Goal: Task Accomplishment & Management: Use online tool/utility

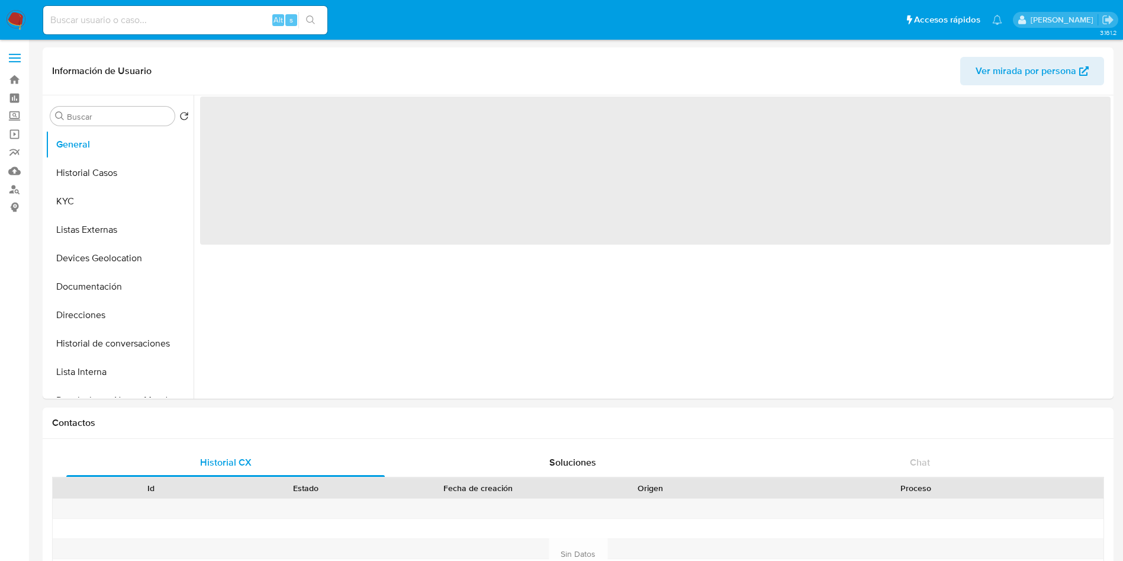
click at [13, 15] on img at bounding box center [16, 20] width 20 height 20
select select "10"
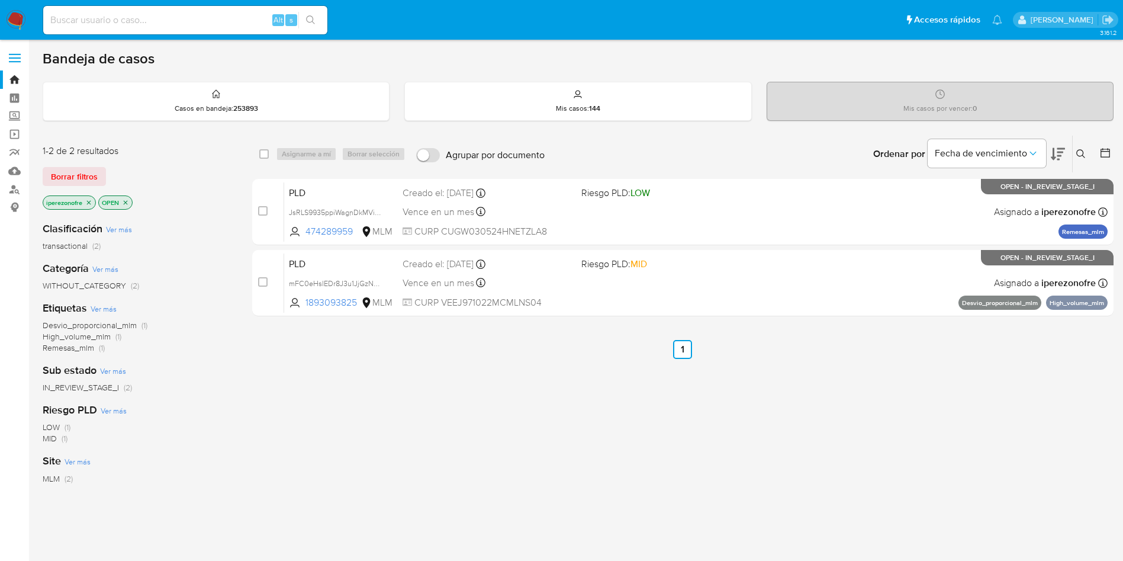
click at [1078, 153] on icon at bounding box center [1080, 153] width 9 height 9
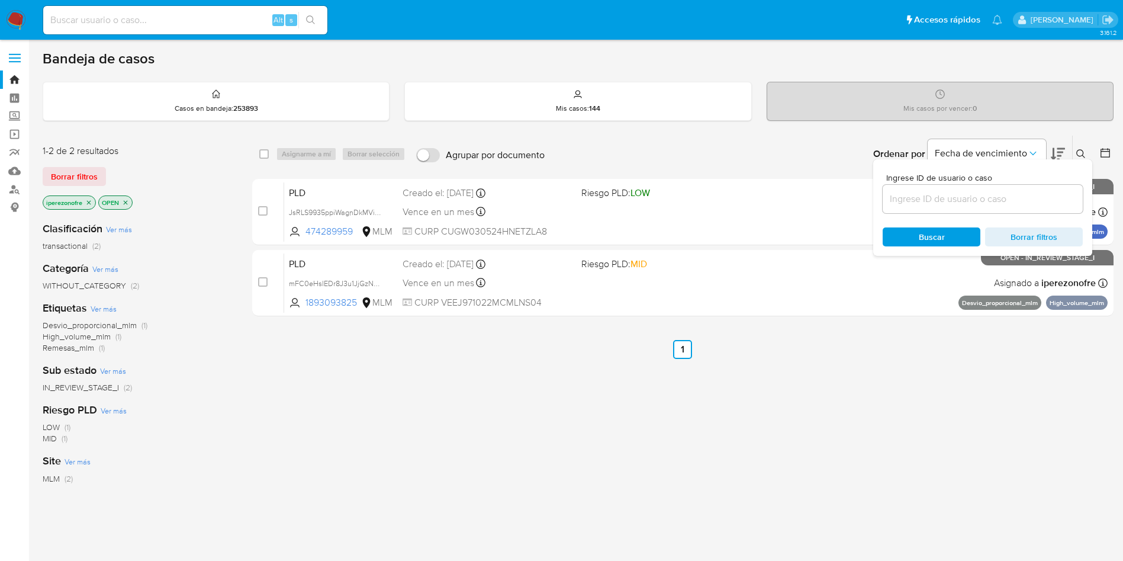
click at [926, 207] on div at bounding box center [983, 199] width 200 height 28
click at [927, 203] on input at bounding box center [983, 198] width 200 height 15
paste input "301179508"
type input "301179508"
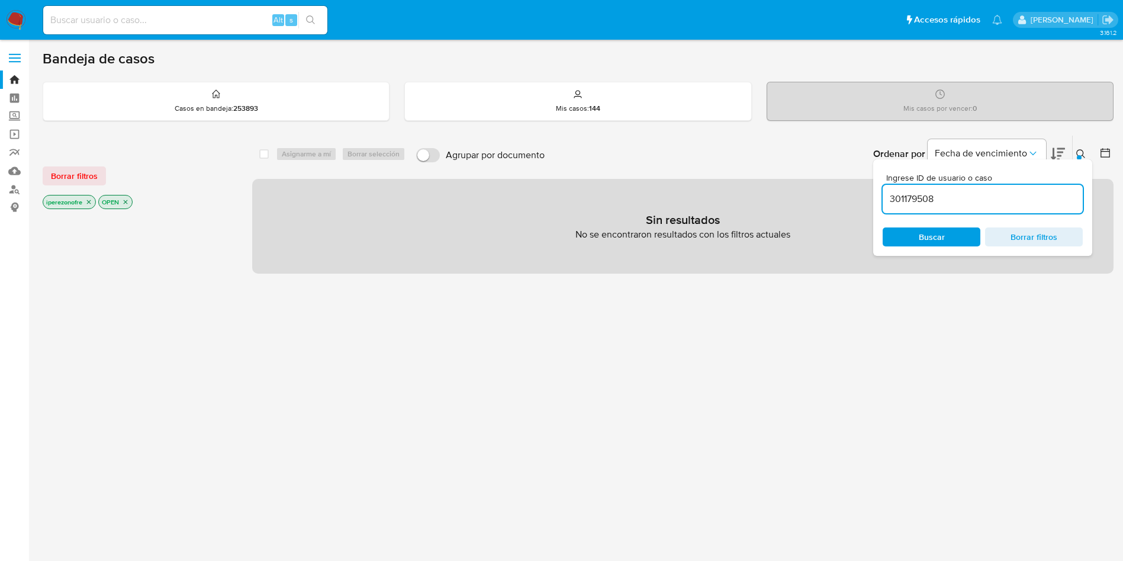
click at [89, 197] on p "iperezonofre" at bounding box center [69, 201] width 52 height 13
click at [88, 202] on icon "close-filter" at bounding box center [88, 201] width 7 height 7
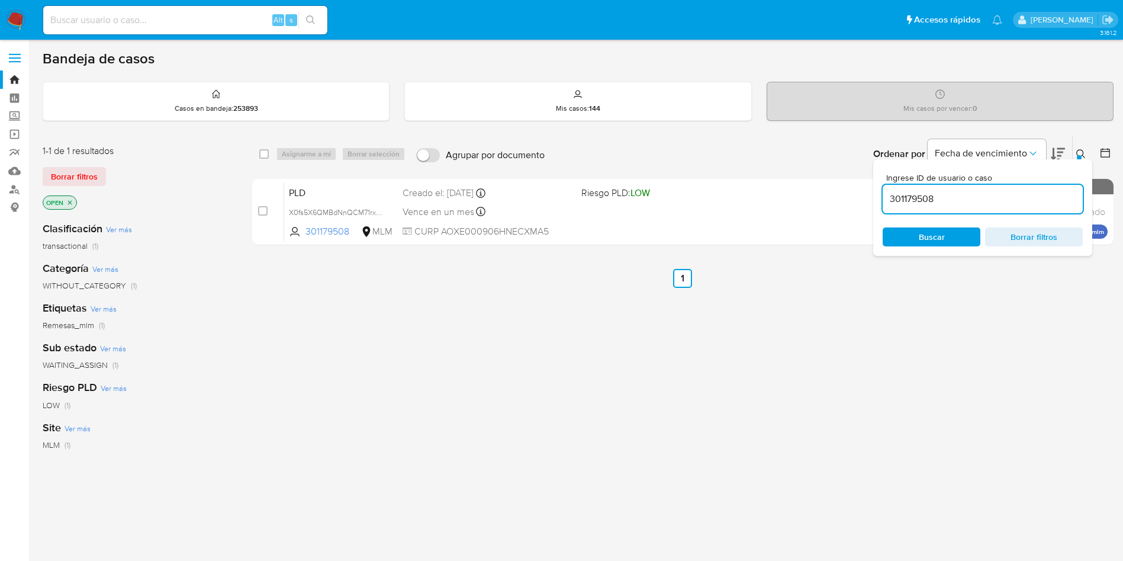
click at [941, 236] on span "Buscar" at bounding box center [932, 236] width 26 height 19
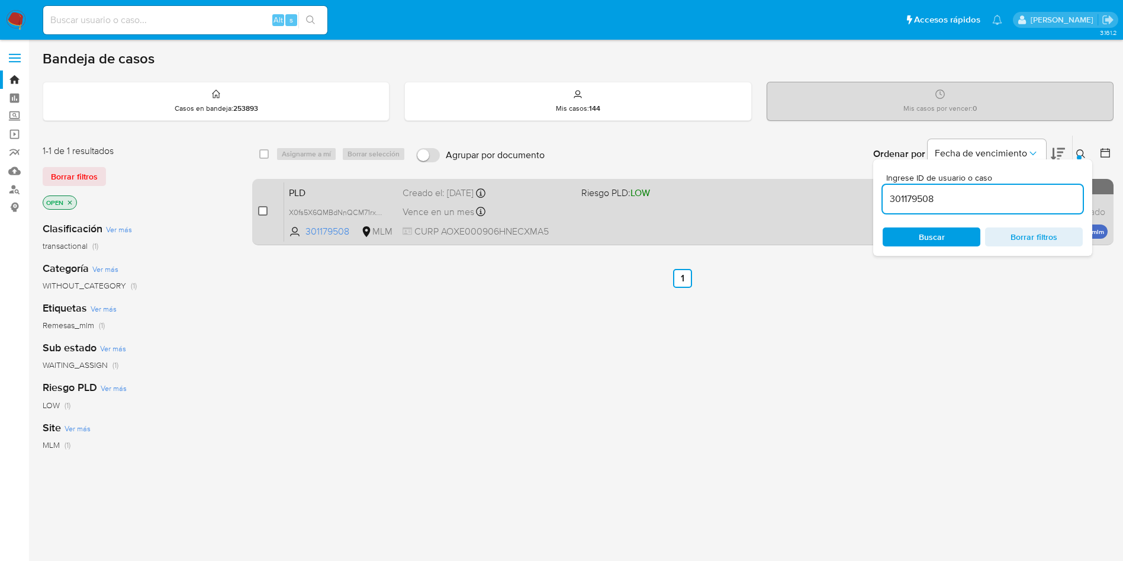
click at [259, 211] on input "checkbox" at bounding box center [262, 210] width 9 height 9
checkbox input "true"
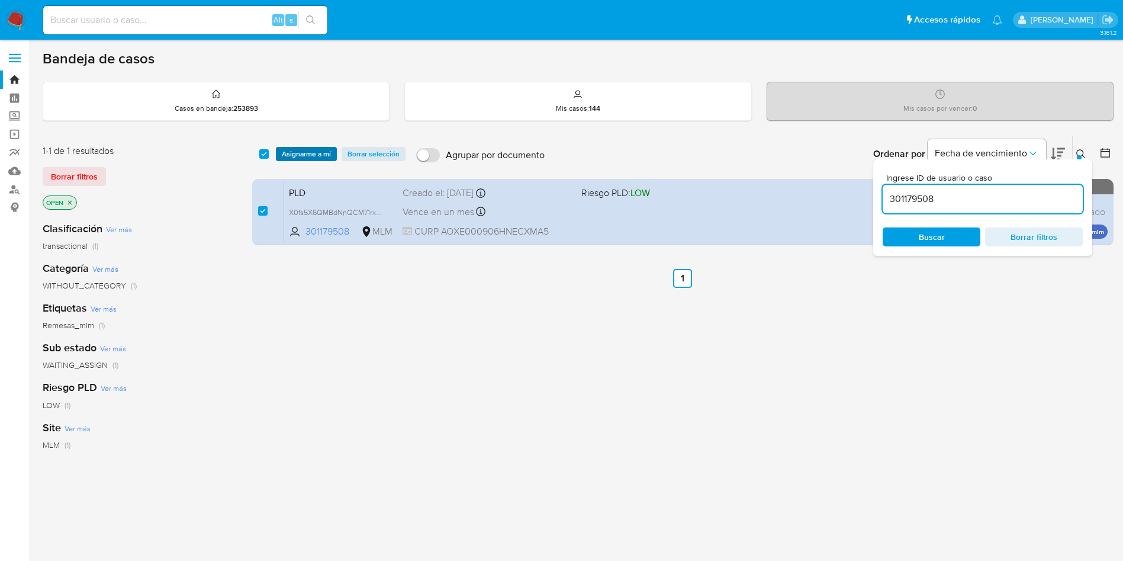
click at [308, 148] on span "Asignarme a mí" at bounding box center [306, 154] width 49 height 12
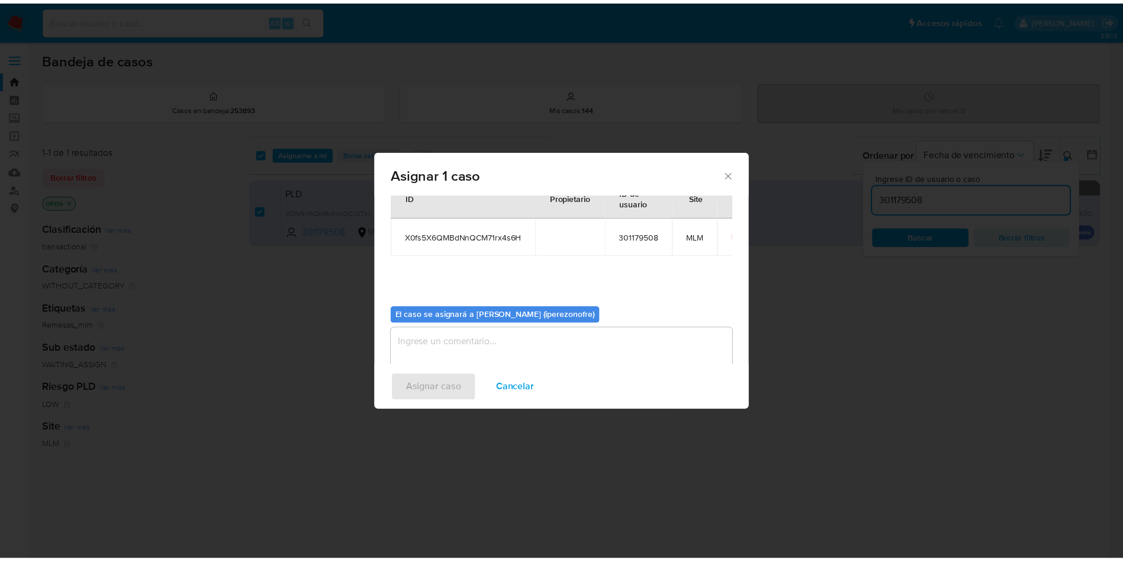
scroll to position [62, 0]
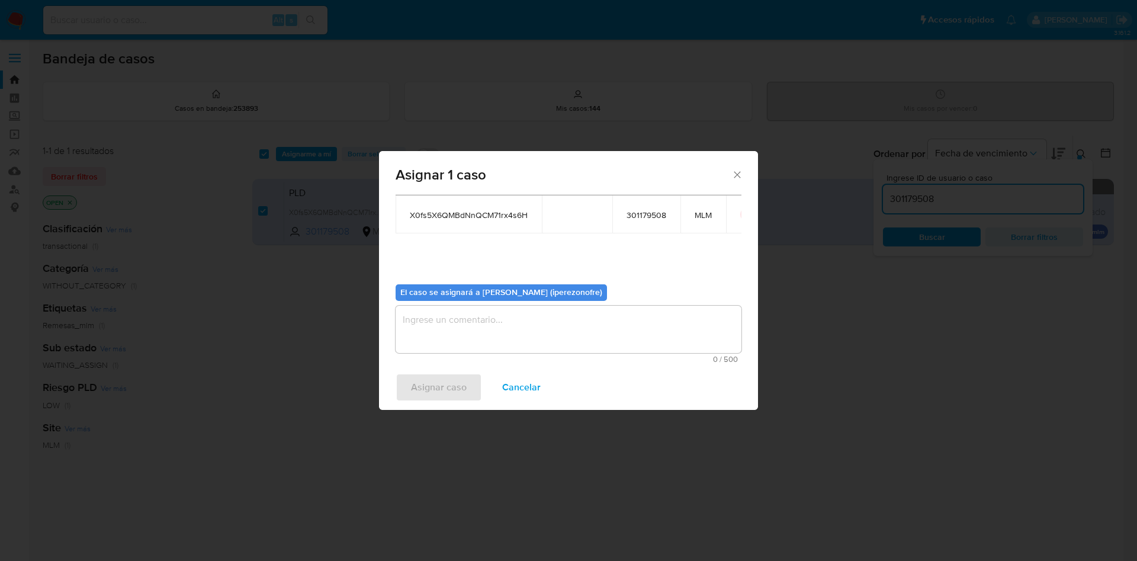
click at [529, 326] on textarea "assign-modal" at bounding box center [568, 328] width 346 height 47
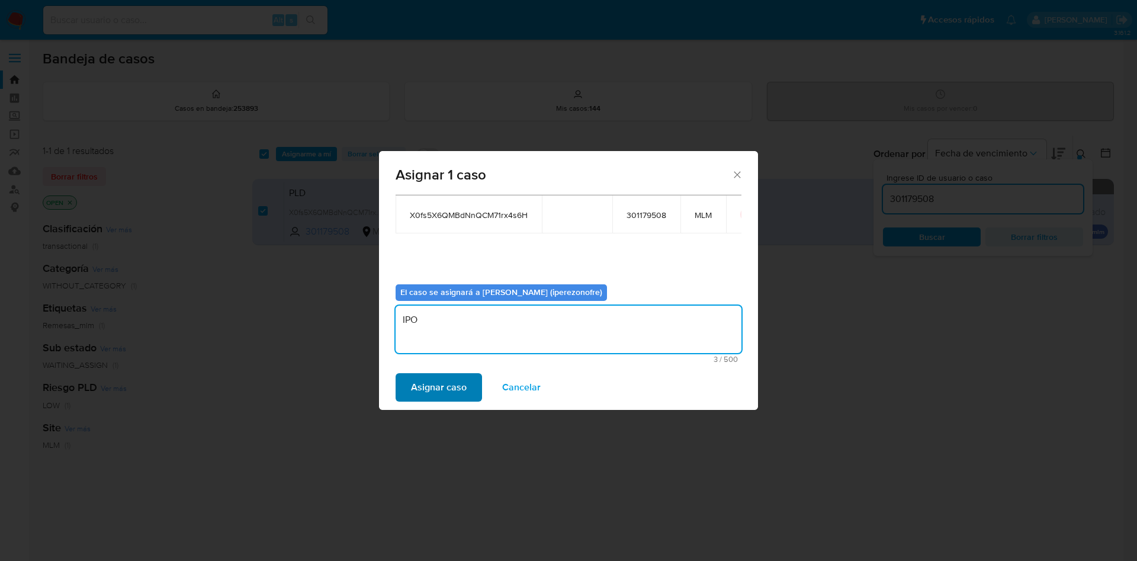
type textarea "IPO"
click at [451, 376] on span "Asignar caso" at bounding box center [439, 387] width 56 height 26
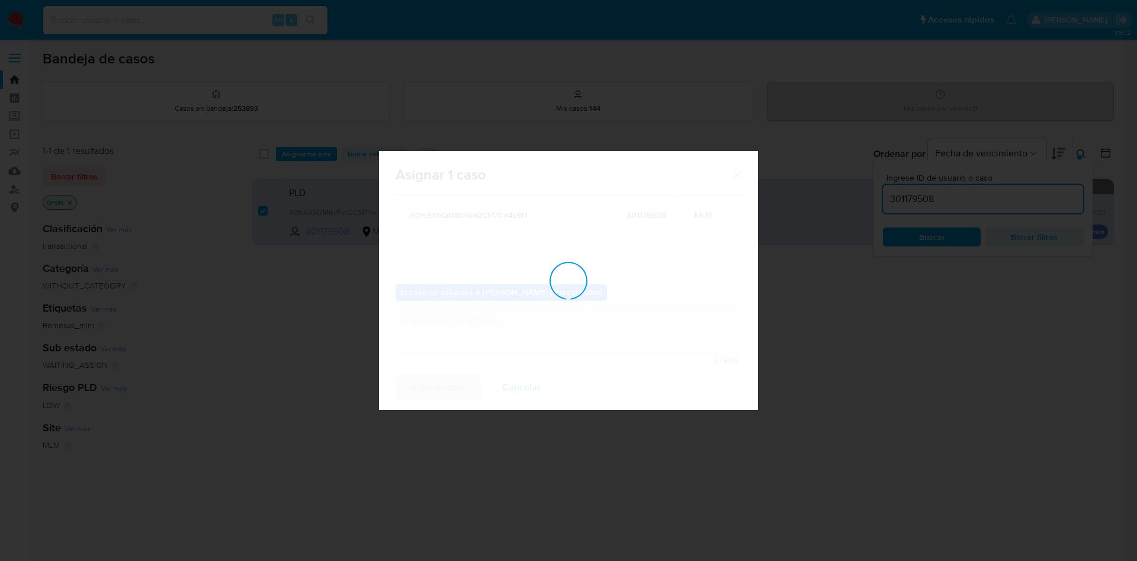
checkbox input "false"
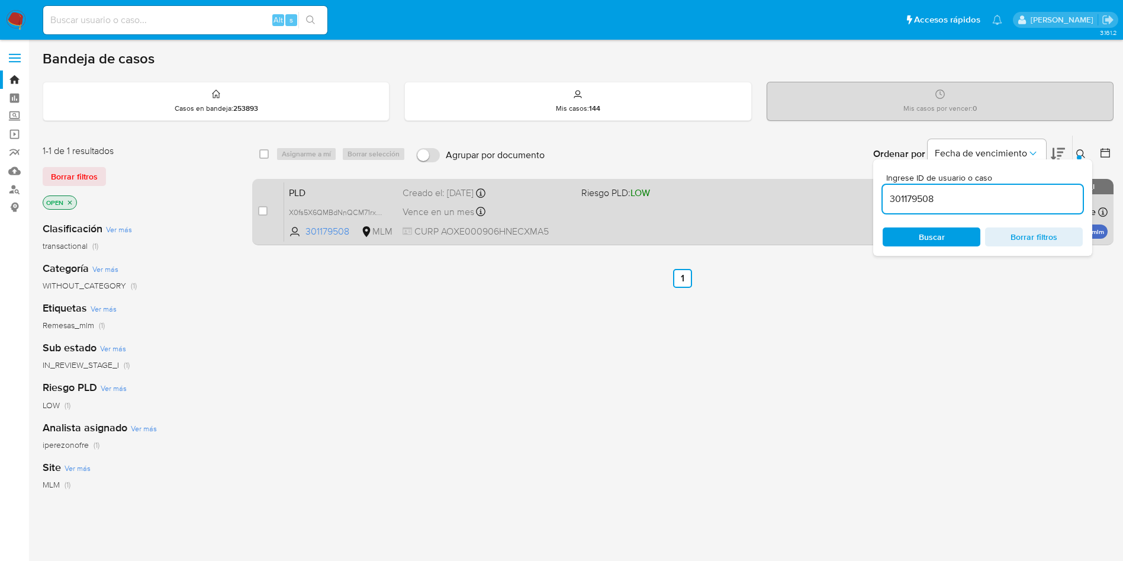
click at [544, 226] on span "CURP AOXE000906HNECXMA5" at bounding box center [487, 231] width 169 height 13
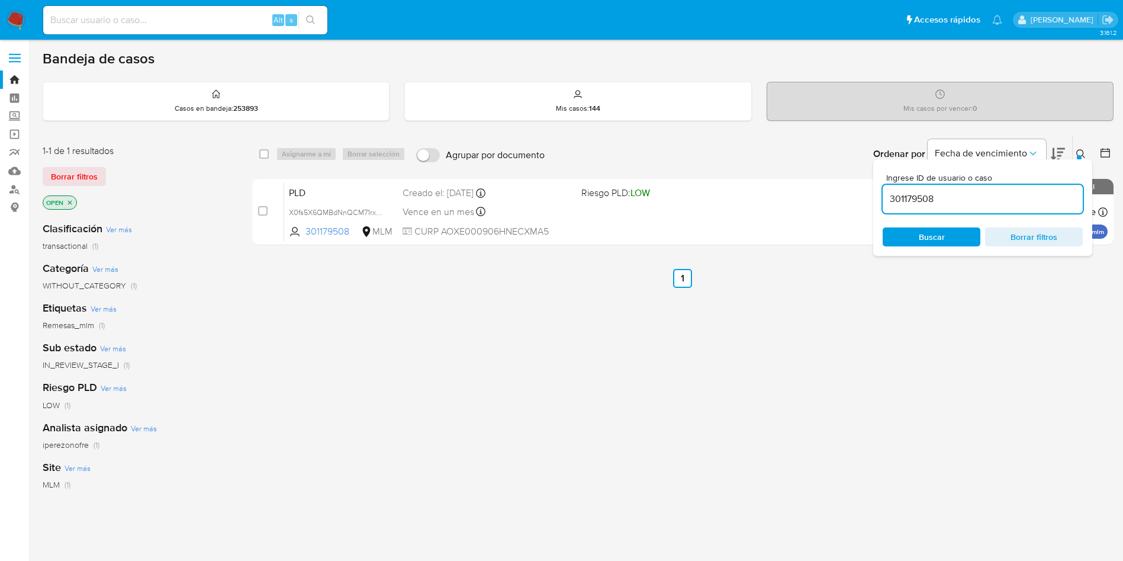
click at [955, 203] on input "301179508" at bounding box center [983, 198] width 200 height 15
click at [977, 197] on input "301179508" at bounding box center [983, 198] width 200 height 15
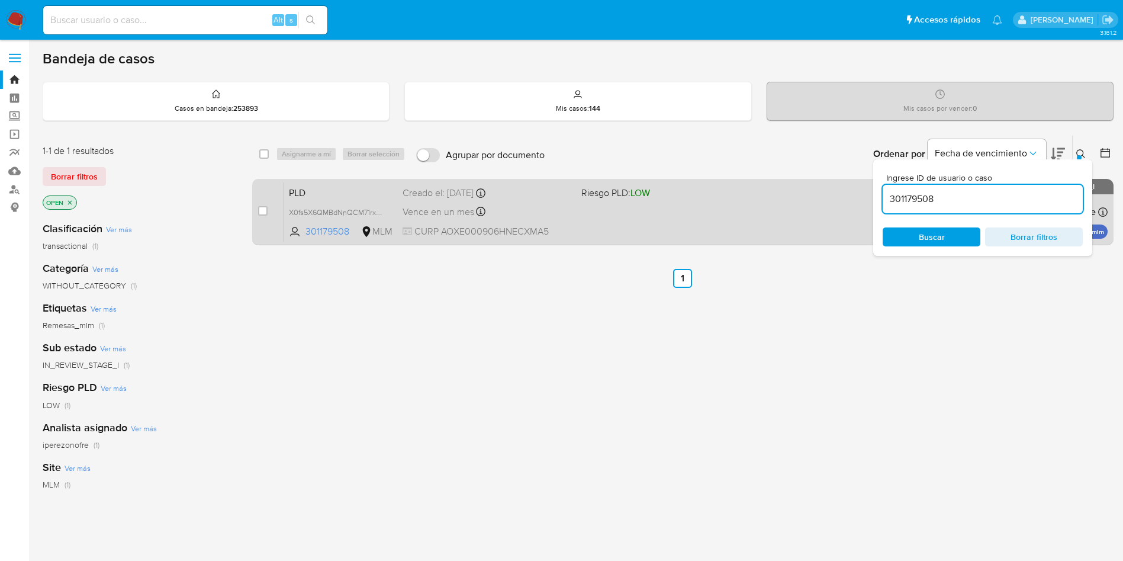
drag, startPoint x: 977, startPoint y: 197, endPoint x: 815, endPoint y: 192, distance: 162.3
click at [812, 194] on div "select-all-cases-checkbox Asignarme a mí Borrar selección Agrupar por documento…" at bounding box center [682, 192] width 861 height 115
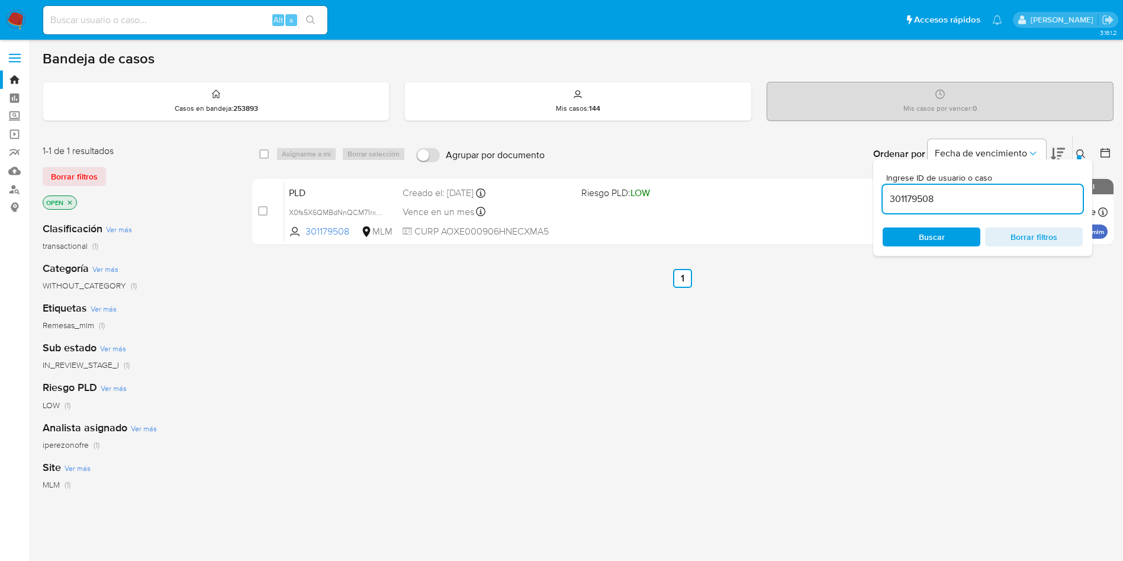
click at [922, 194] on input "301179508" at bounding box center [983, 198] width 200 height 15
paste input "474289959"
type input "474289959"
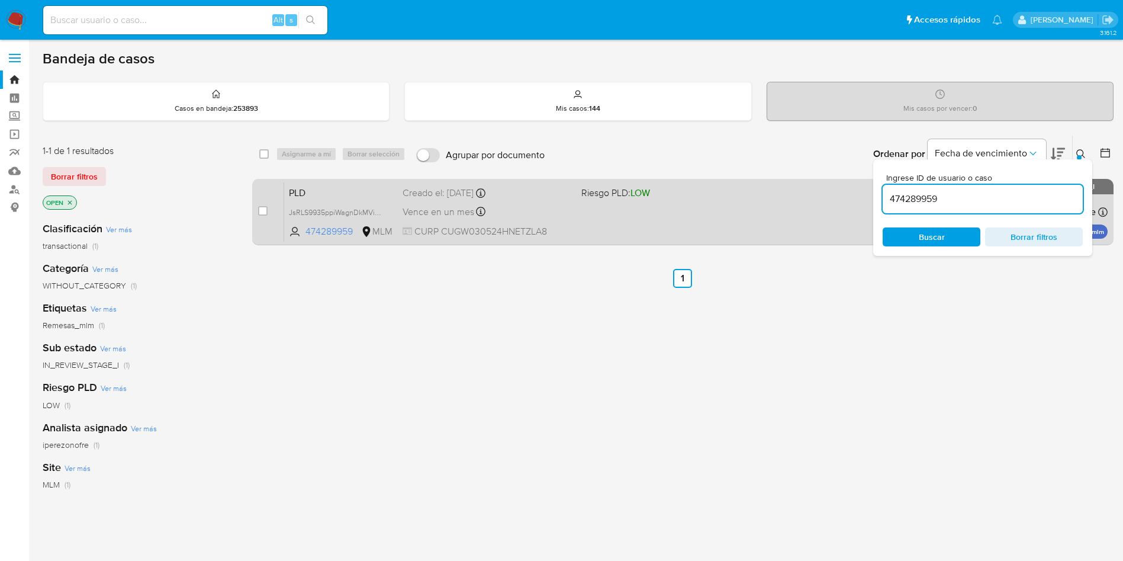
click at [555, 205] on div "Vence en un mes Vence el 11/11/2025 02:17:05" at bounding box center [487, 212] width 169 height 16
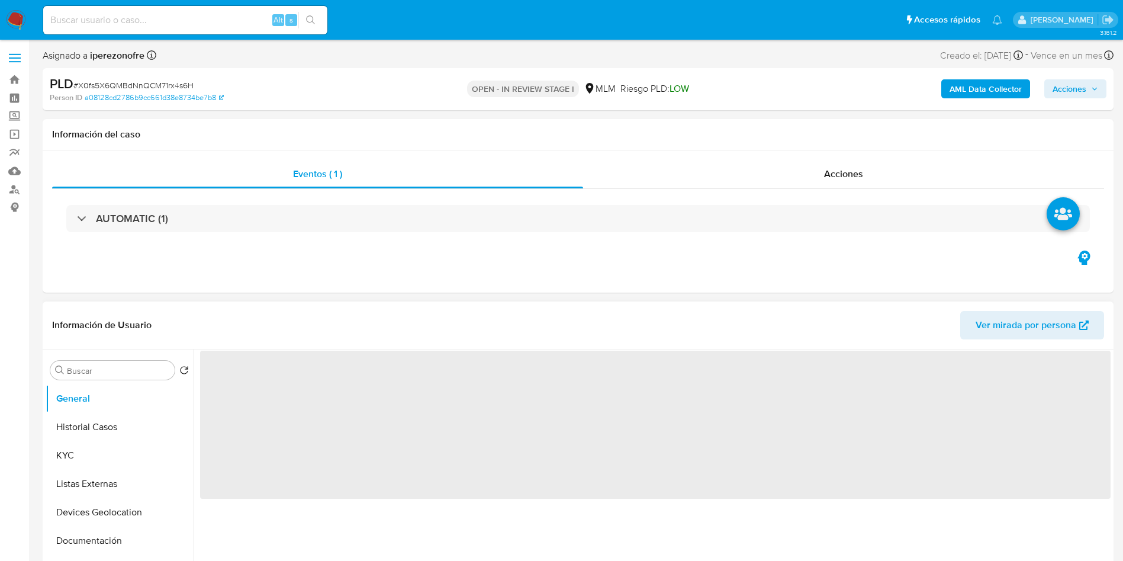
select select "10"
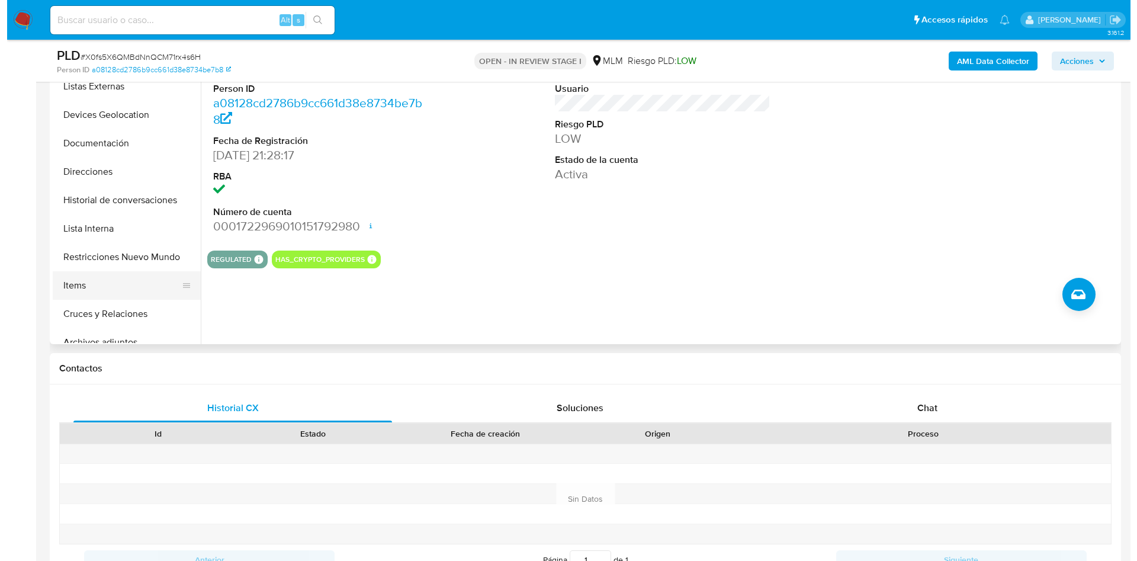
scroll to position [178, 0]
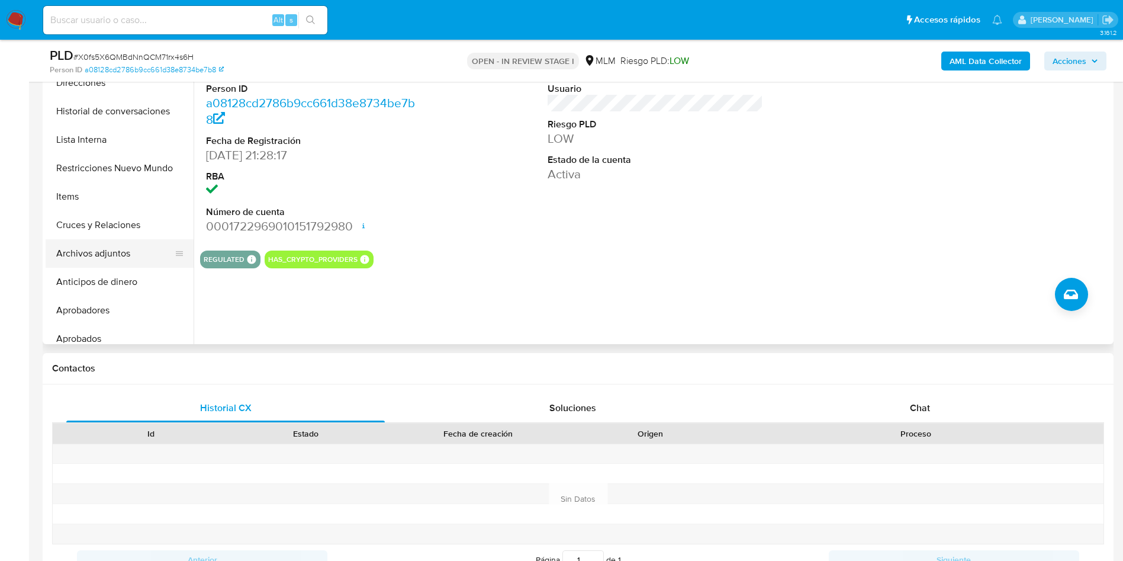
click at [98, 252] on button "Archivos adjuntos" at bounding box center [115, 253] width 139 height 28
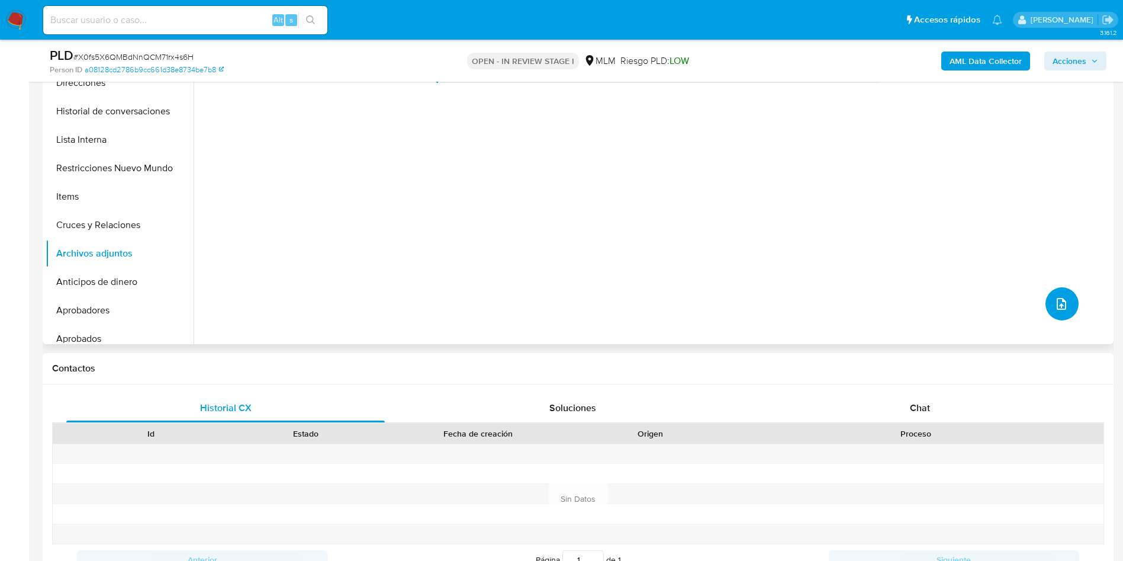
click at [1054, 298] on icon "upload-file" at bounding box center [1061, 304] width 14 height 14
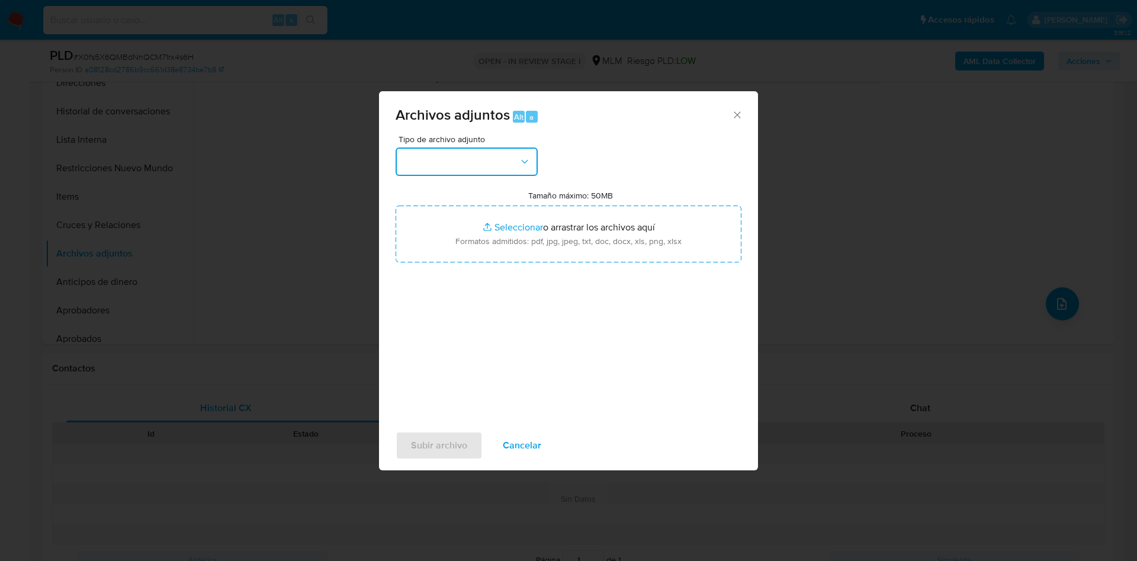
click at [526, 152] on button "button" at bounding box center [466, 161] width 142 height 28
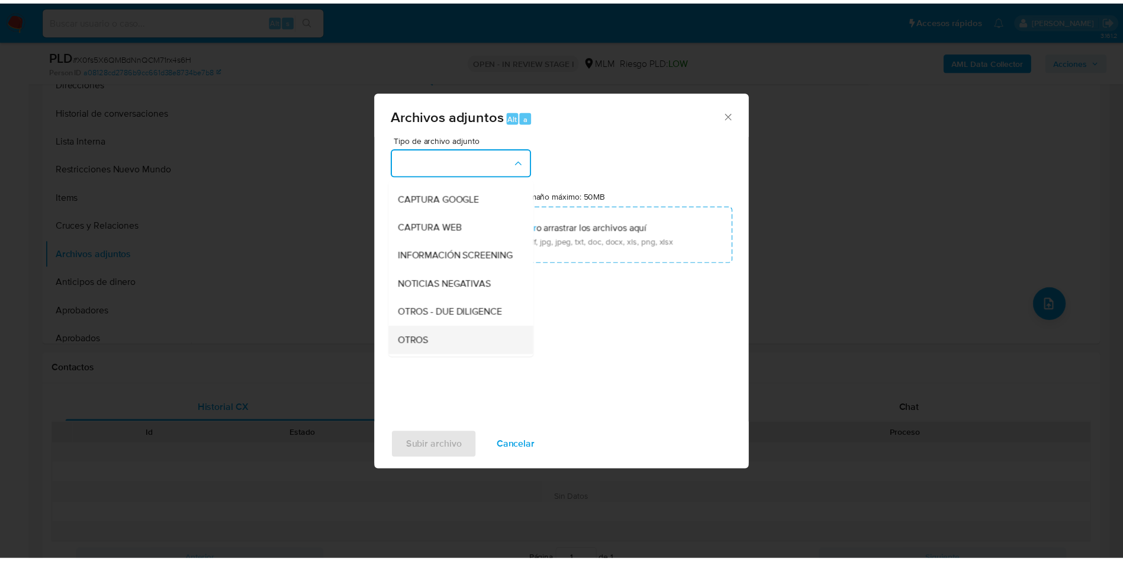
scroll to position [89, 0]
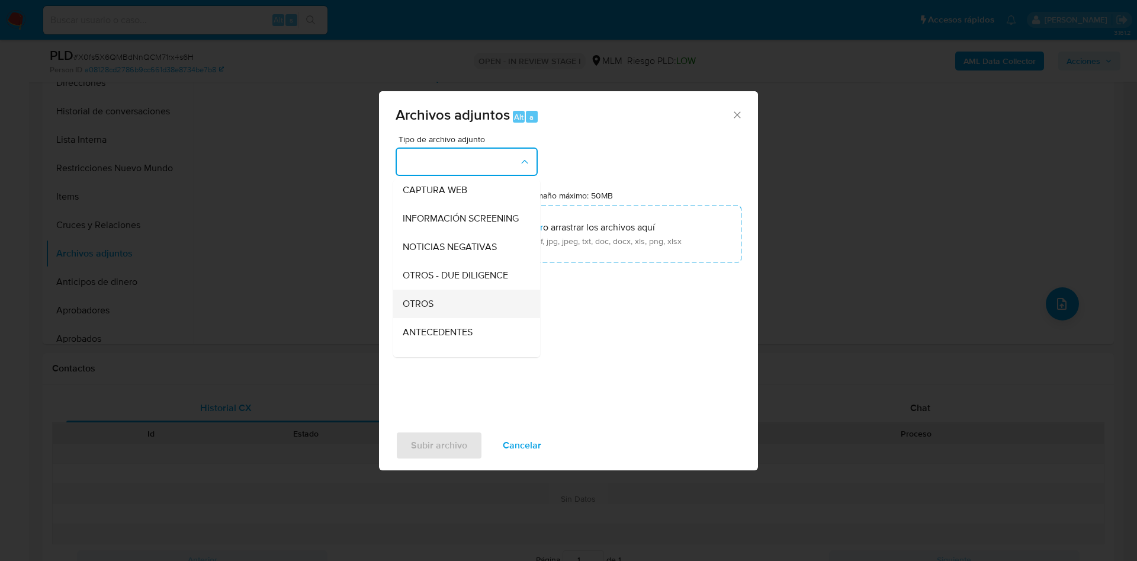
click at [459, 309] on div "OTROS" at bounding box center [463, 303] width 121 height 28
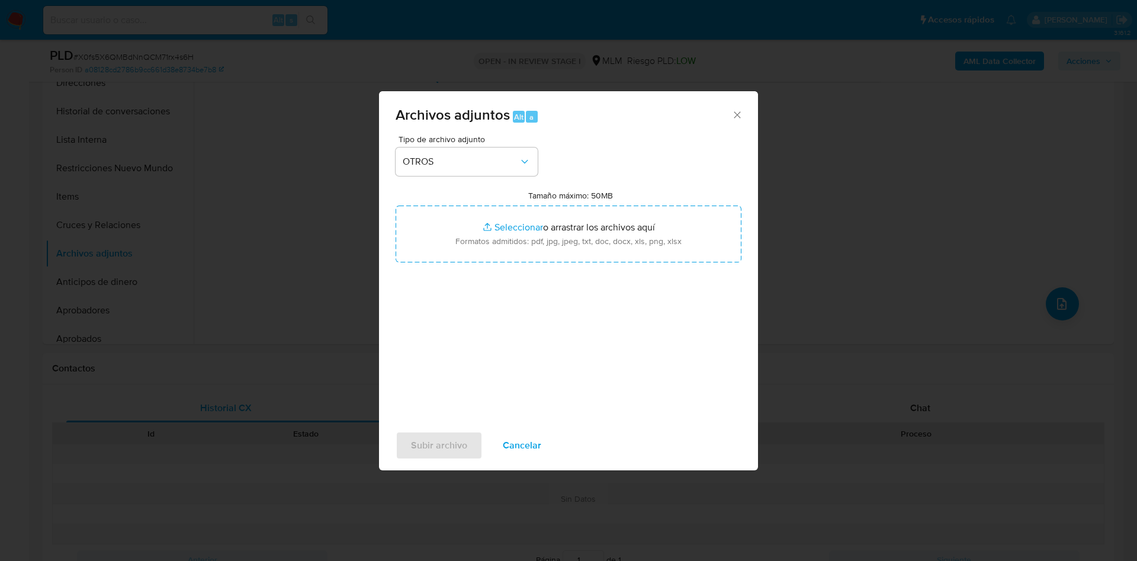
click at [652, 359] on div "Tipo de archivo adjunto OTROS Tamaño máximo: 50MB Seleccionar archivos Seleccio…" at bounding box center [568, 274] width 346 height 279
click at [446, 447] on span "Subir archivo" at bounding box center [439, 445] width 56 height 26
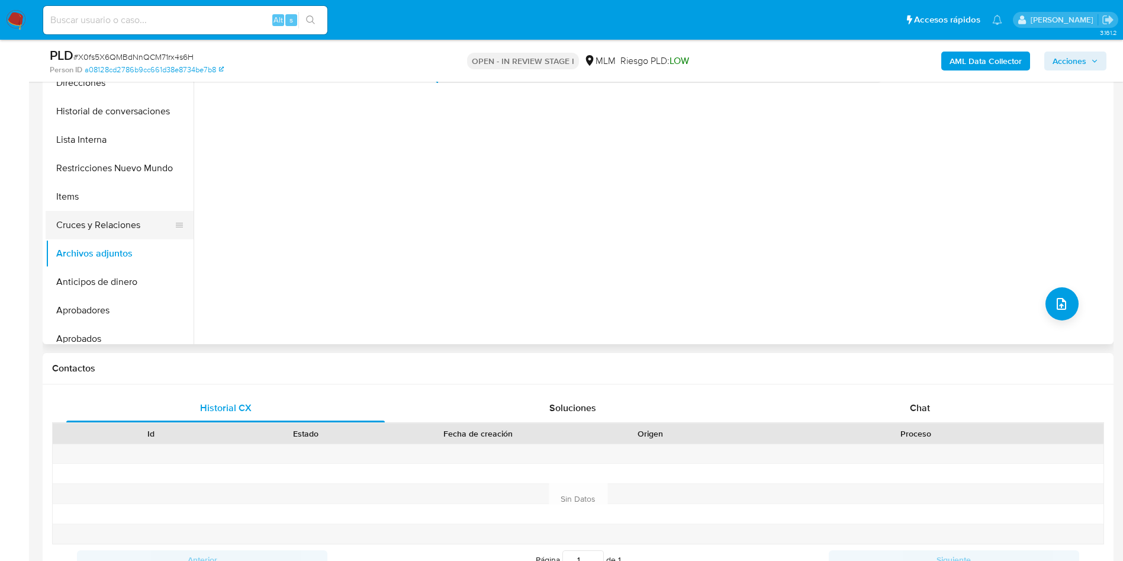
click at [94, 217] on button "Cruces y Relaciones" at bounding box center [115, 225] width 139 height 28
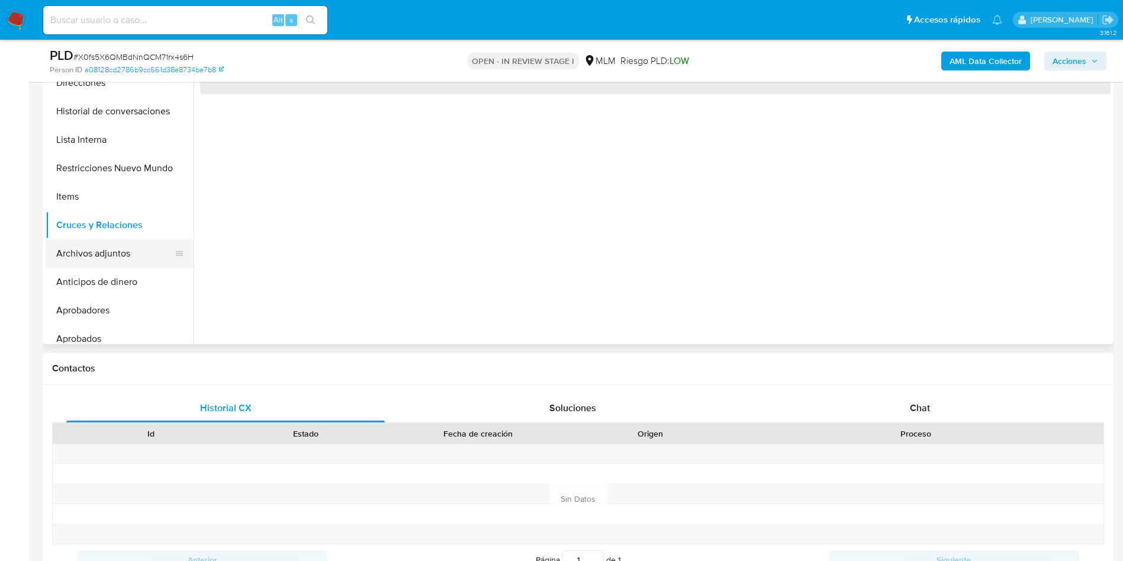
click at [97, 249] on button "Archivos adjuntos" at bounding box center [115, 253] width 139 height 28
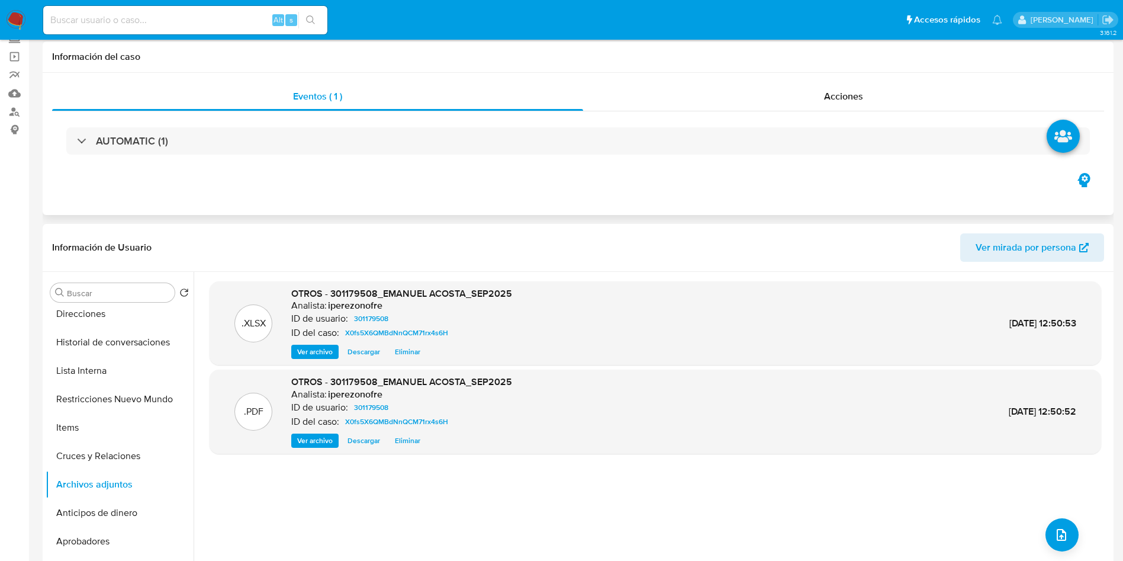
scroll to position [0, 0]
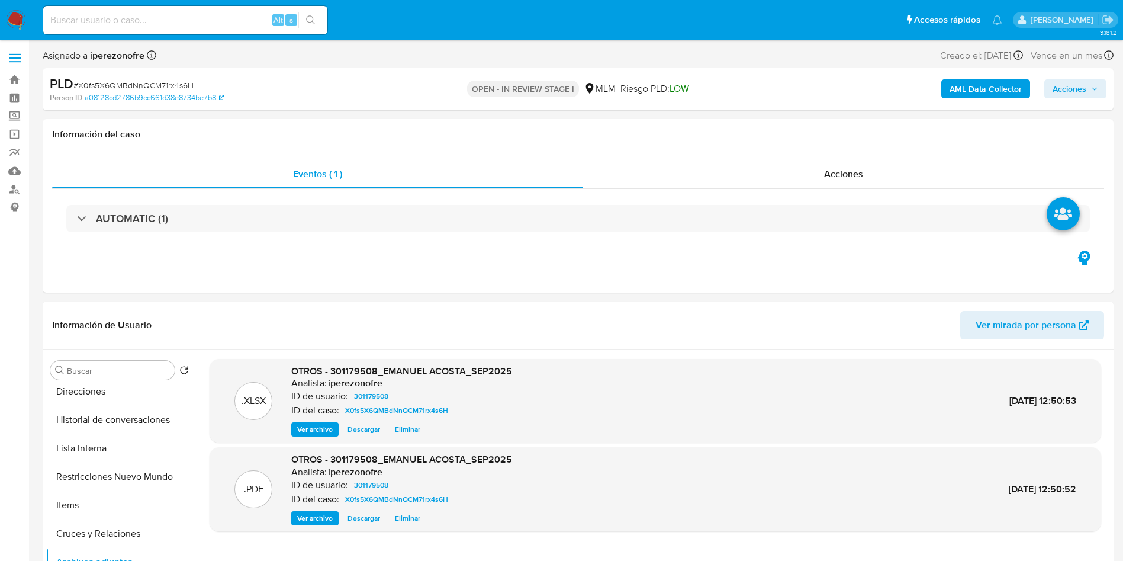
click at [1085, 91] on span "Acciones" at bounding box center [1069, 88] width 34 height 19
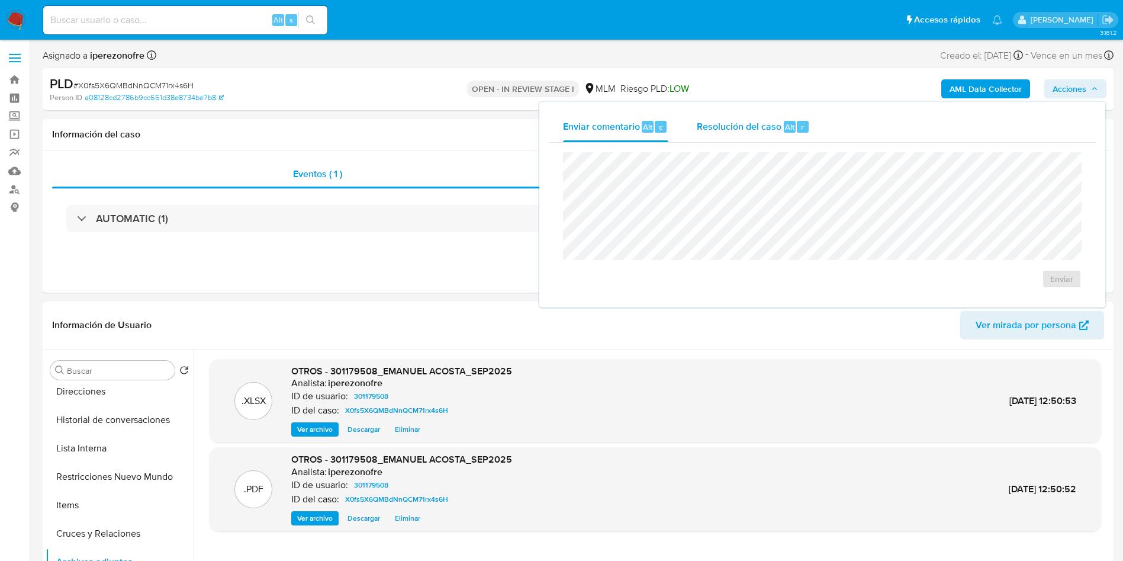
click at [716, 125] on span "Resolución del caso" at bounding box center [739, 127] width 85 height 14
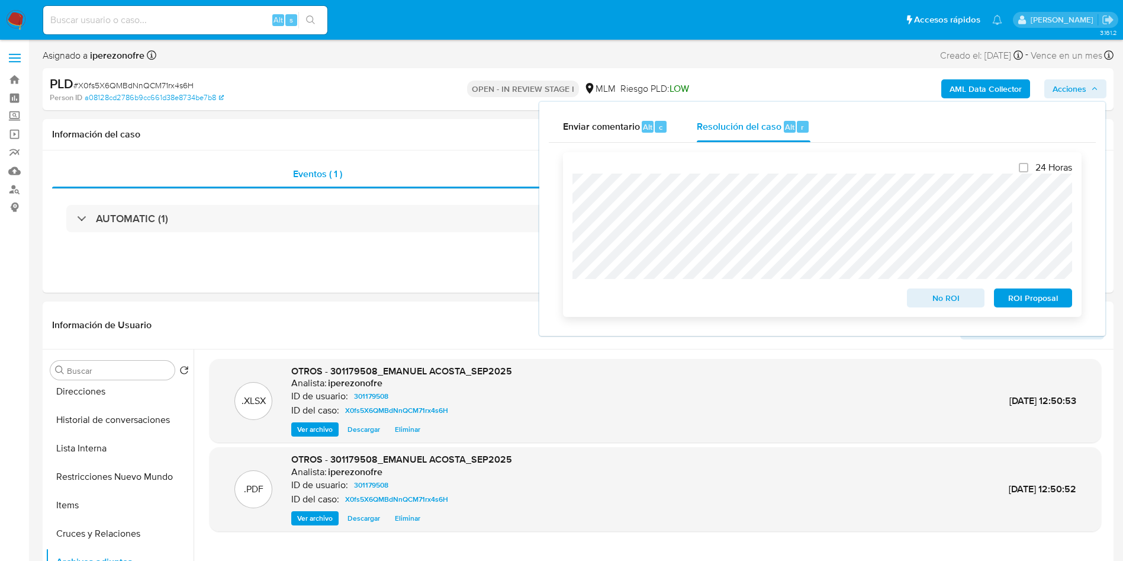
click at [952, 306] on span "No ROI" at bounding box center [946, 297] width 62 height 17
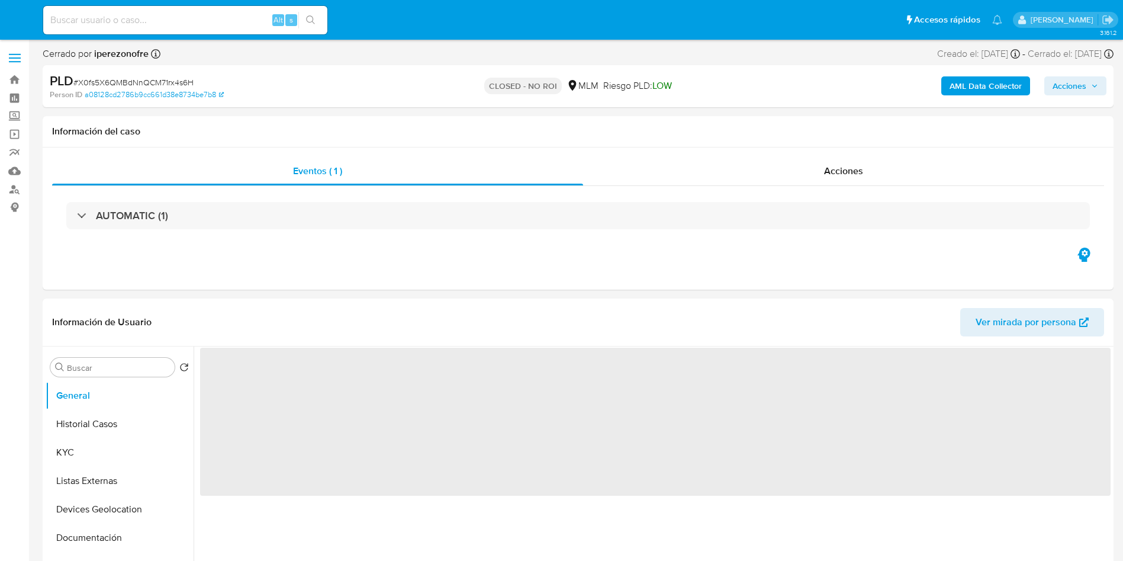
select select "10"
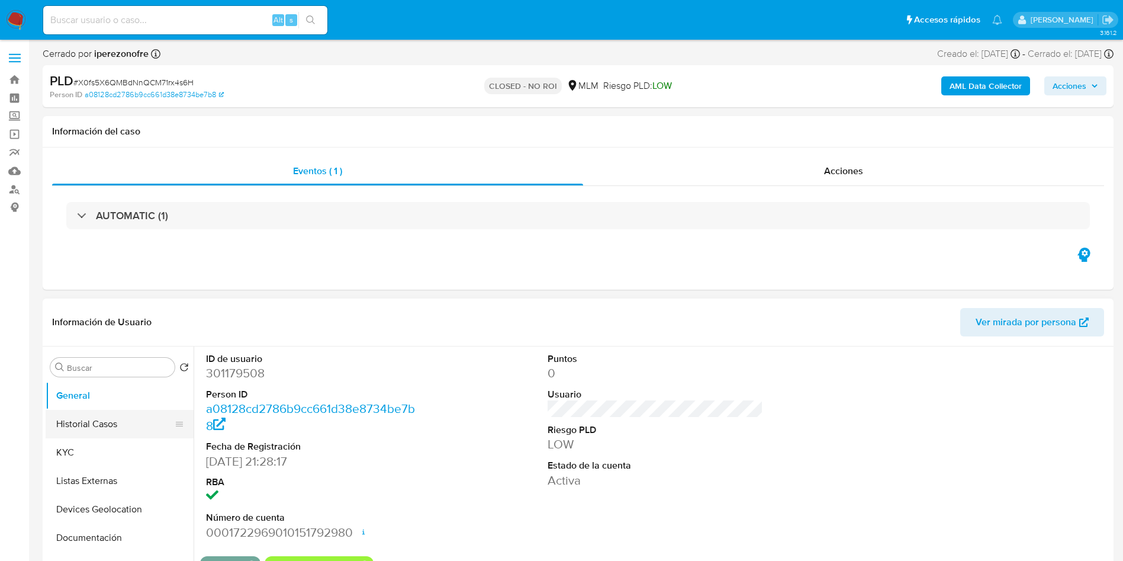
click at [104, 427] on button "Historial Casos" at bounding box center [115, 424] width 139 height 28
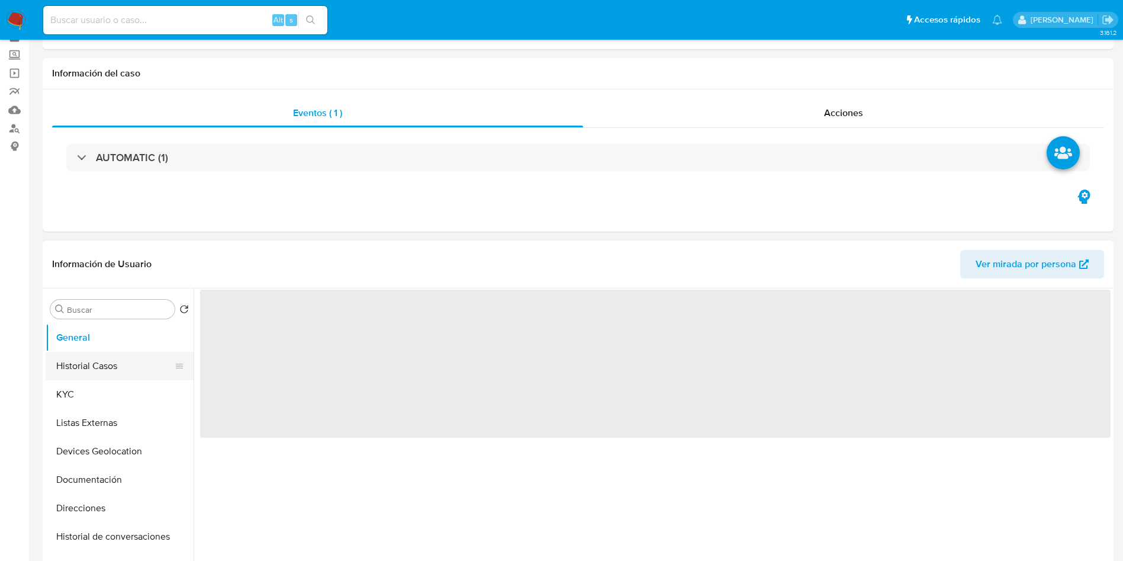
select select "10"
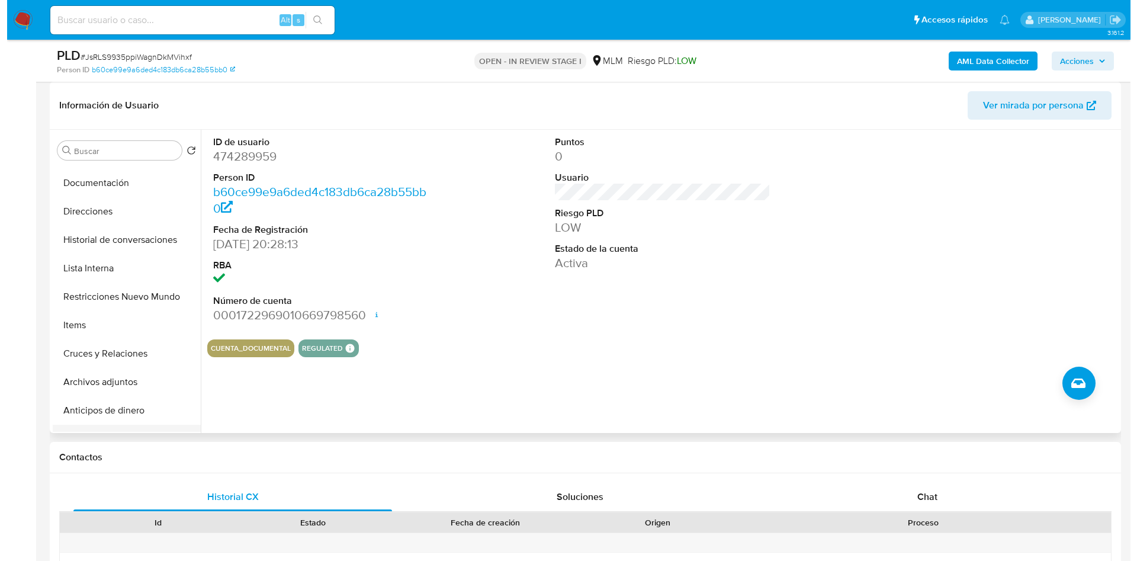
scroll to position [178, 0]
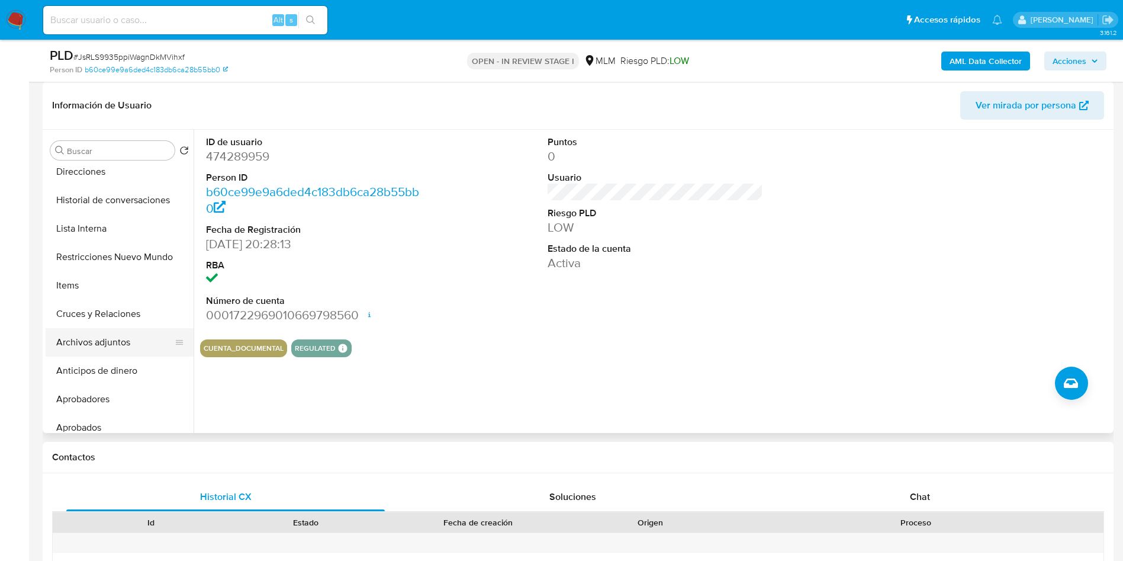
click at [108, 345] on button "Archivos adjuntos" at bounding box center [115, 342] width 139 height 28
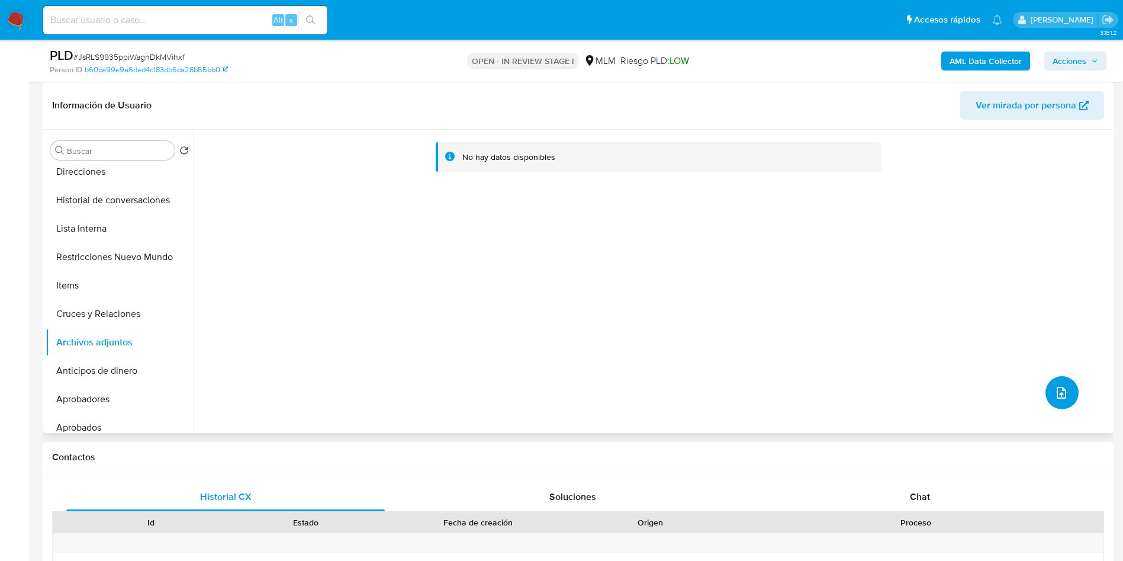
click at [1058, 390] on icon "upload-file" at bounding box center [1061, 392] width 14 height 14
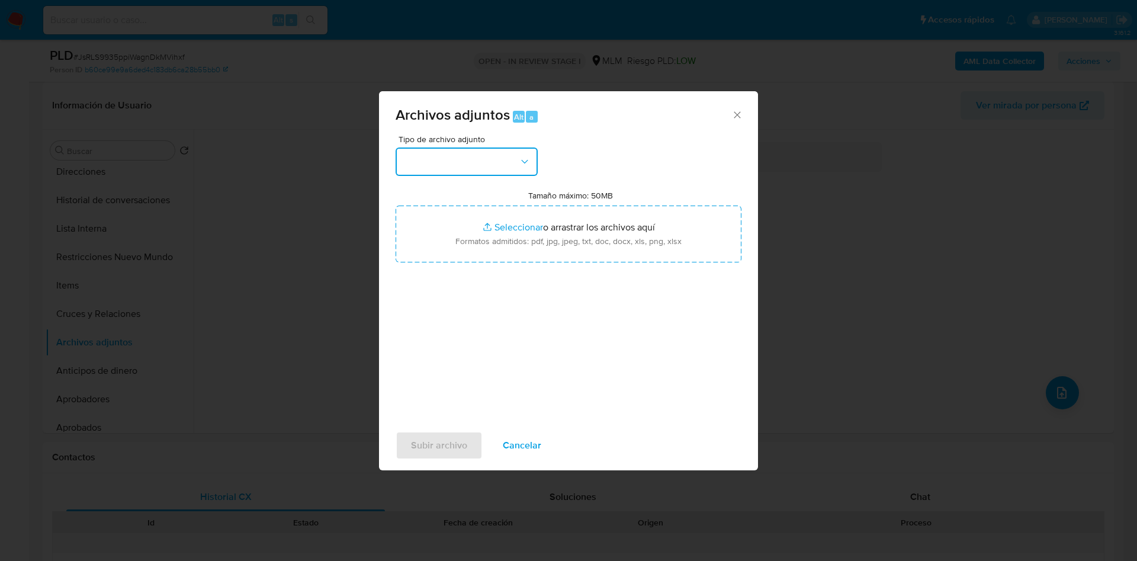
click at [516, 162] on button "button" at bounding box center [466, 161] width 142 height 28
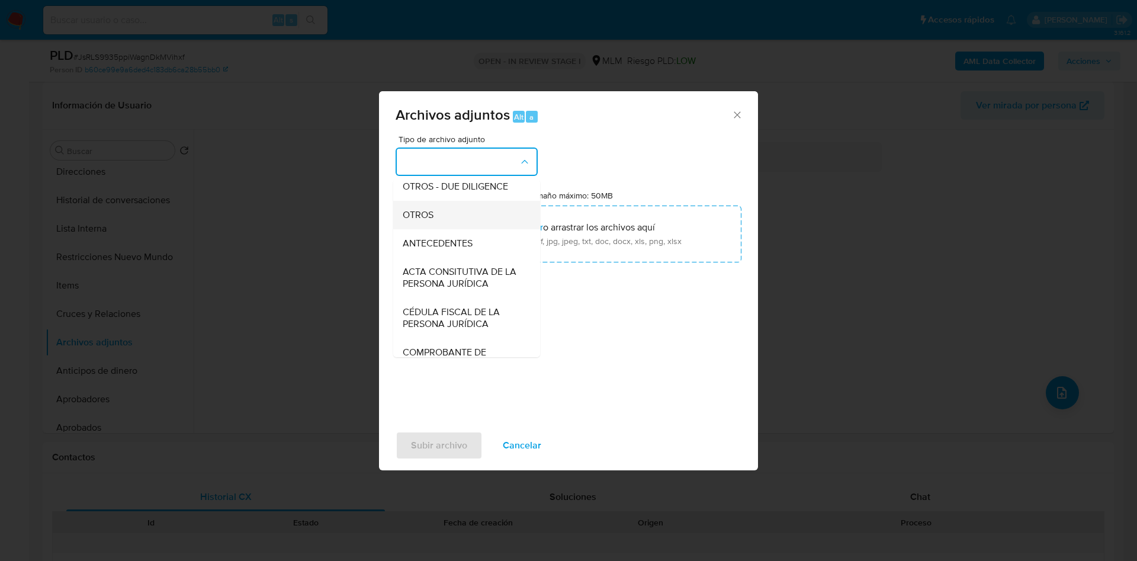
click at [429, 218] on div "OTROS" at bounding box center [463, 215] width 121 height 28
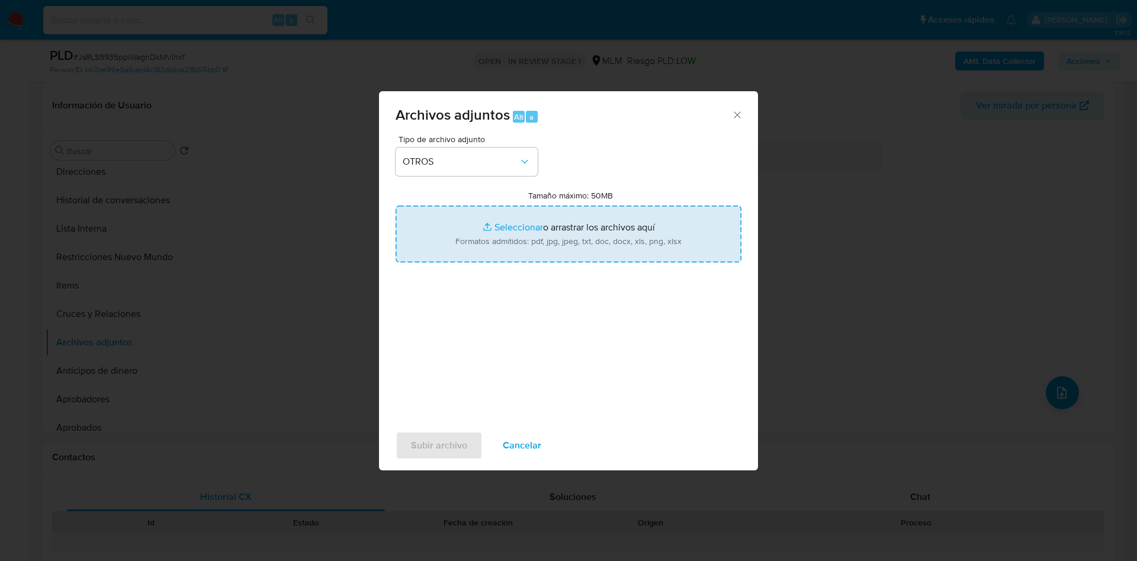
drag, startPoint x: 657, startPoint y: 240, endPoint x: 645, endPoint y: 231, distance: 15.3
click at [645, 231] on input "Tamaño máximo: 50MB Seleccionar archivos" at bounding box center [568, 233] width 346 height 57
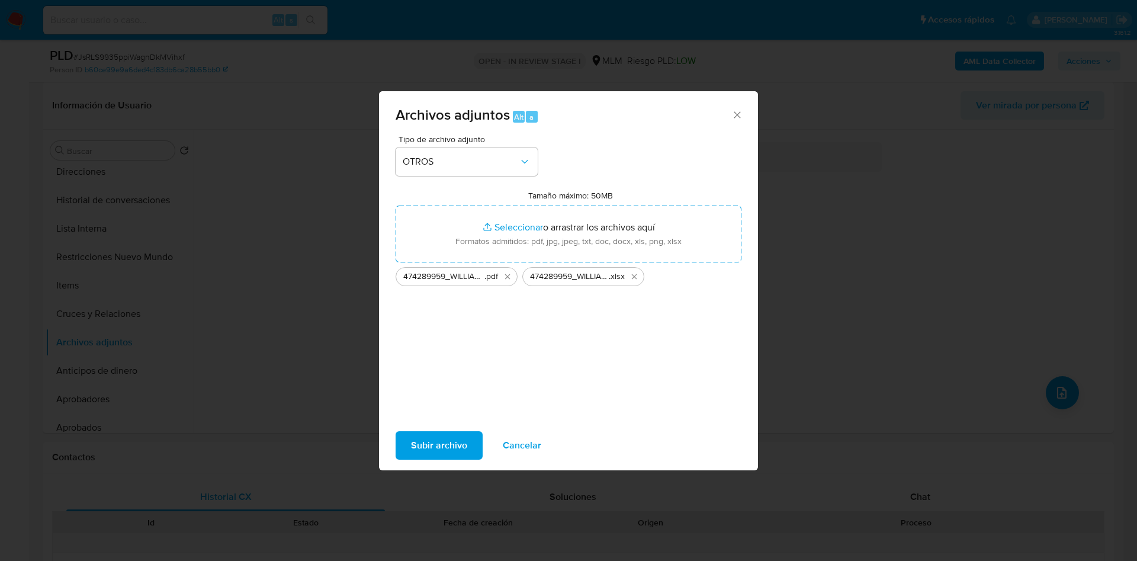
click at [455, 438] on span "Subir archivo" at bounding box center [439, 445] width 56 height 26
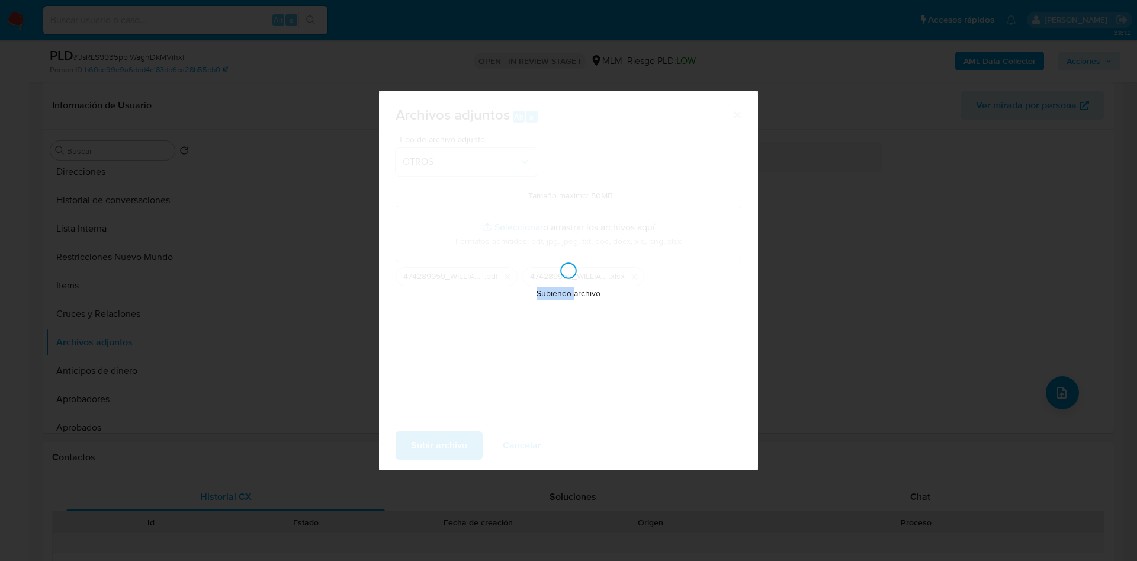
click at [455, 437] on div "Subiendo archivo" at bounding box center [568, 280] width 379 height 379
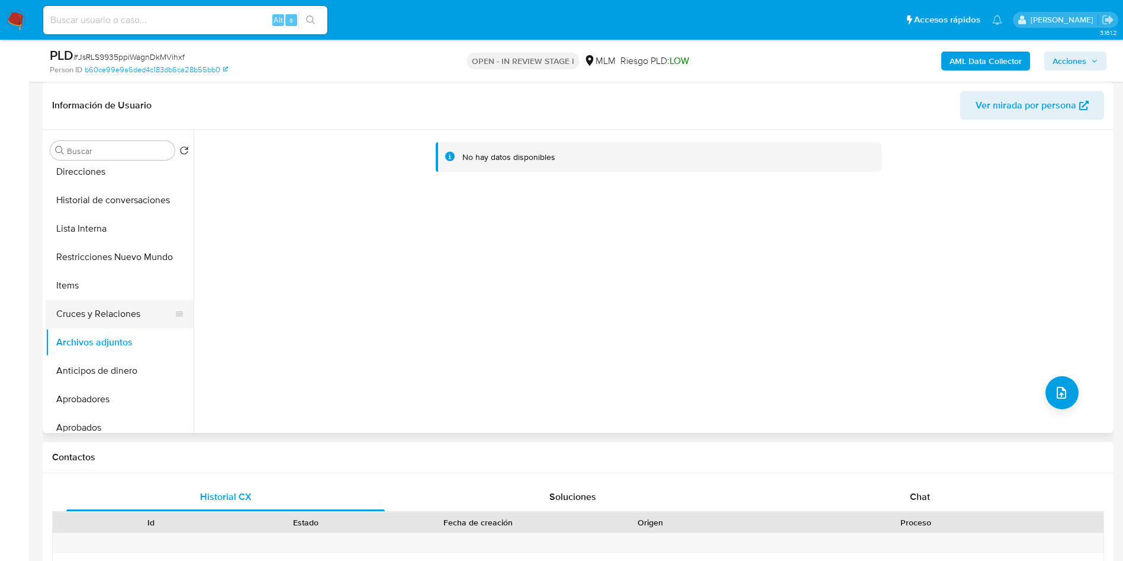
click at [120, 301] on button "Cruces y Relaciones" at bounding box center [115, 314] width 139 height 28
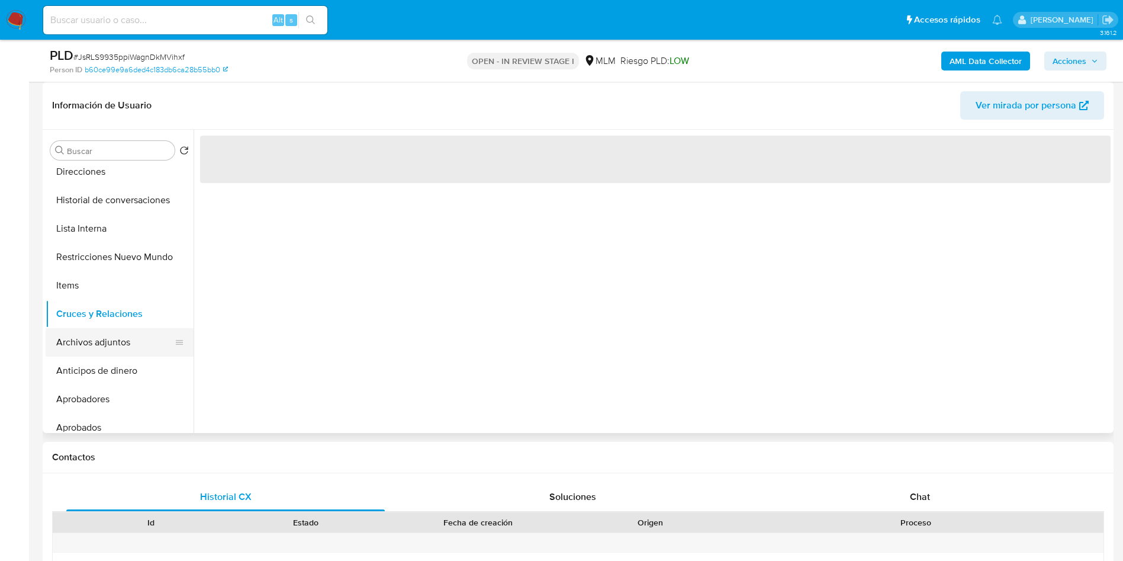
click at [91, 340] on button "Archivos adjuntos" at bounding box center [115, 342] width 139 height 28
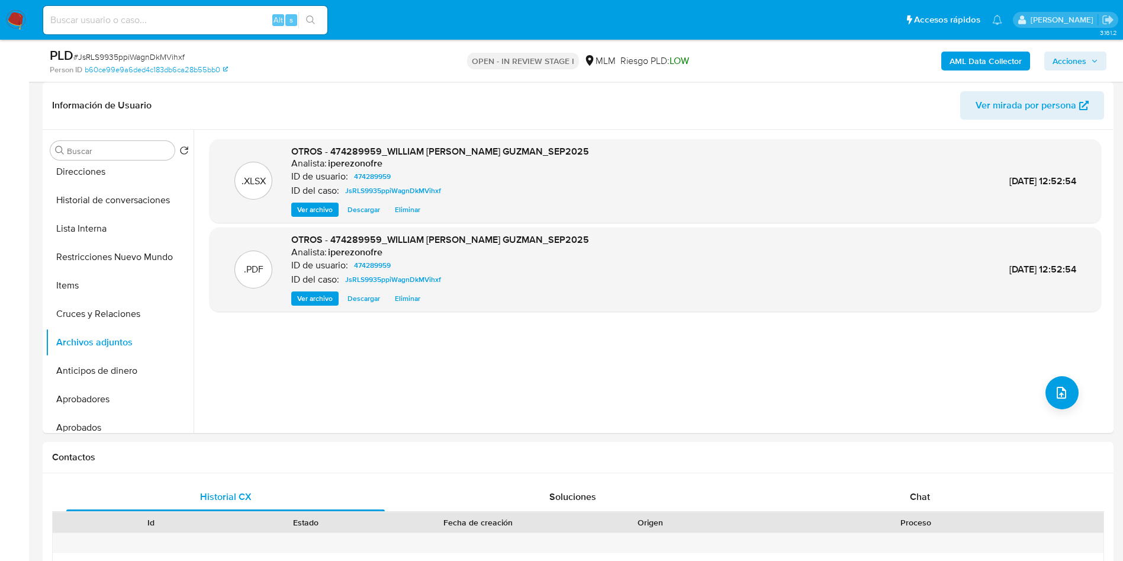
click at [1080, 57] on span "Acciones" at bounding box center [1069, 60] width 34 height 19
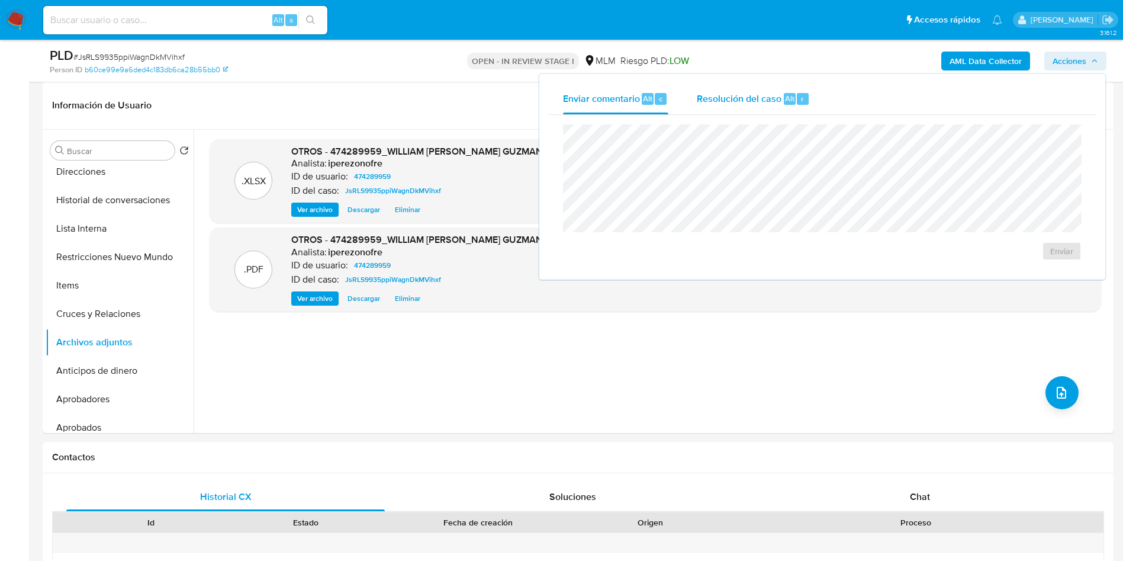
click at [732, 86] on div "Resolución del caso Alt r" at bounding box center [753, 98] width 113 height 31
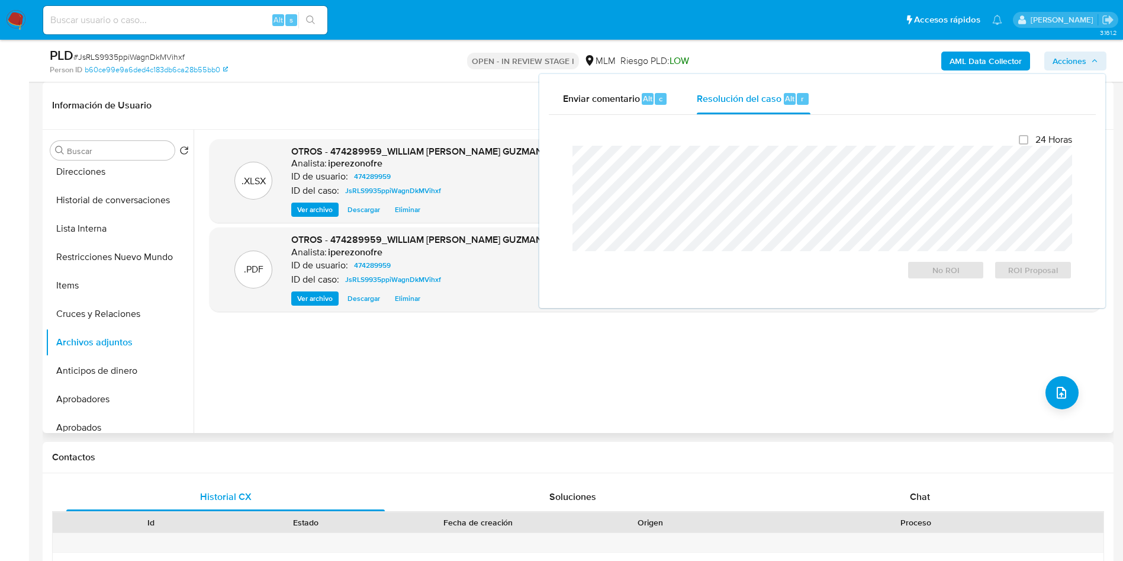
click at [470, 374] on div ".XLSX OTROS - 474289959_WILLIAM CUAUTLE GUZMAN_SEP2025 Analista: iperezonofre I…" at bounding box center [655, 281] width 891 height 284
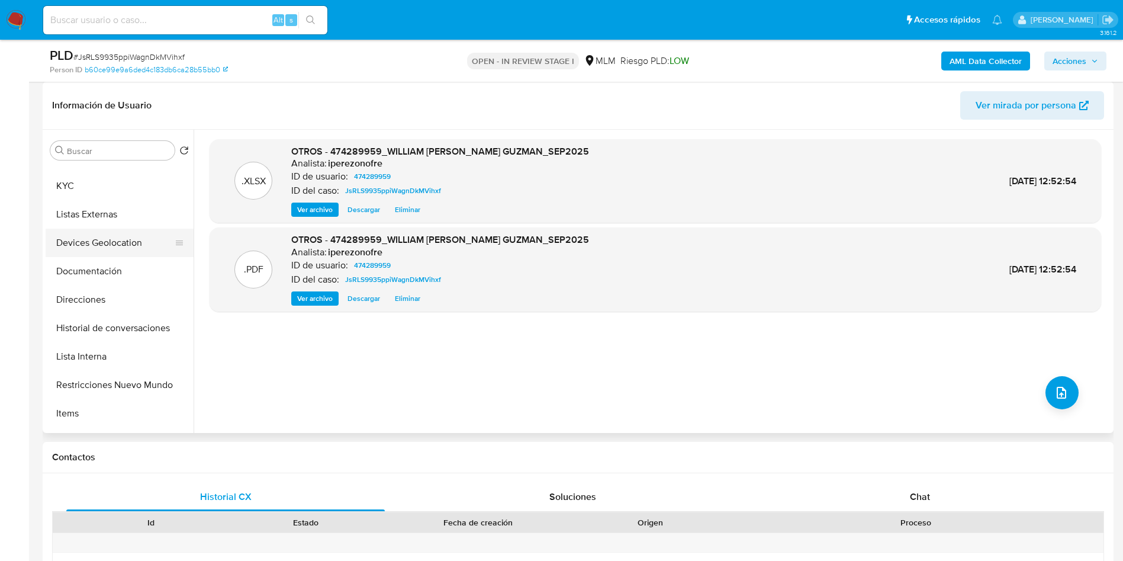
scroll to position [0, 0]
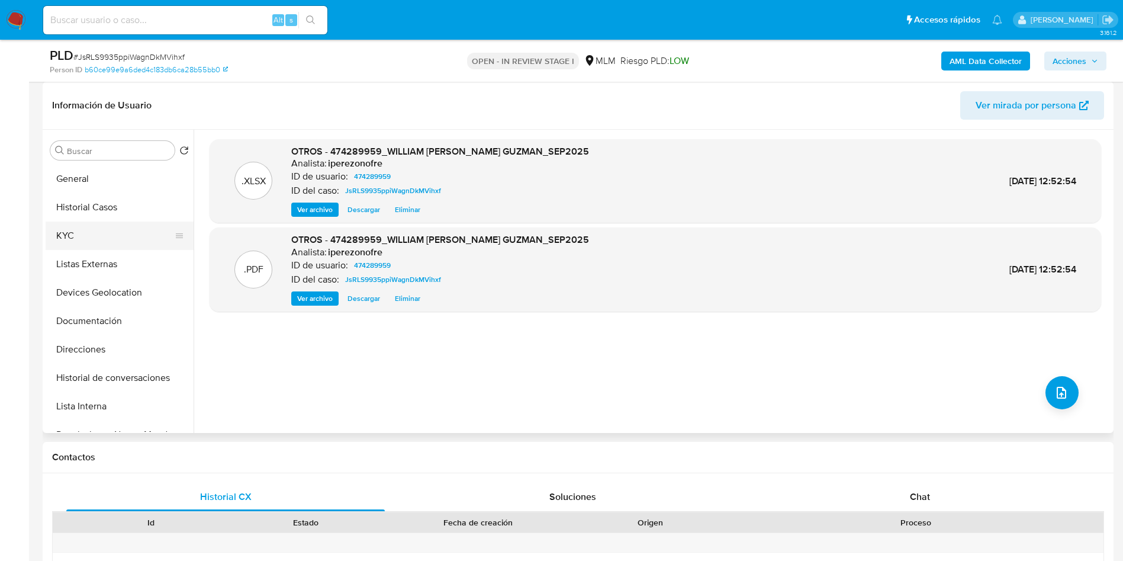
click at [91, 229] on button "KYC" at bounding box center [115, 235] width 139 height 28
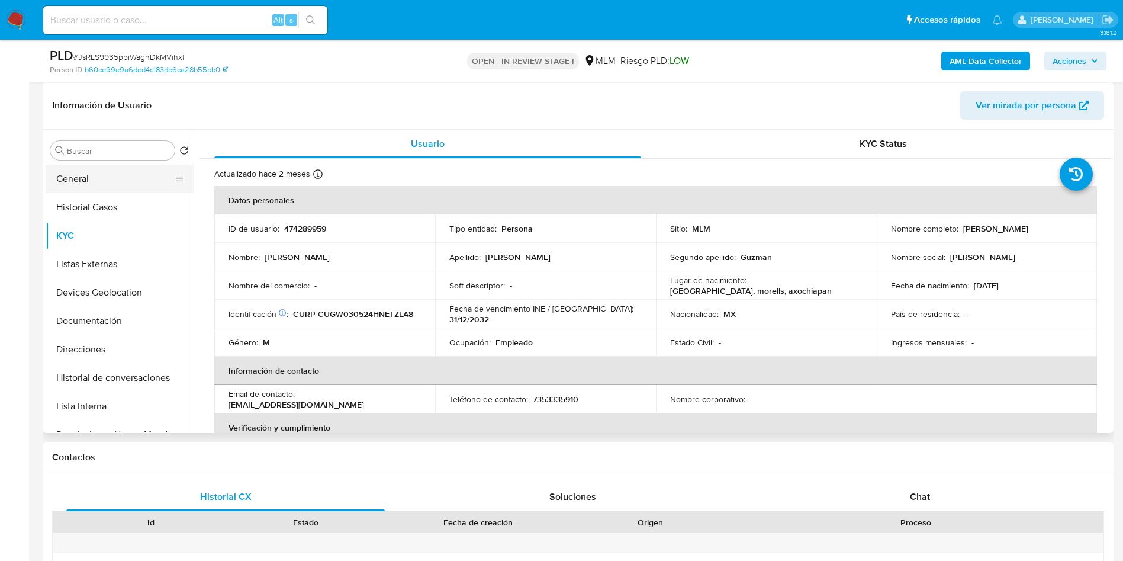
click at [66, 172] on button "General" at bounding box center [115, 179] width 139 height 28
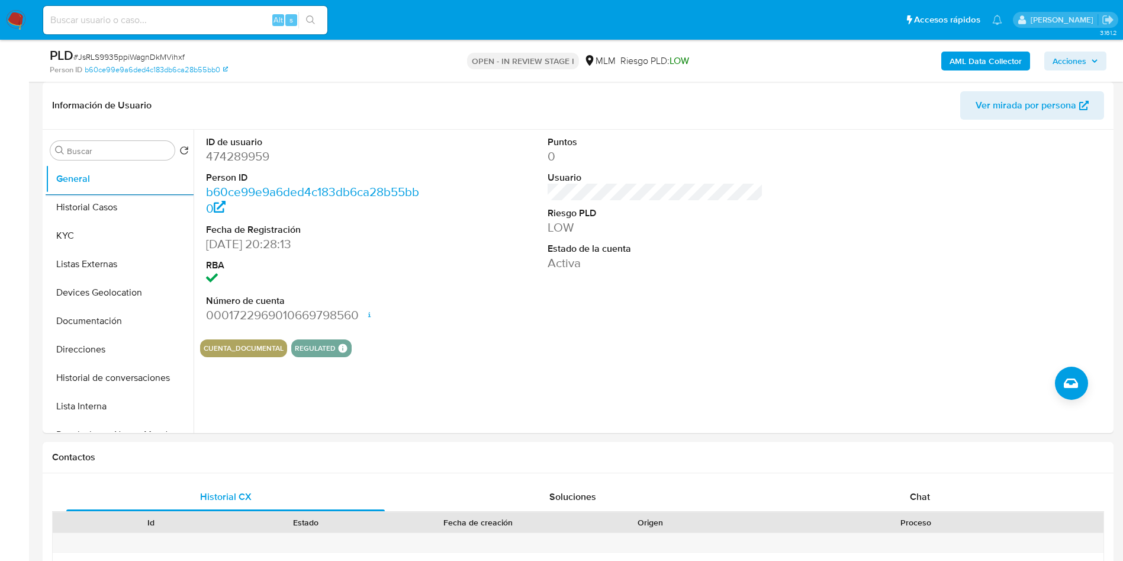
click at [1082, 60] on span "Acciones" at bounding box center [1069, 60] width 34 height 19
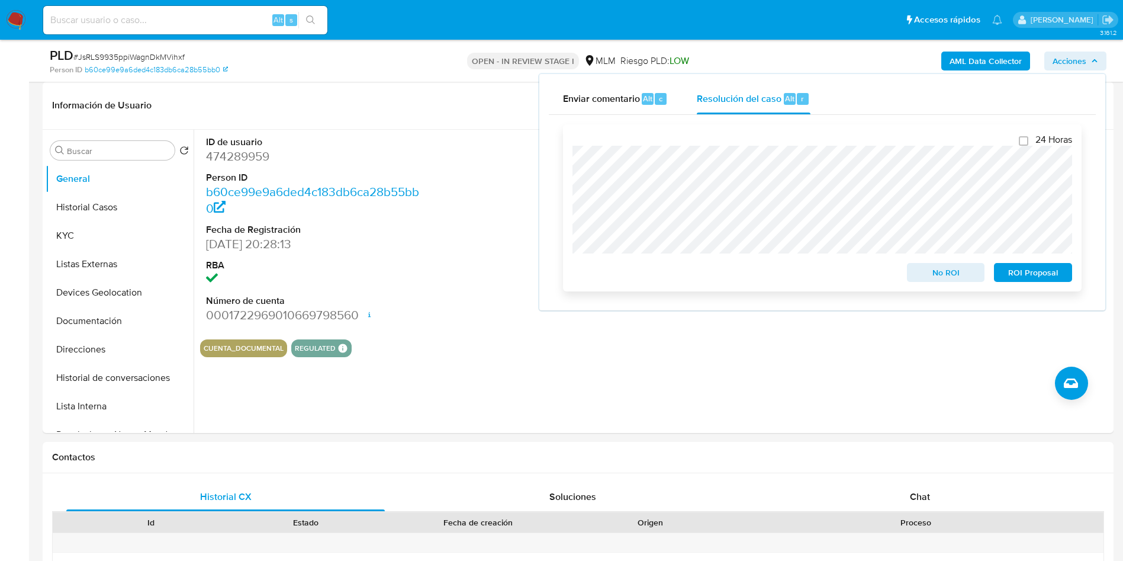
click at [932, 268] on span "No ROI" at bounding box center [946, 272] width 62 height 17
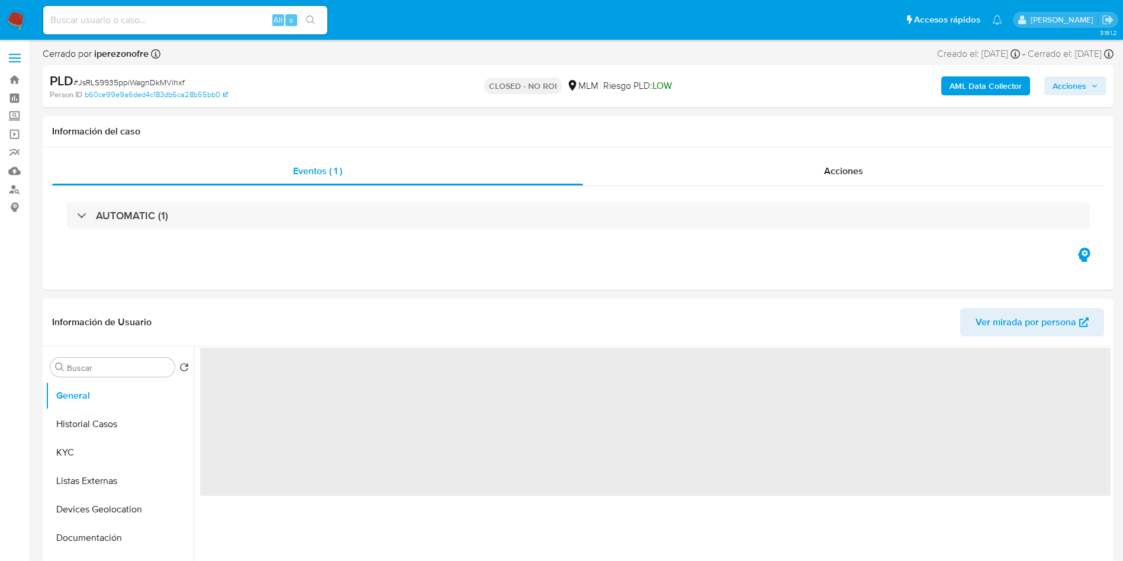
select select "10"
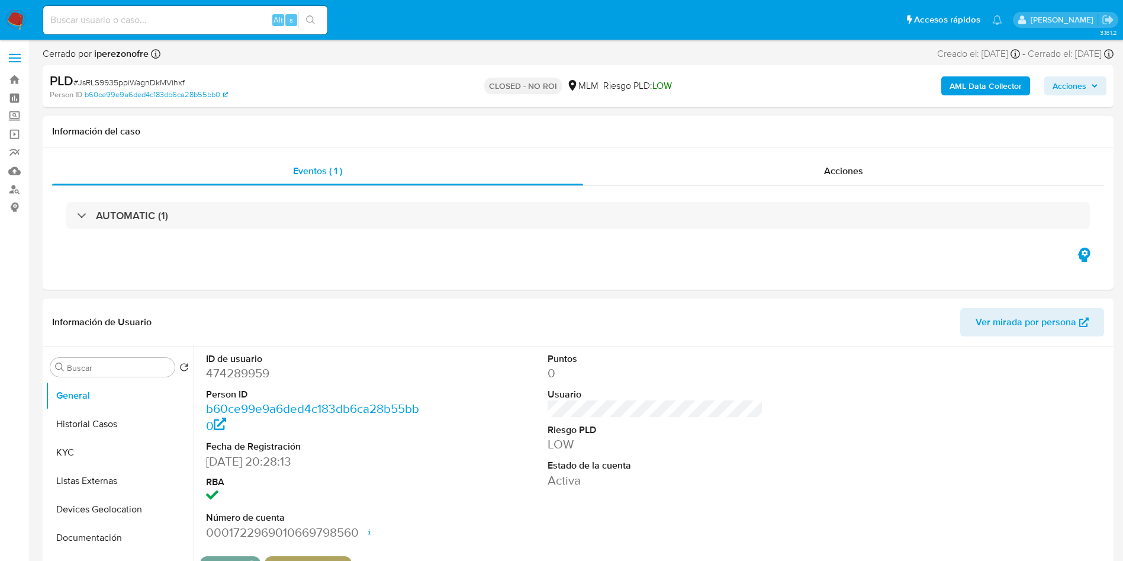
click at [198, 18] on input at bounding box center [185, 19] width 284 height 15
paste input "1937793607"
type input "1937793607"
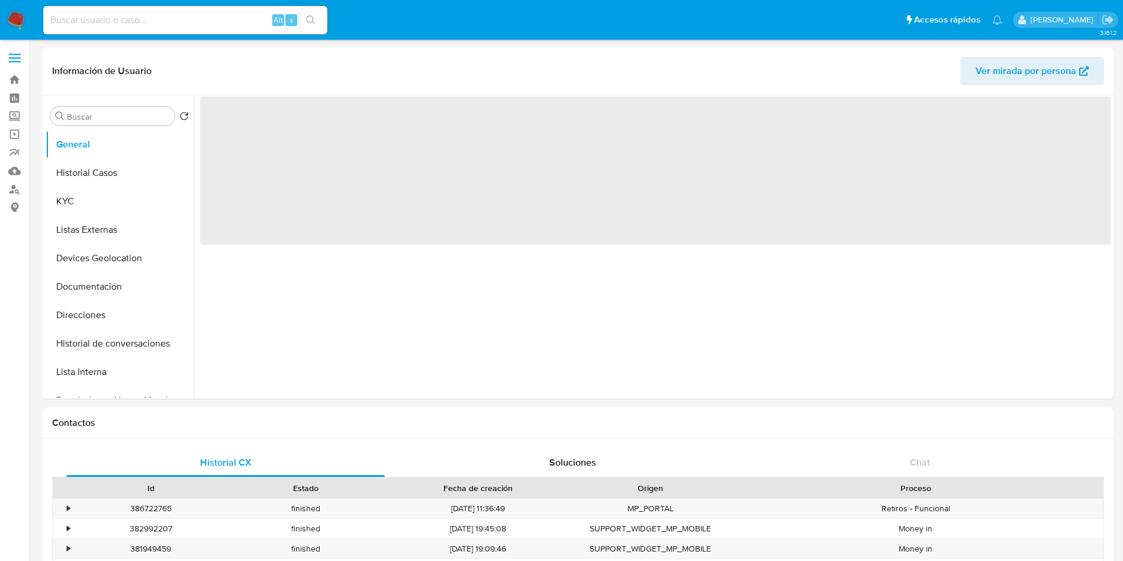
select select "10"
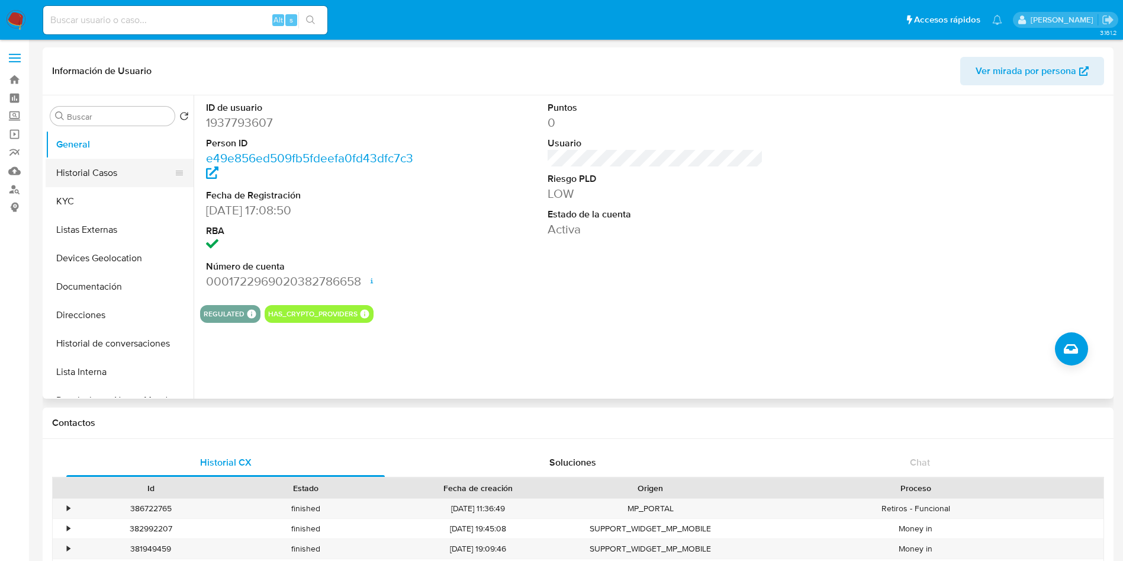
click at [115, 168] on button "Historial Casos" at bounding box center [115, 173] width 139 height 28
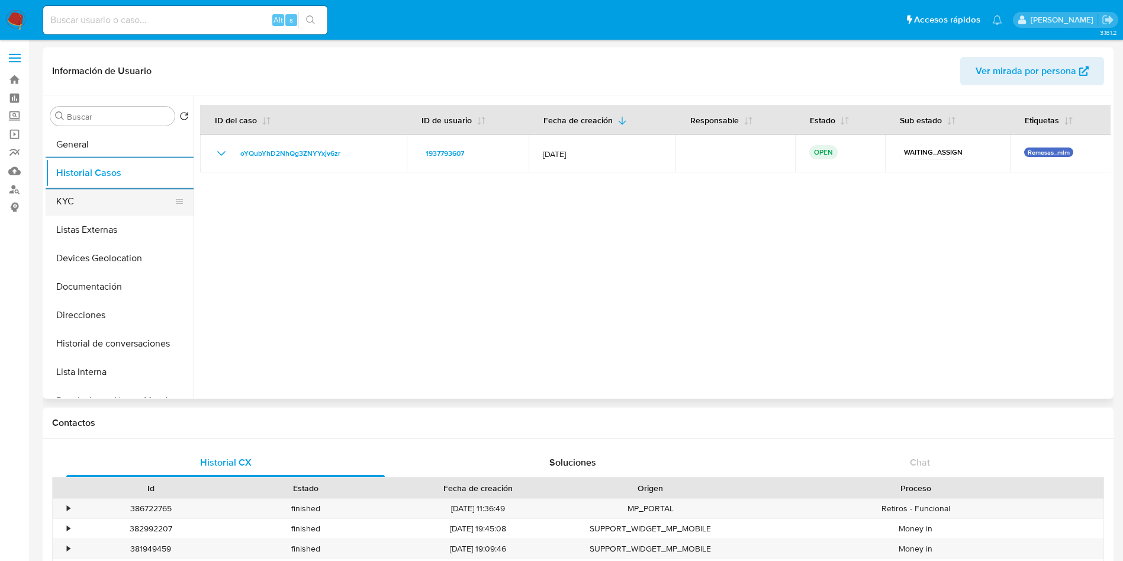
click at [102, 197] on button "KYC" at bounding box center [115, 201] width 139 height 28
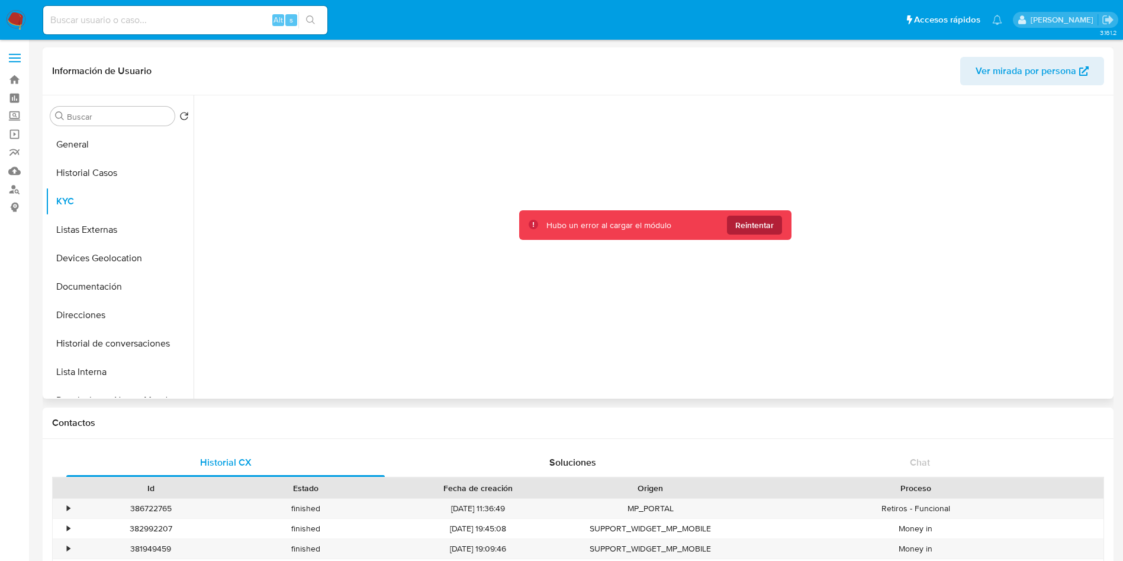
click at [762, 225] on span "Reintentar" at bounding box center [754, 224] width 38 height 19
click at [762, 225] on div at bounding box center [655, 243] width 910 height 297
click at [762, 225] on span "Reintentar" at bounding box center [754, 224] width 38 height 19
click at [762, 225] on div at bounding box center [655, 243] width 910 height 297
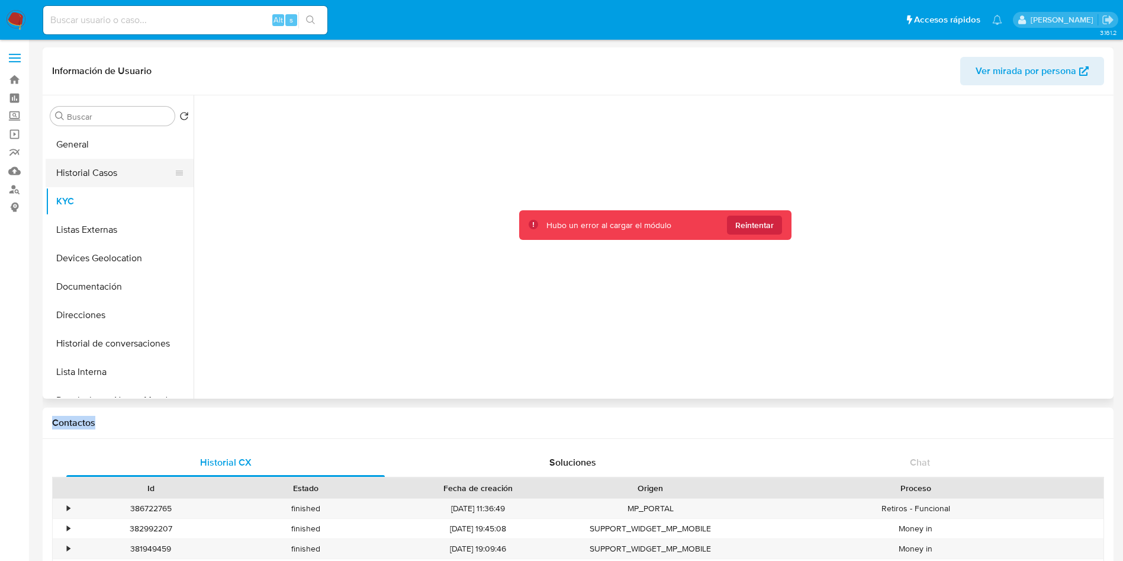
click at [89, 180] on button "Historial Casos" at bounding box center [115, 173] width 139 height 28
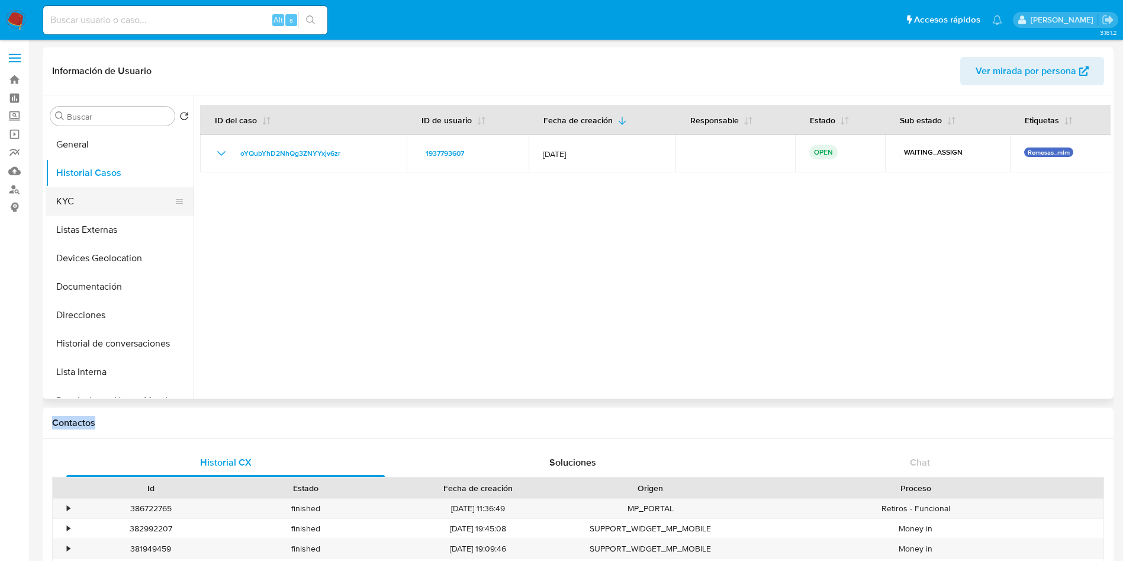
click at [75, 198] on button "KYC" at bounding box center [115, 201] width 139 height 28
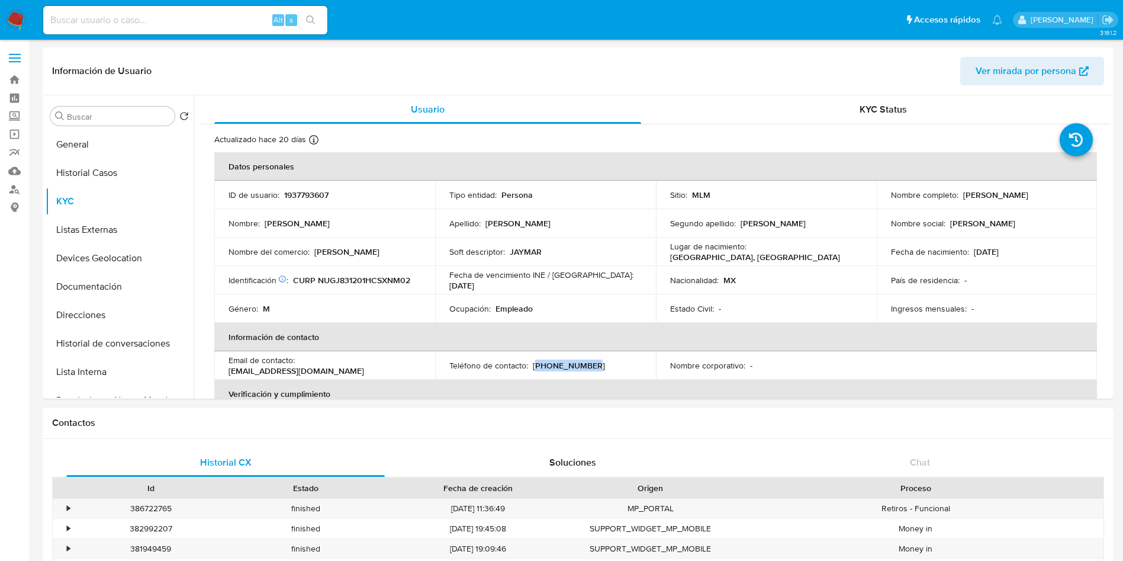
drag, startPoint x: 588, startPoint y: 365, endPoint x: 533, endPoint y: 368, distance: 55.2
click at [533, 368] on div "Teléfono de contacto : [PHONE_NUMBER]" at bounding box center [545, 365] width 192 height 11
copy p "961) 4232589"
drag, startPoint x: 350, startPoint y: 373, endPoint x: 227, endPoint y: 374, distance: 123.7
click at [227, 374] on td "Email de contacto : [EMAIL_ADDRESS][DOMAIN_NAME]" at bounding box center [324, 365] width 221 height 28
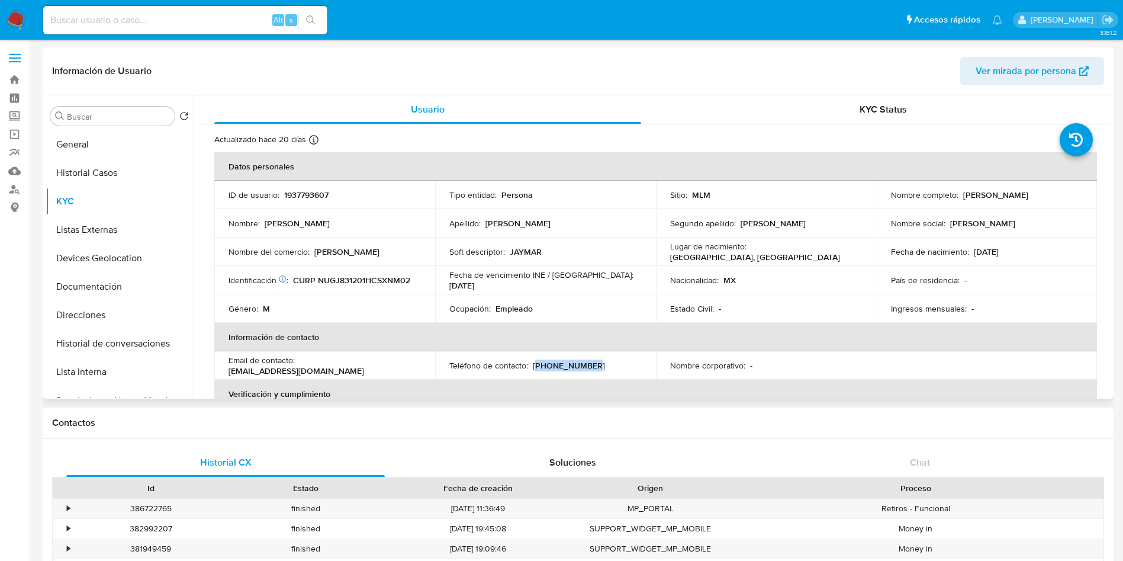
copy p "[EMAIL_ADDRESS][DOMAIN_NAME]"
click at [516, 260] on td "Soft descriptor : [PERSON_NAME]" at bounding box center [545, 251] width 221 height 28
click at [326, 250] on p "[PERSON_NAME]" at bounding box center [346, 251] width 65 height 11
copy p "[PERSON_NAME]"
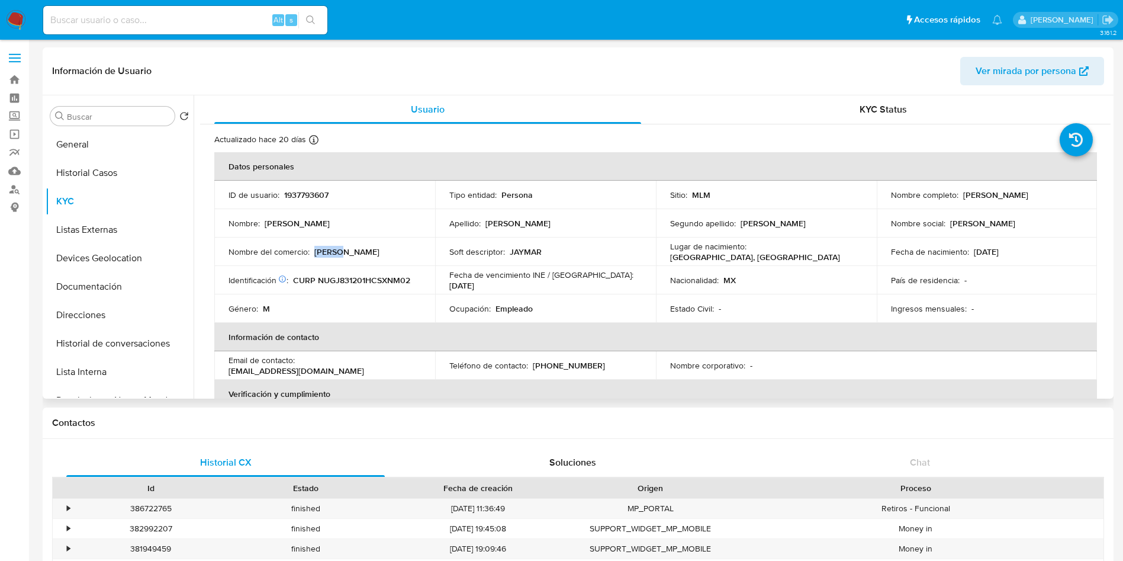
click at [584, 344] on th "Información de contacto" at bounding box center [655, 337] width 883 height 28
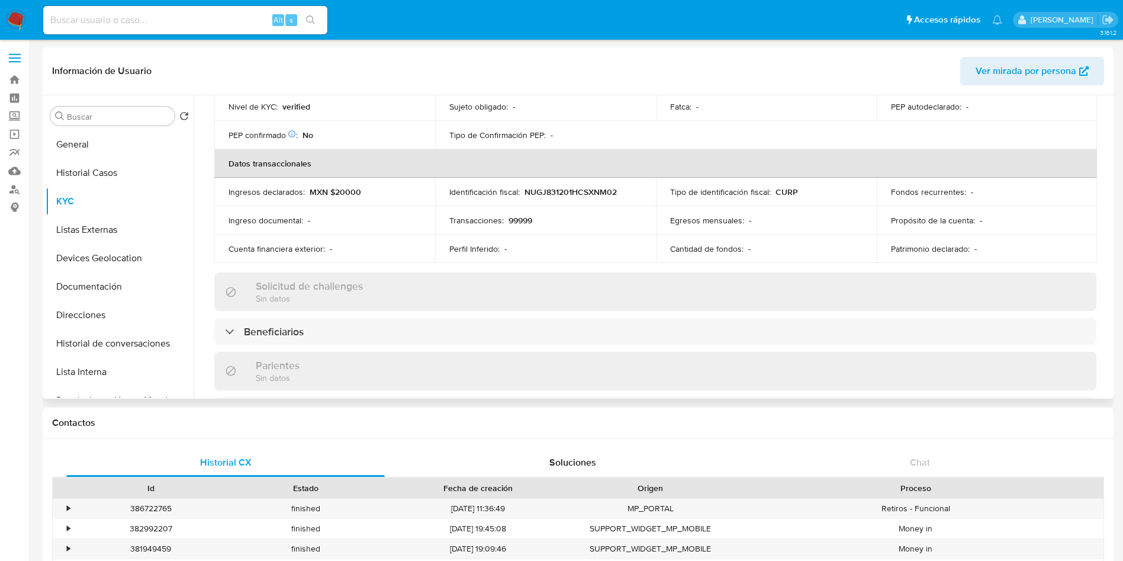
scroll to position [355, 0]
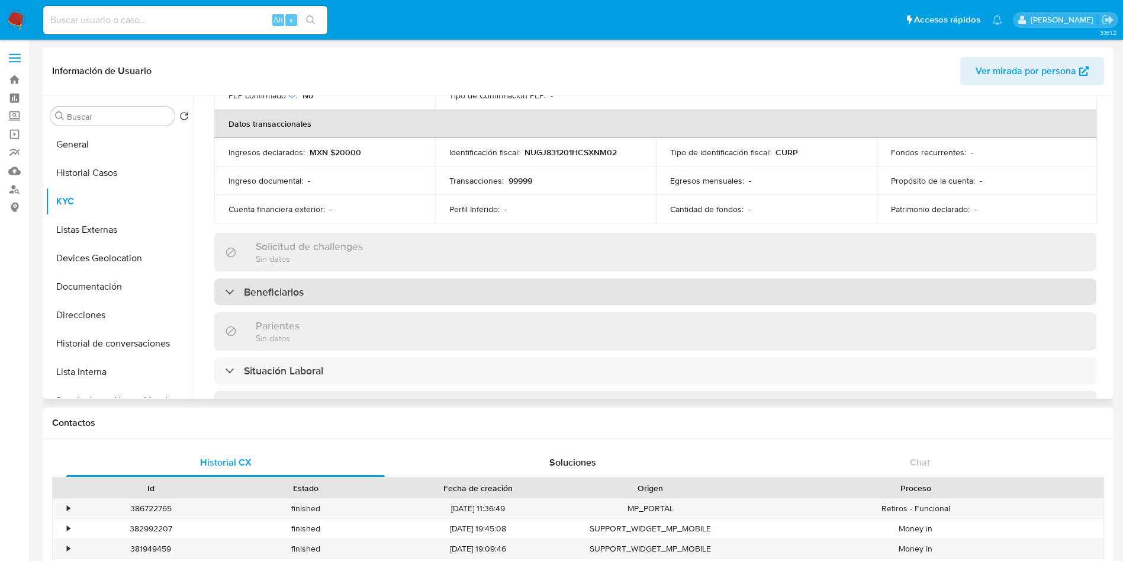
click at [350, 292] on div "Beneficiarios" at bounding box center [655, 291] width 882 height 27
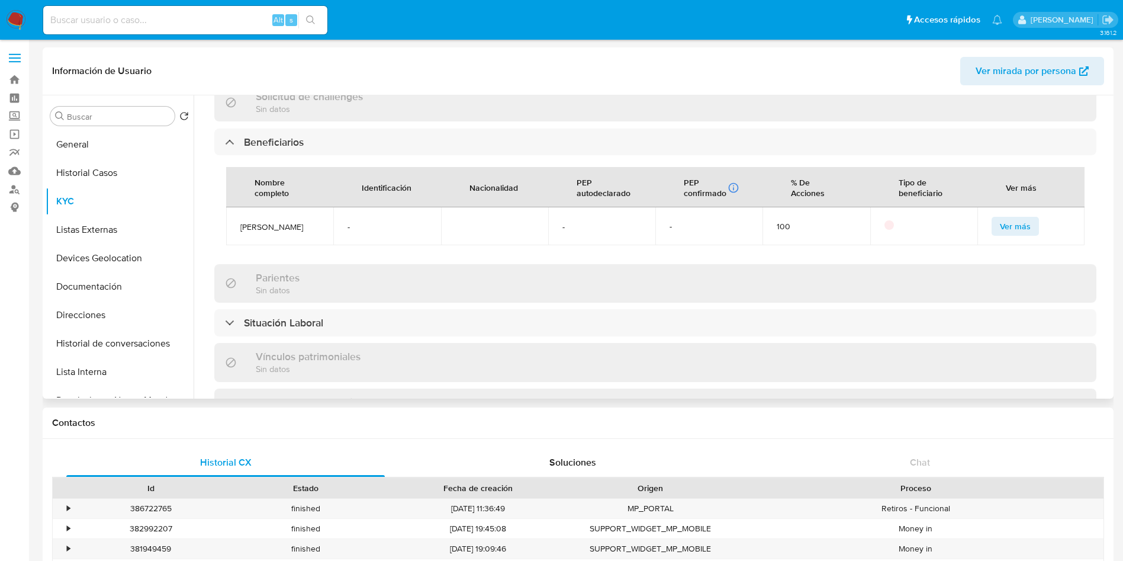
scroll to position [533, 0]
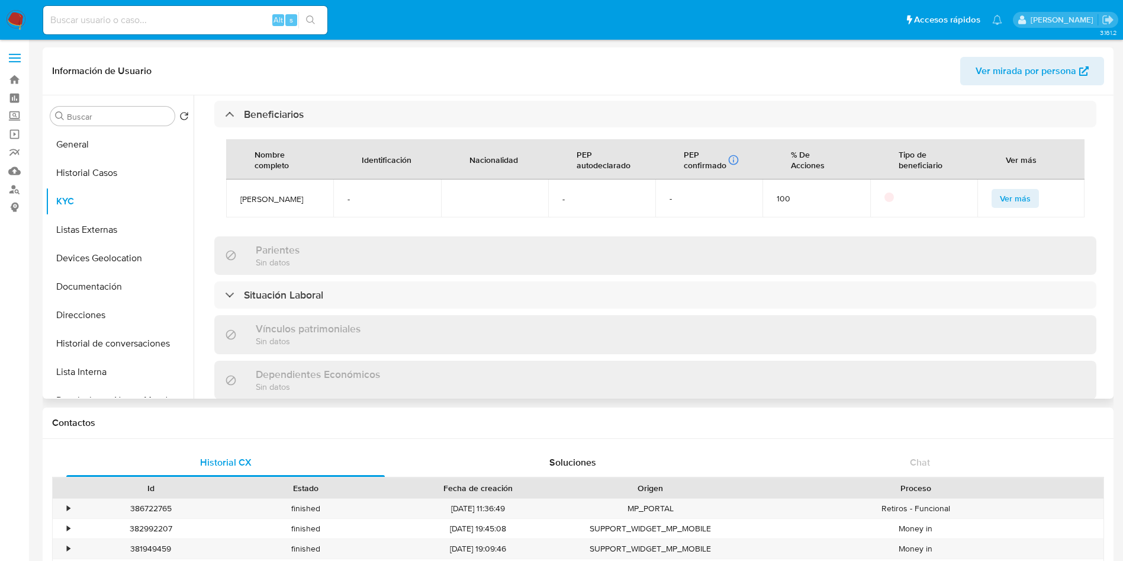
click at [239, 198] on td "[PERSON_NAME]" at bounding box center [279, 198] width 107 height 38
click at [314, 199] on span "[PERSON_NAME]" at bounding box center [279, 199] width 79 height 11
click at [307, 199] on span "[PERSON_NAME]" at bounding box center [279, 199] width 79 height 11
click at [307, 199] on span "Marisola Ruiz Diaz" at bounding box center [279, 199] width 79 height 11
drag, startPoint x: 268, startPoint y: 204, endPoint x: 237, endPoint y: 204, distance: 30.8
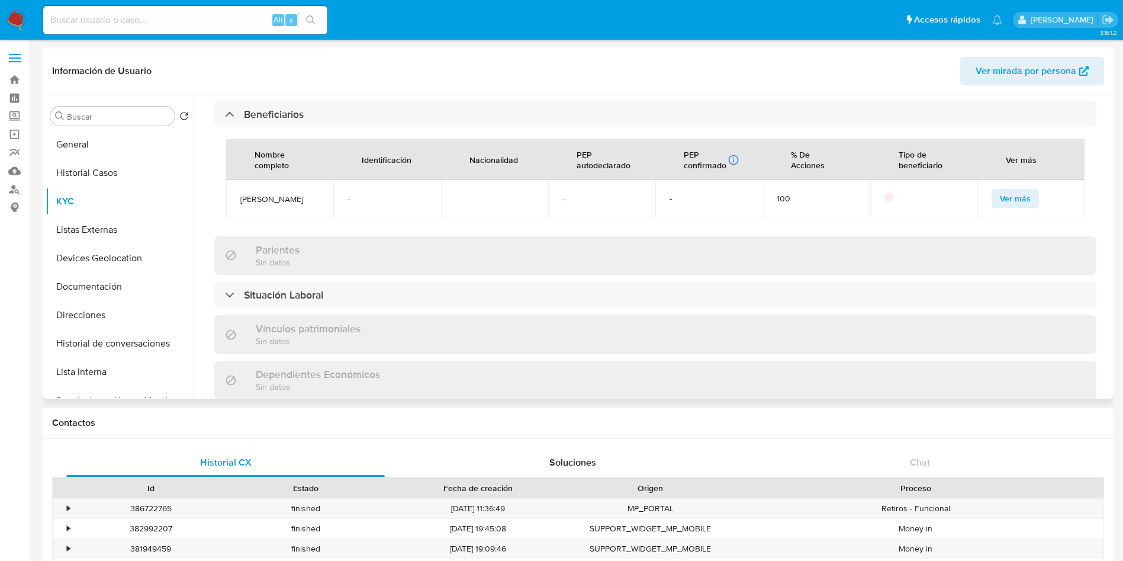
click at [237, 204] on td "Marisola Ruiz Diaz" at bounding box center [279, 198] width 107 height 38
copy span "Marisola Ruiz Diaz"
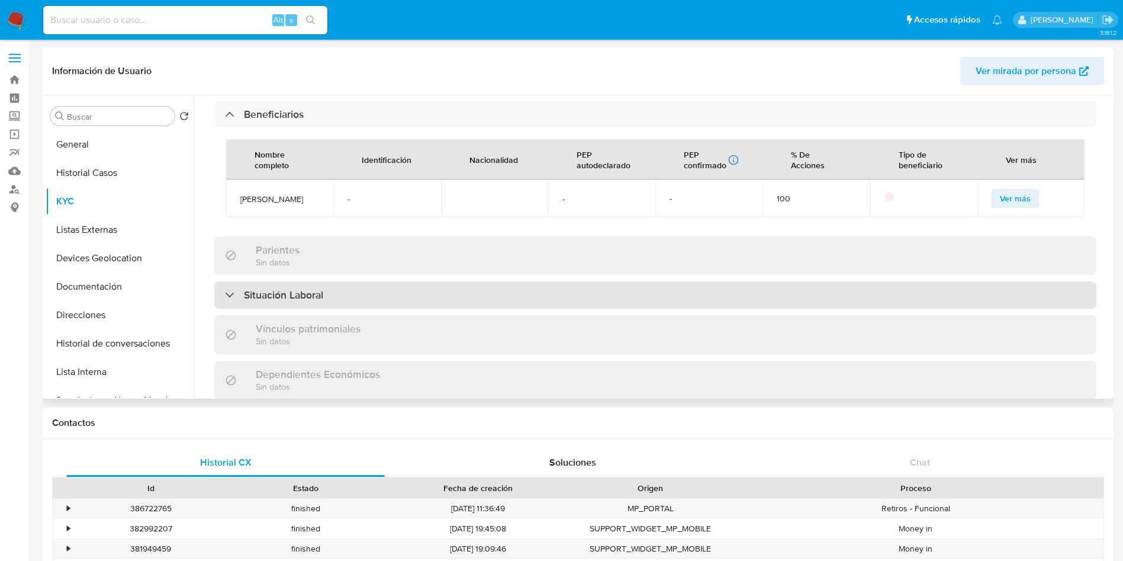
click at [610, 284] on div "Situación Laboral" at bounding box center [655, 294] width 882 height 27
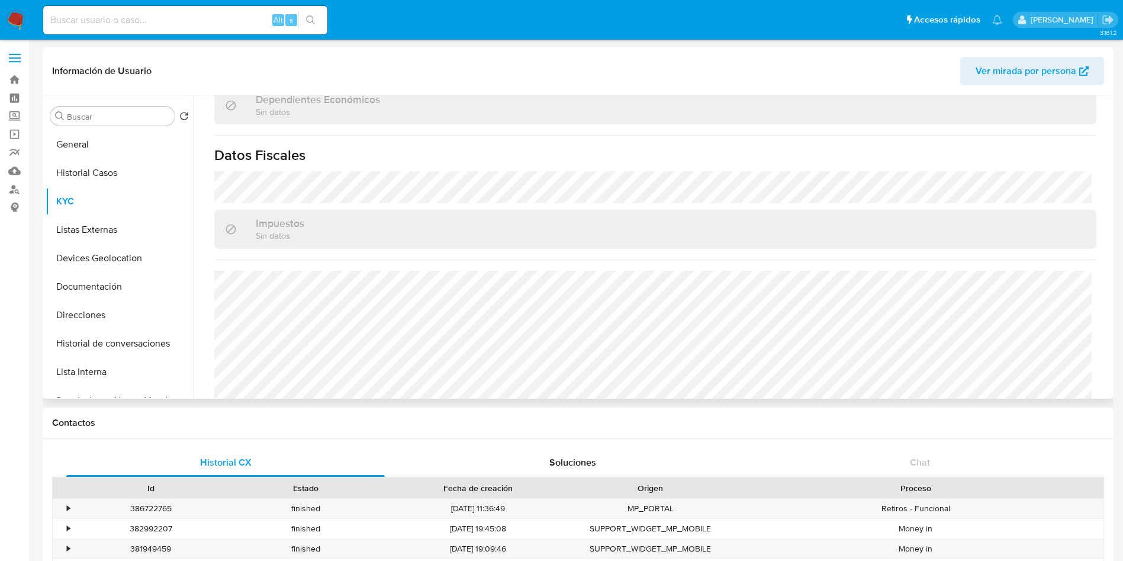
scroll to position [994, 0]
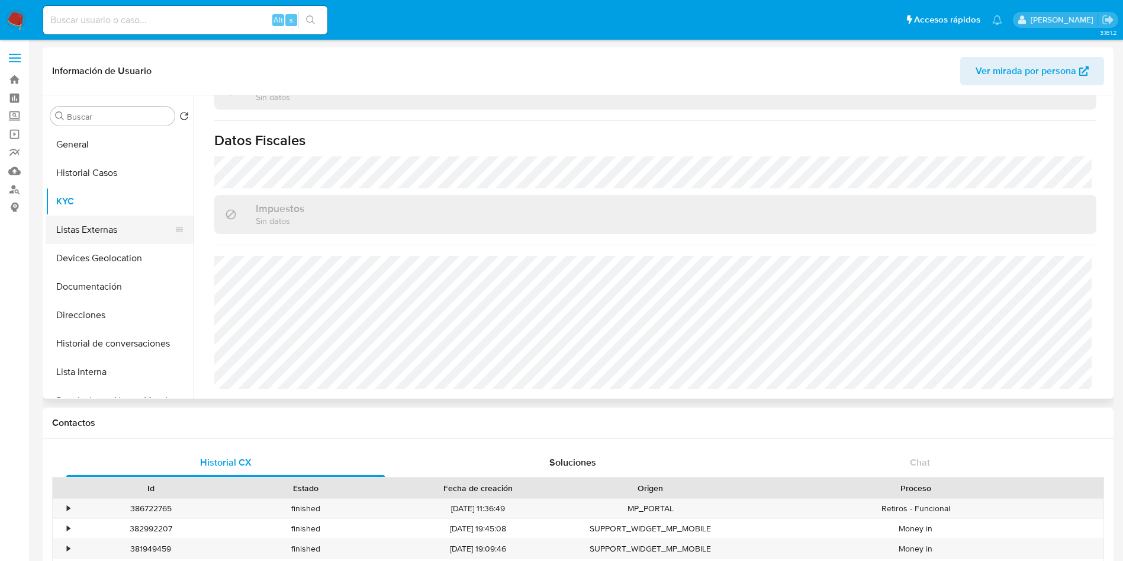
click at [76, 231] on button "Listas Externas" at bounding box center [115, 229] width 139 height 28
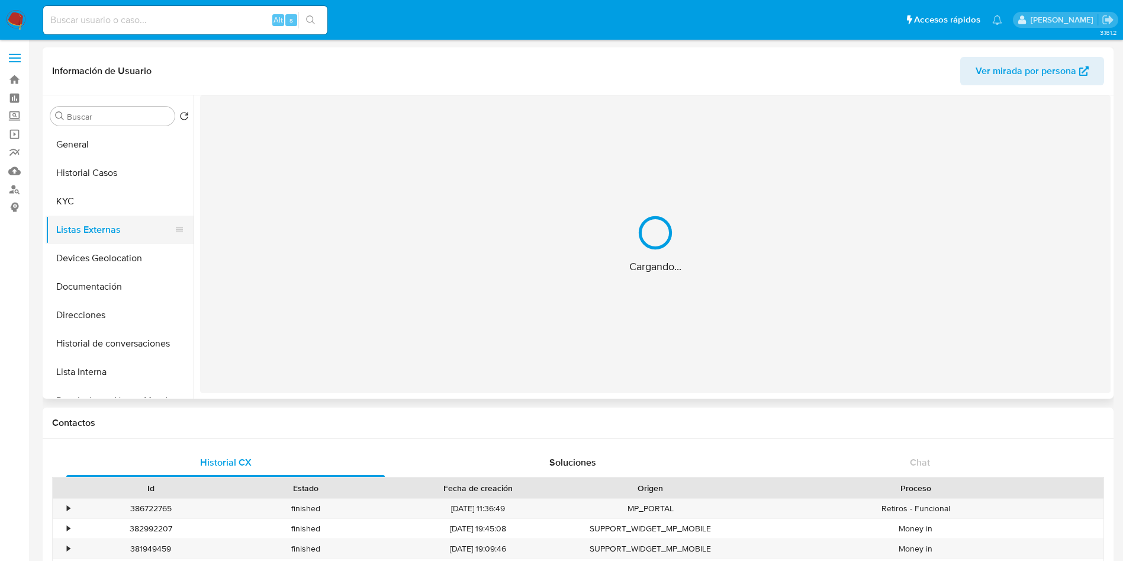
scroll to position [0, 0]
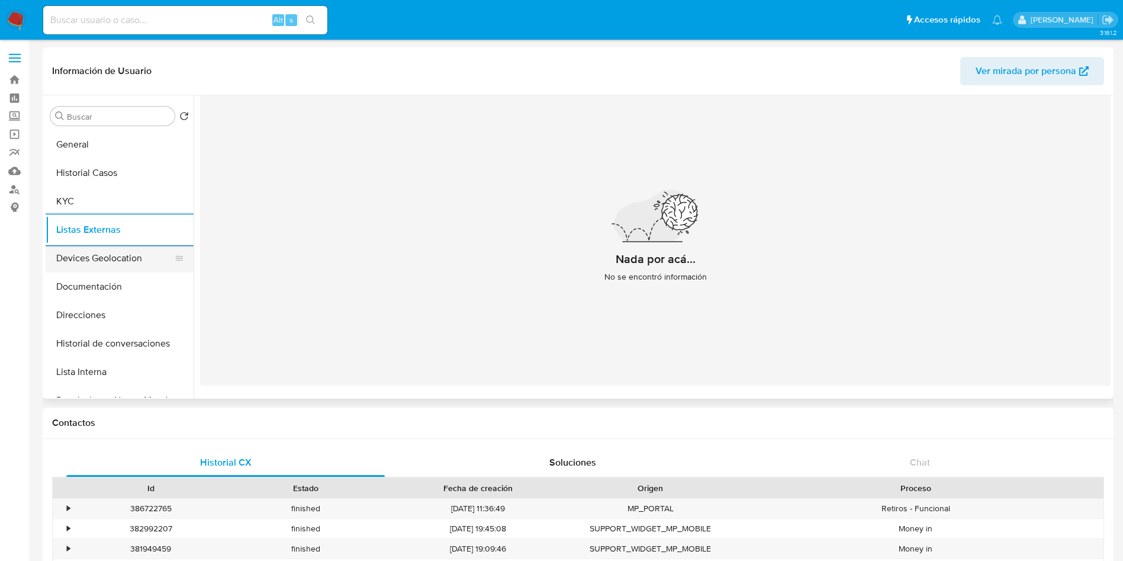
click at [122, 262] on button "Devices Geolocation" at bounding box center [115, 258] width 139 height 28
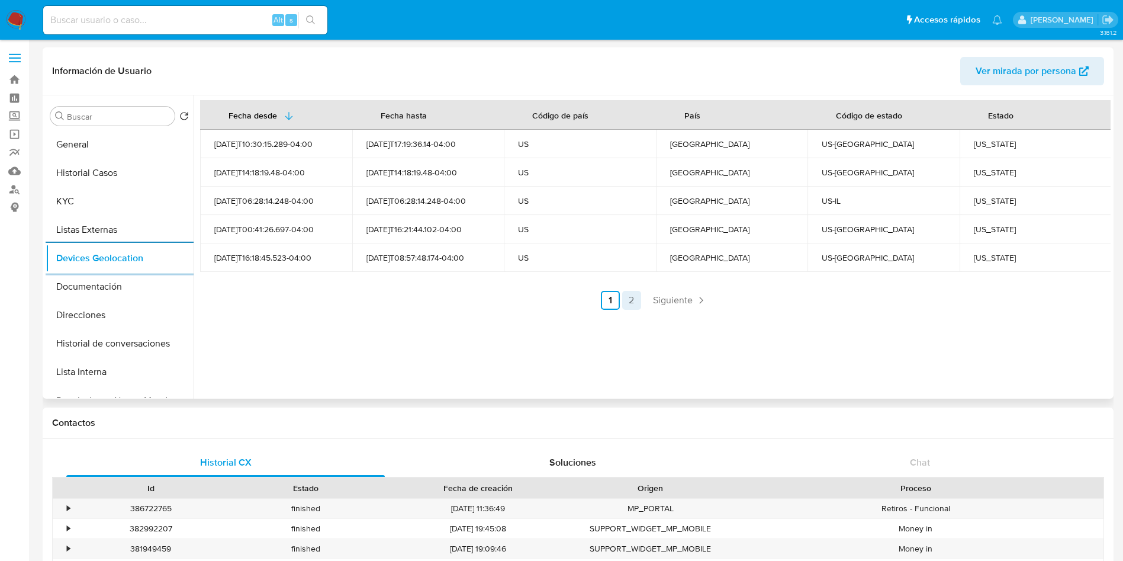
click at [629, 297] on link "2" at bounding box center [631, 300] width 19 height 19
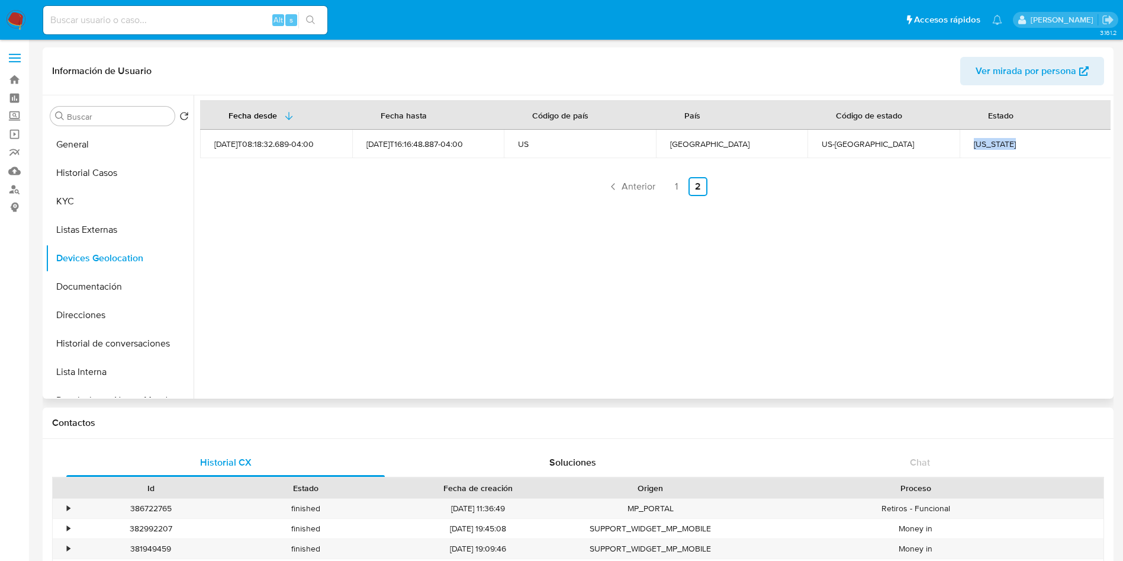
drag, startPoint x: 1028, startPoint y: 140, endPoint x: 970, endPoint y: 140, distance: 58.6
click at [974, 140] on div "New Jersey" at bounding box center [1036, 144] width 124 height 11
copy div "New Jersey"
click at [679, 181] on link "1" at bounding box center [676, 186] width 19 height 19
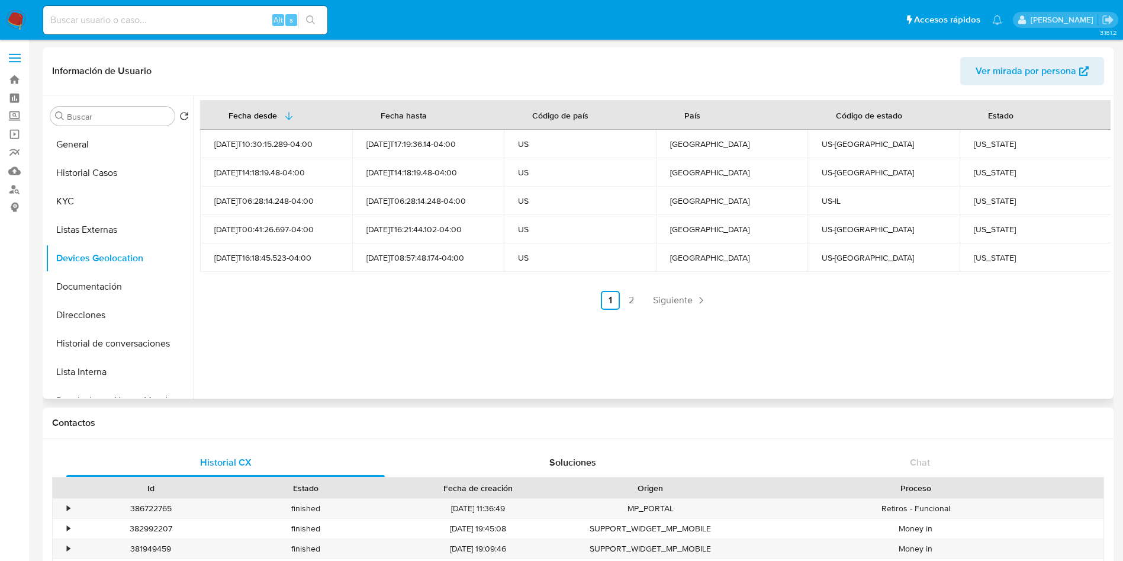
click at [986, 254] on div "Virginia" at bounding box center [1036, 257] width 124 height 11
copy div "Virginia"
drag, startPoint x: 1015, startPoint y: 230, endPoint x: 968, endPoint y: 230, distance: 46.8
click at [968, 230] on td "New York" at bounding box center [1036, 229] width 152 height 28
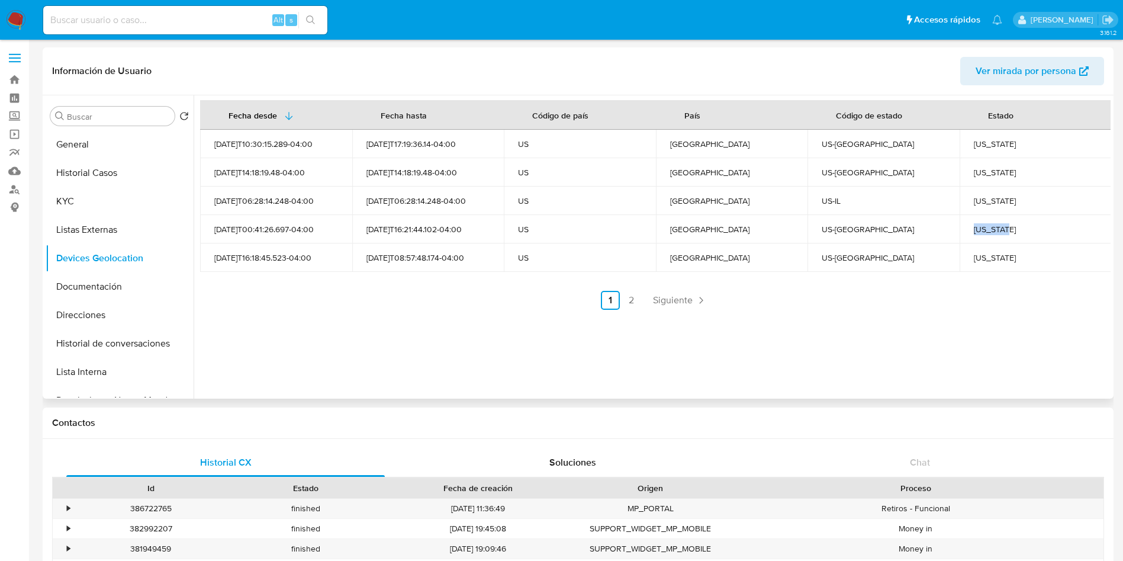
copy div "New York"
click at [978, 195] on div "Illinois" at bounding box center [1036, 200] width 124 height 11
copy div "Illinois"
click at [998, 173] on div "Pennsylvania" at bounding box center [1036, 172] width 124 height 11
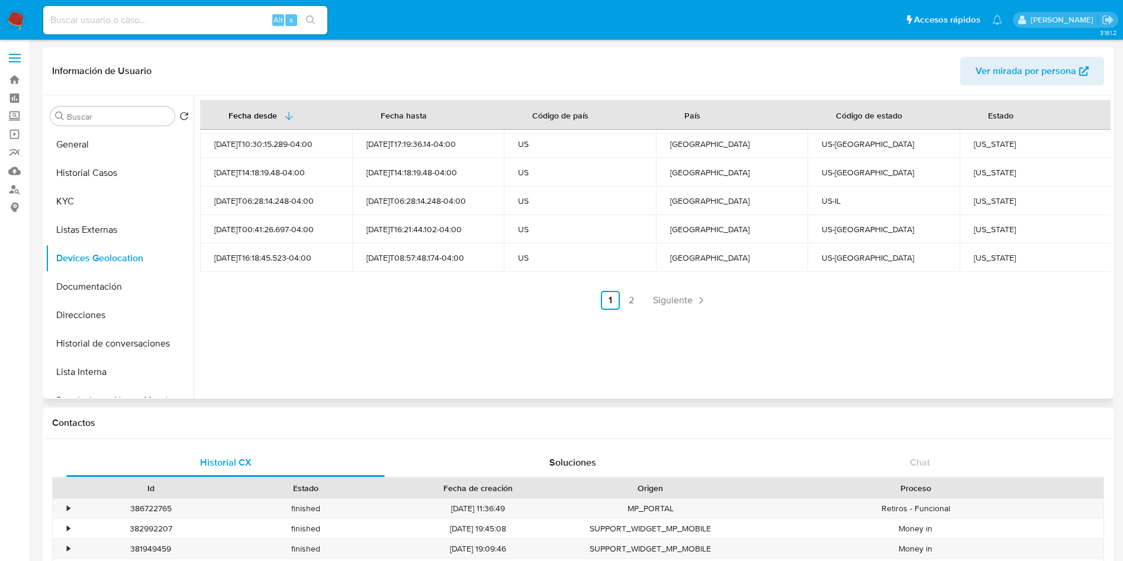
click at [998, 173] on div "Pennsylvania" at bounding box center [1036, 172] width 124 height 11
copy div "Pennsylvania"
drag, startPoint x: 1055, startPoint y: 144, endPoint x: 968, endPoint y: 144, distance: 86.4
click at [968, 144] on td "District of Columbia" at bounding box center [1036, 144] width 152 height 28
copy div "District of Columbia"
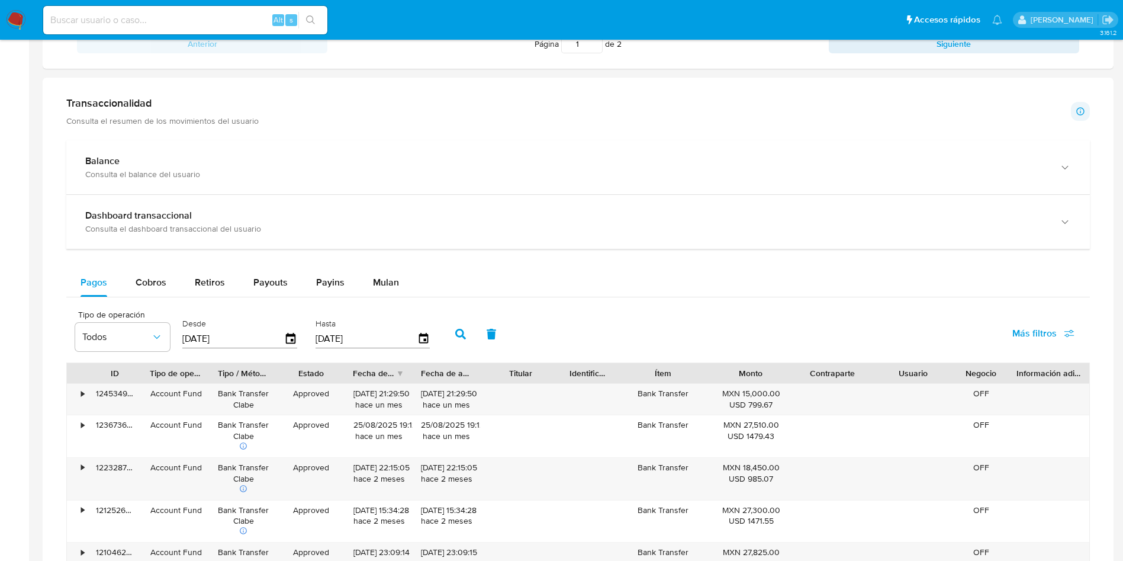
scroll to position [444, 0]
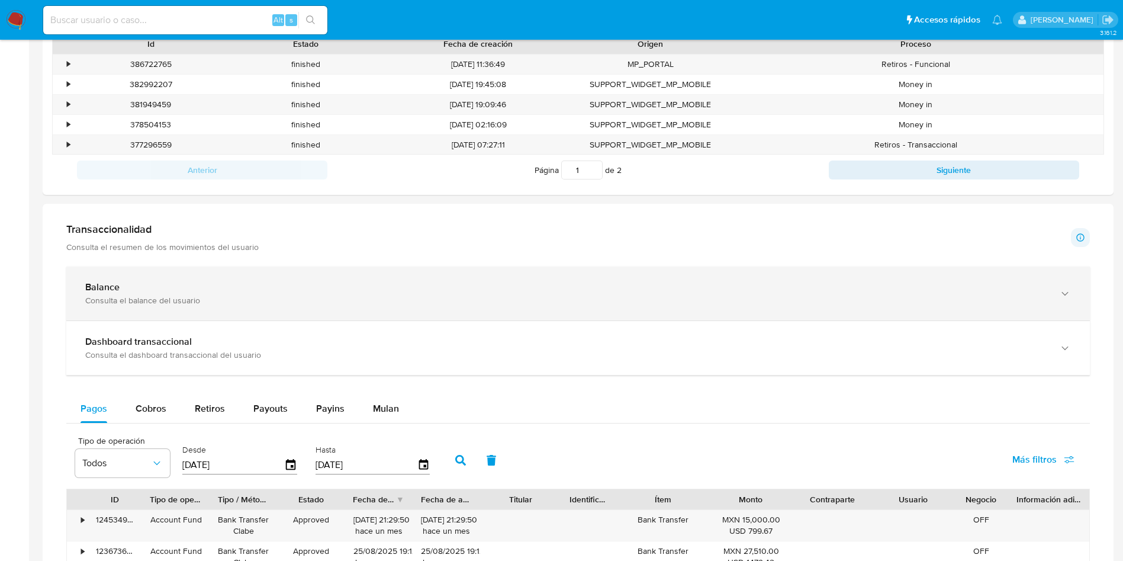
click at [288, 301] on div "Consulta el balance del usuario" at bounding box center [566, 300] width 962 height 11
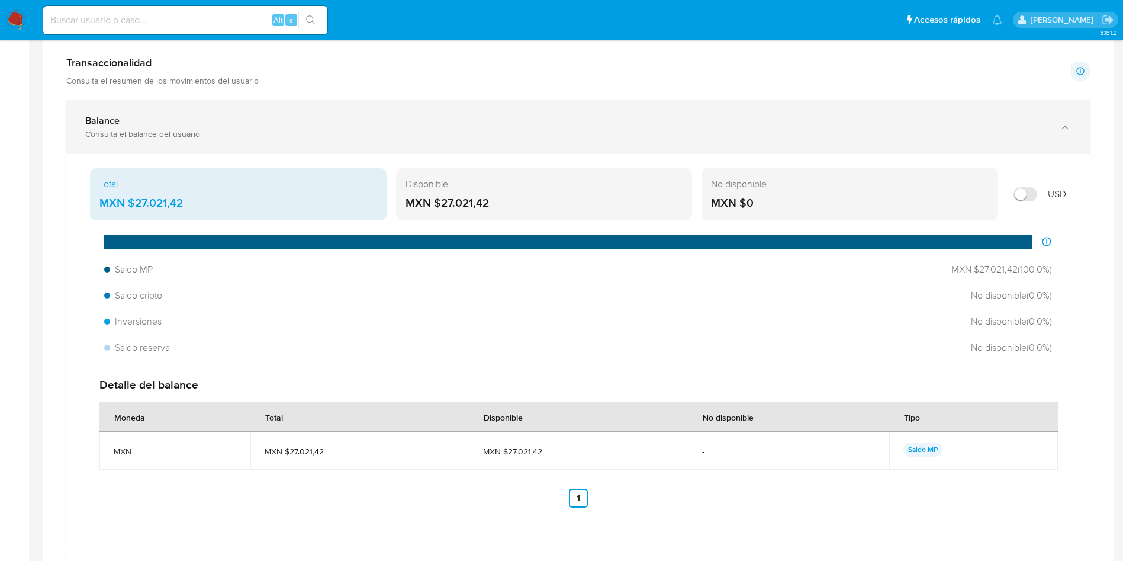
scroll to position [622, 0]
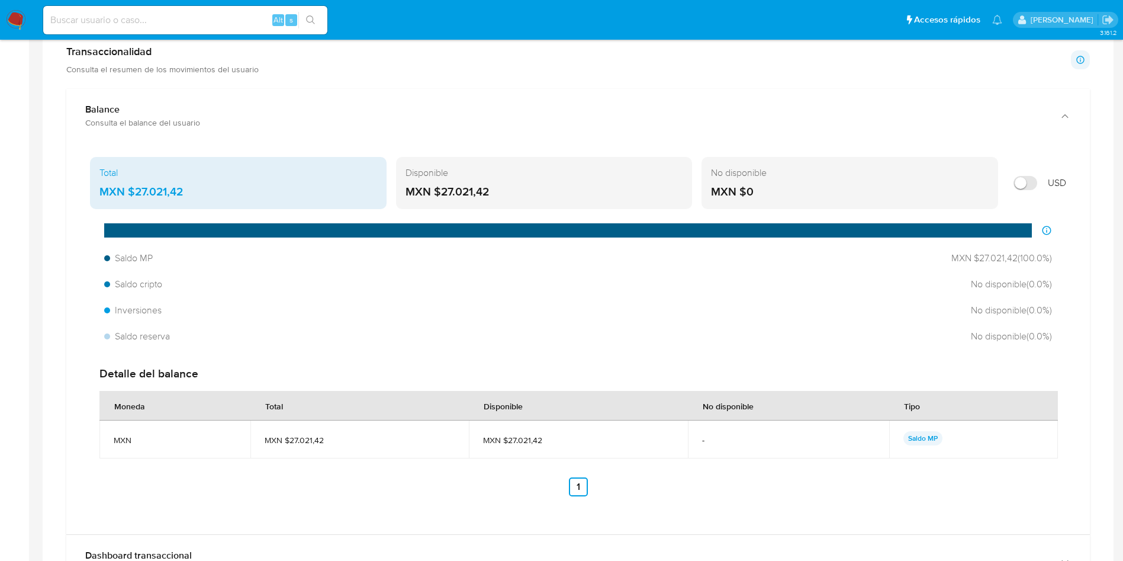
drag, startPoint x: 185, startPoint y: 192, endPoint x: 133, endPoint y: 186, distance: 53.0
click at [133, 186] on div "MXN $27.021,42" at bounding box center [238, 191] width 278 height 15
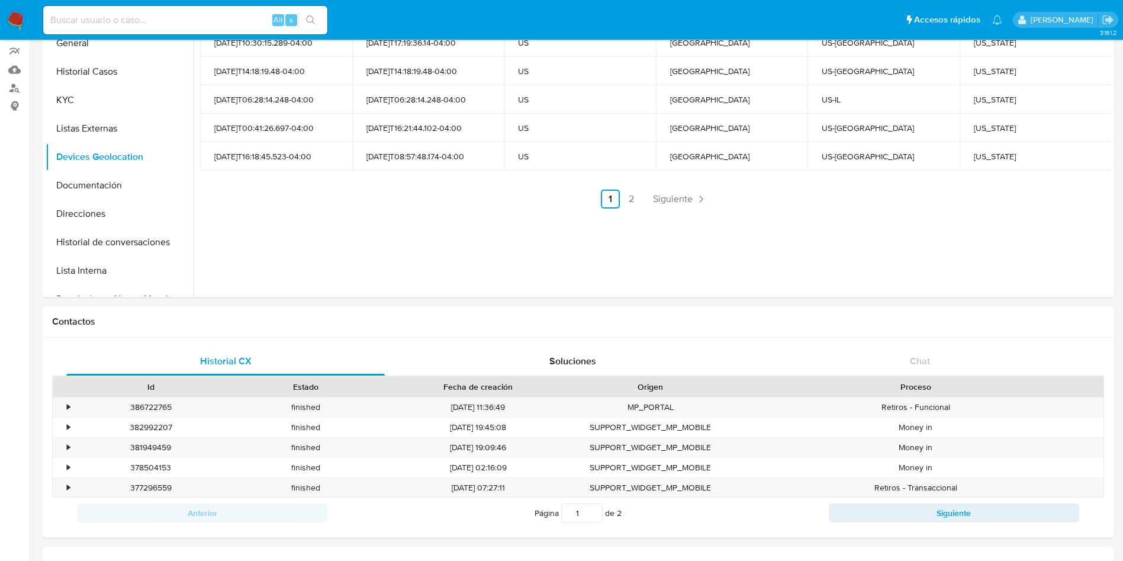
scroll to position [0, 0]
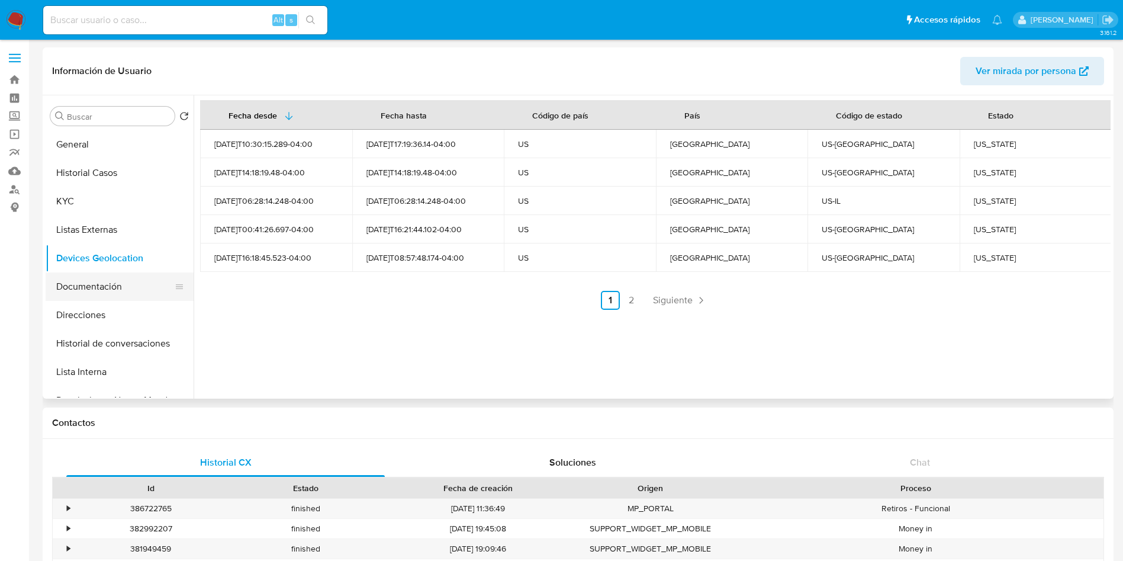
click at [101, 287] on button "Documentación" at bounding box center [115, 286] width 139 height 28
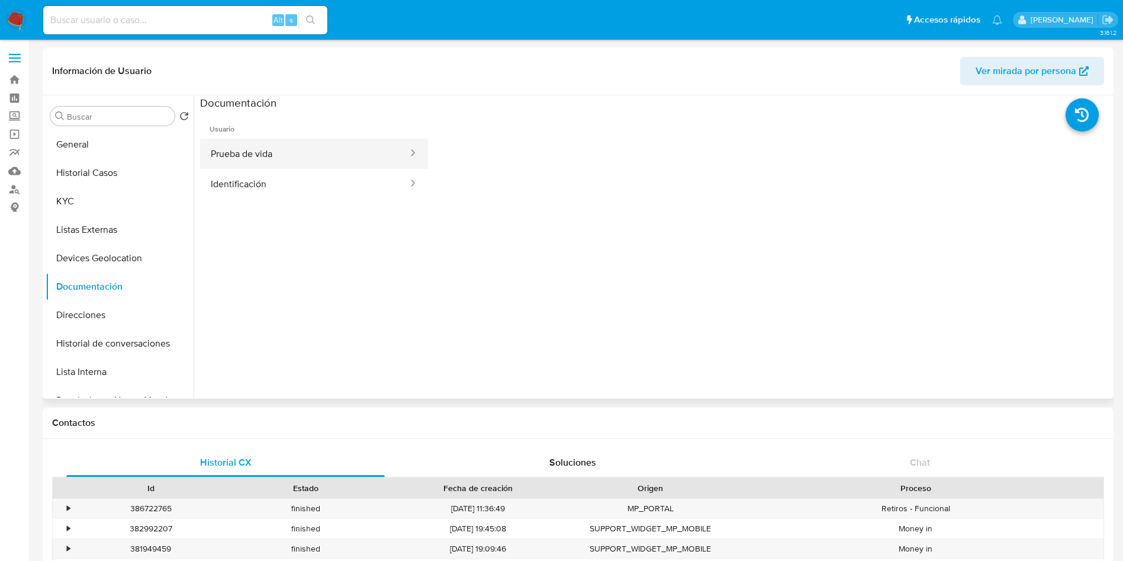
click at [281, 155] on button "Prueba de vida" at bounding box center [304, 154] width 209 height 30
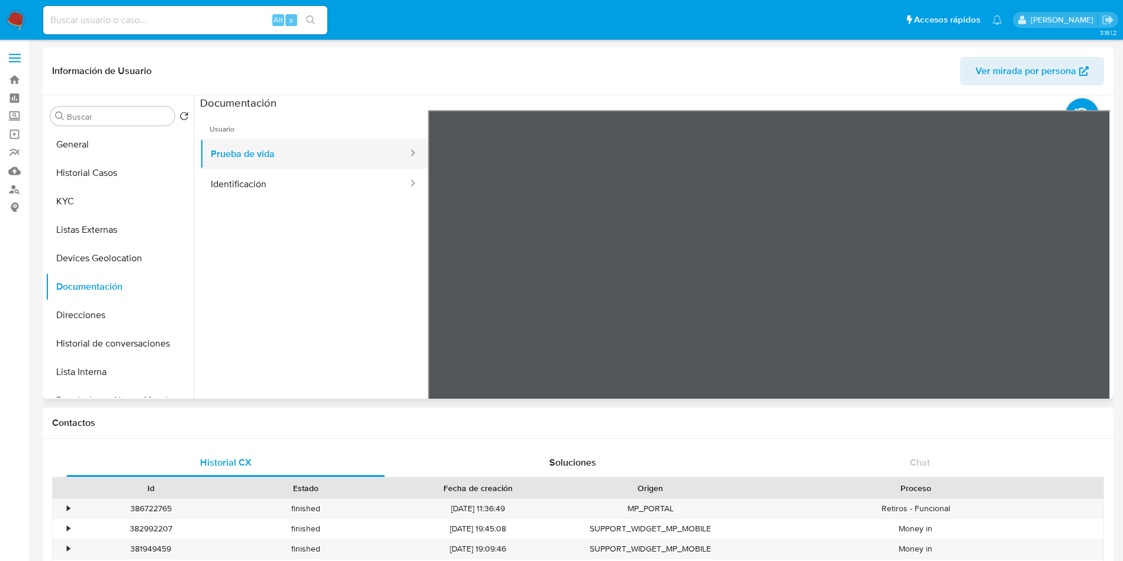
click at [257, 166] on button "Prueba de vida" at bounding box center [304, 154] width 209 height 30
click at [263, 187] on button "Identificación" at bounding box center [304, 184] width 209 height 30
click at [1092, 299] on icon at bounding box center [1095, 303] width 7 height 12
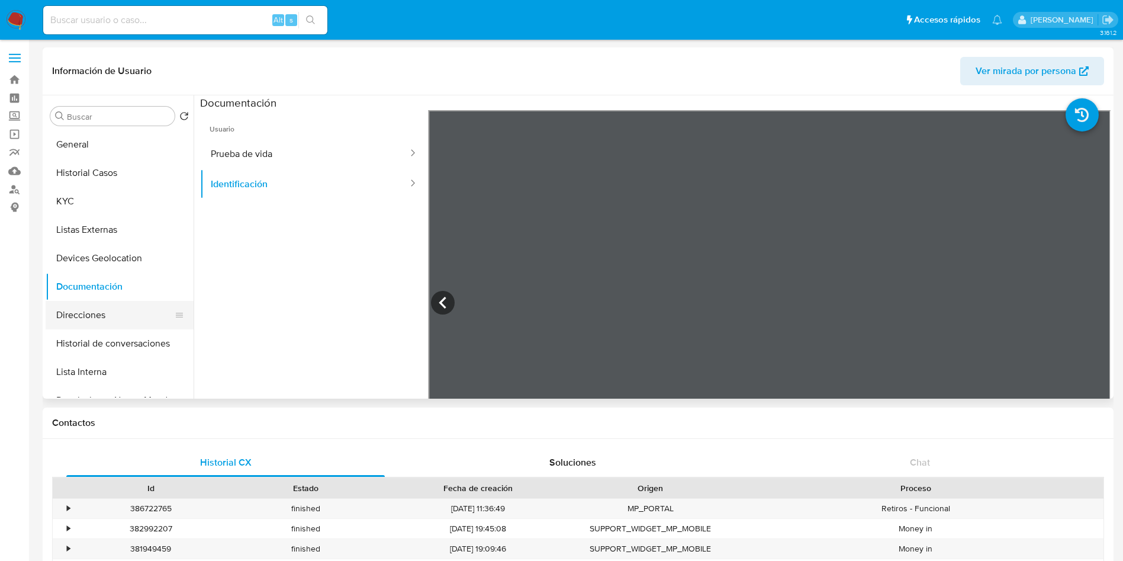
click at [114, 320] on button "Direcciones" at bounding box center [115, 315] width 139 height 28
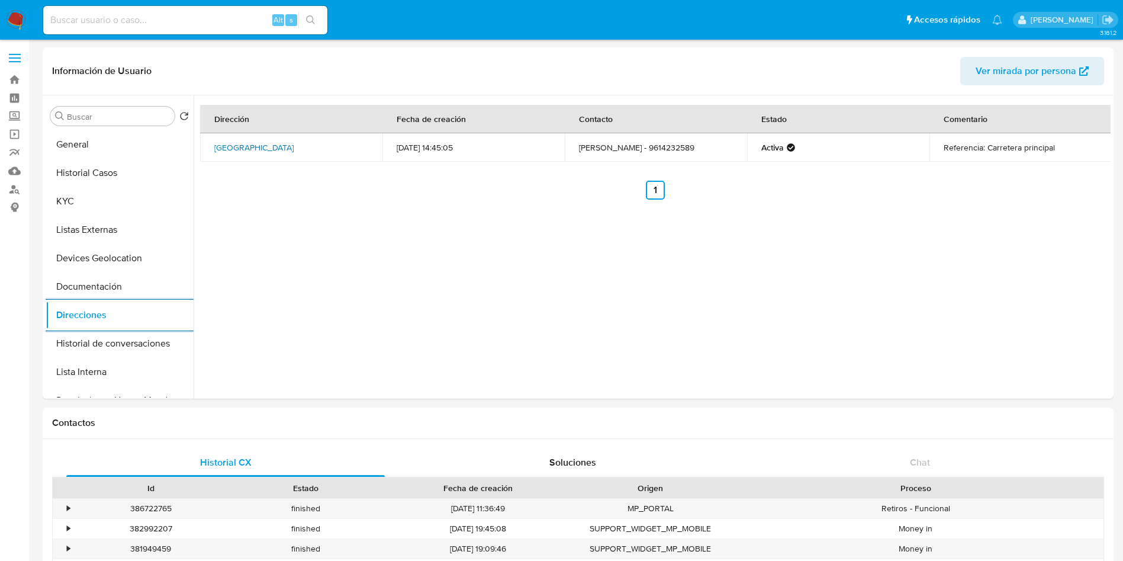
click at [285, 147] on link "Calle Sin Nombre Sn, Mezcalapa, Chiapas, 29600, Mexico SN" at bounding box center [253, 147] width 79 height 12
click at [115, 342] on button "Historial de conversaciones" at bounding box center [115, 343] width 139 height 28
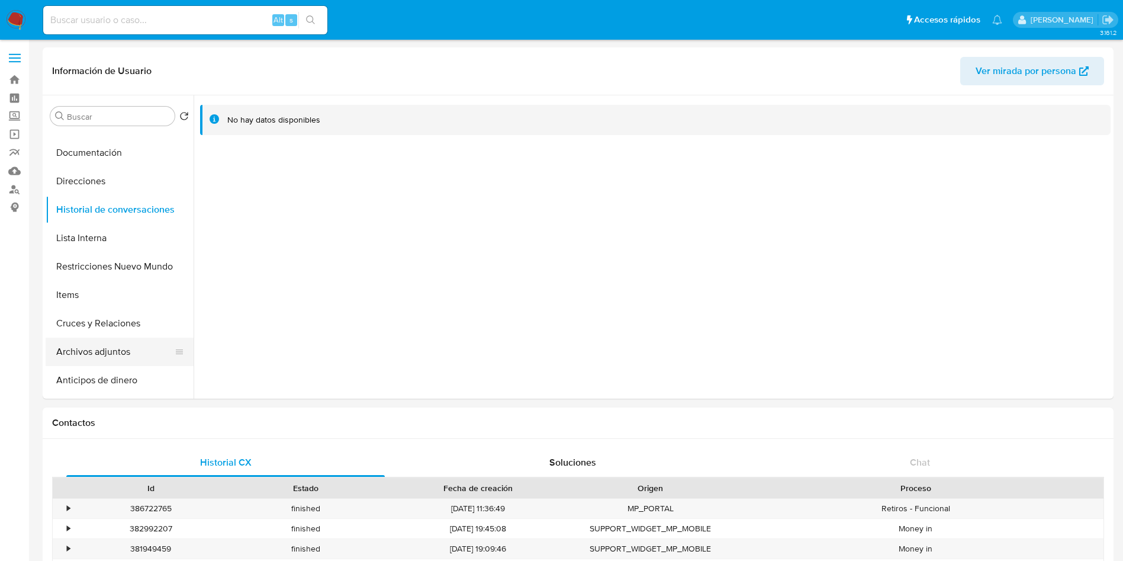
scroll to position [178, 0]
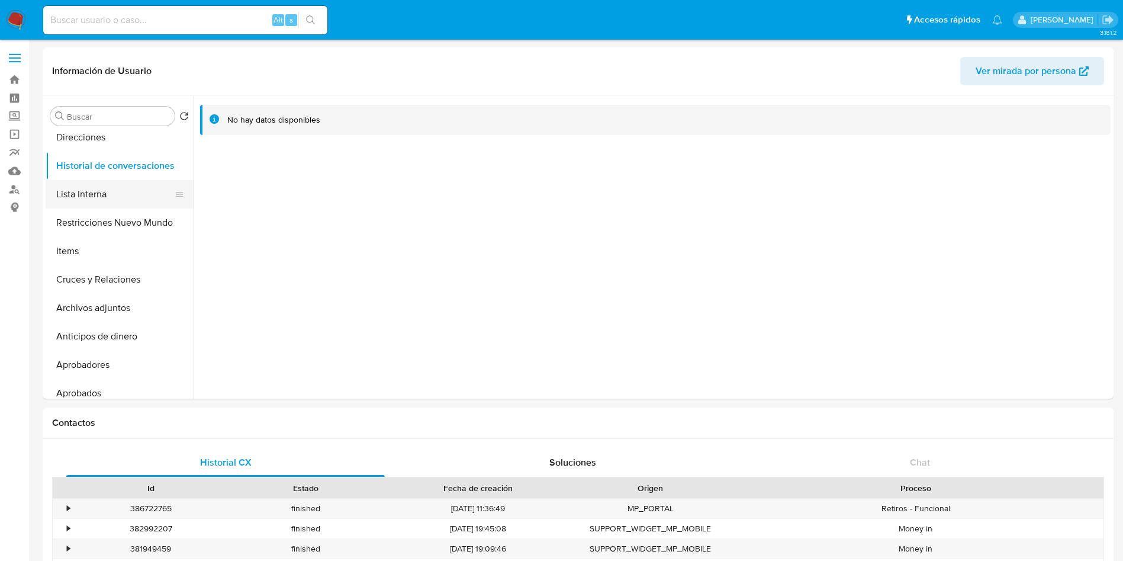
click at [92, 188] on button "Lista Interna" at bounding box center [115, 194] width 139 height 28
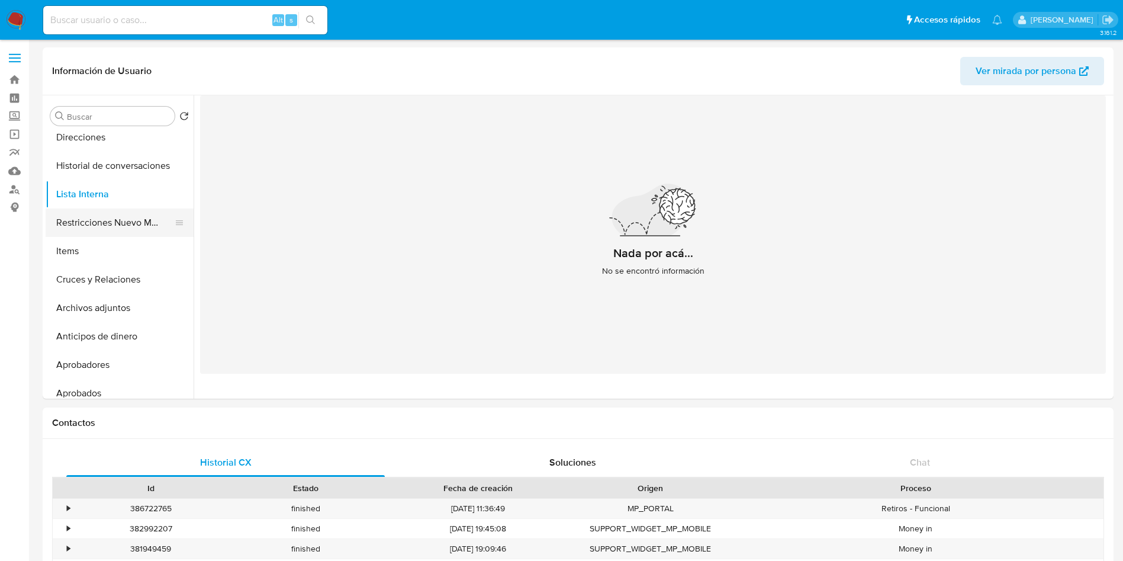
click at [127, 227] on button "Restricciones Nuevo Mundo" at bounding box center [115, 222] width 139 height 28
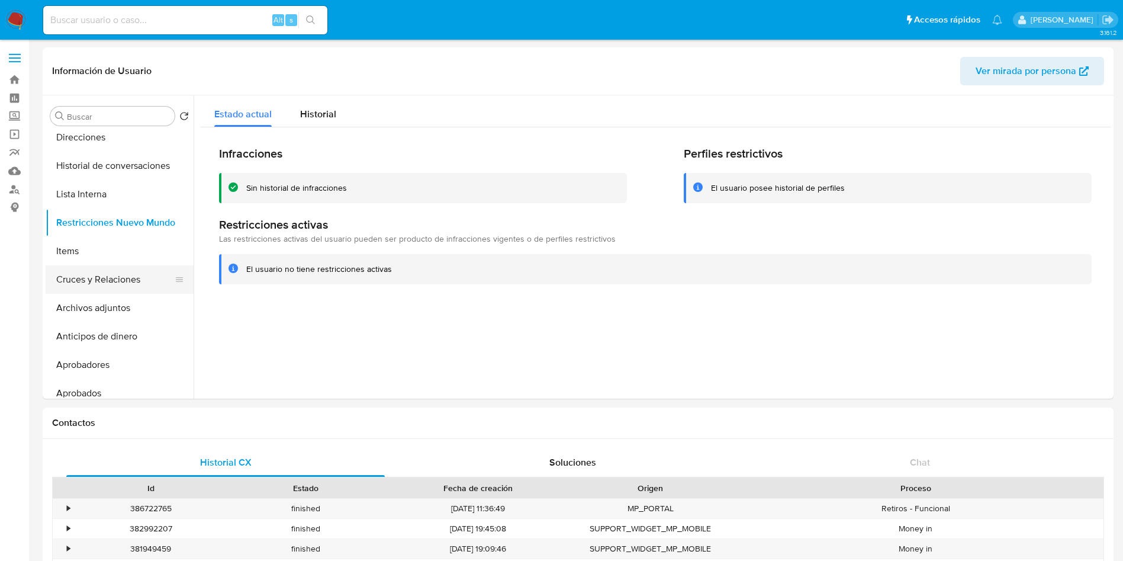
click at [75, 268] on button "Cruces y Relaciones" at bounding box center [115, 279] width 139 height 28
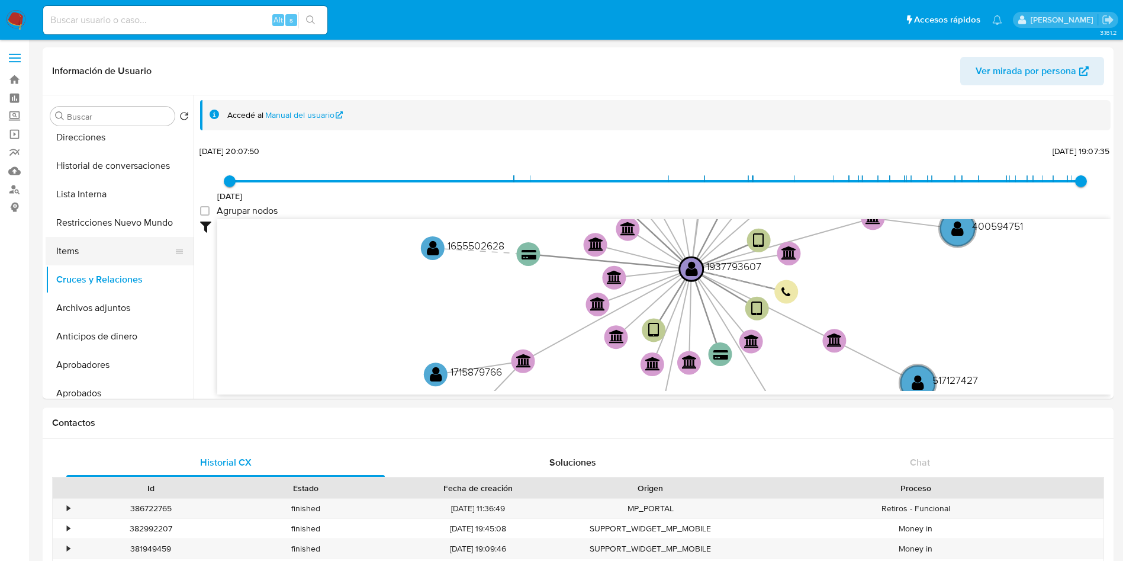
click at [86, 255] on button "Items" at bounding box center [115, 251] width 139 height 28
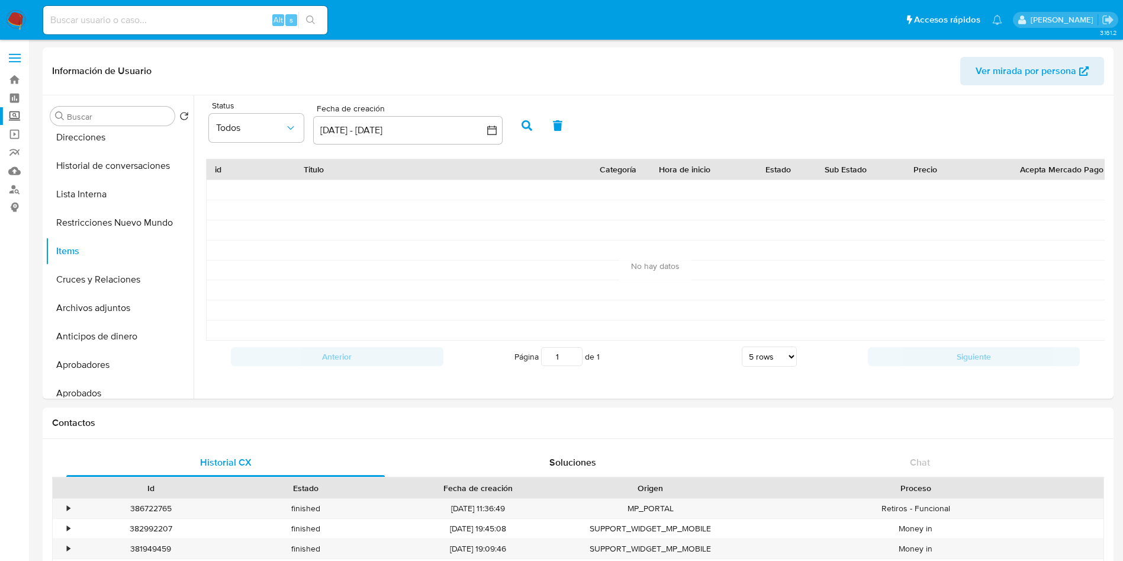
click at [15, 114] on label "Screening" at bounding box center [70, 116] width 141 height 18
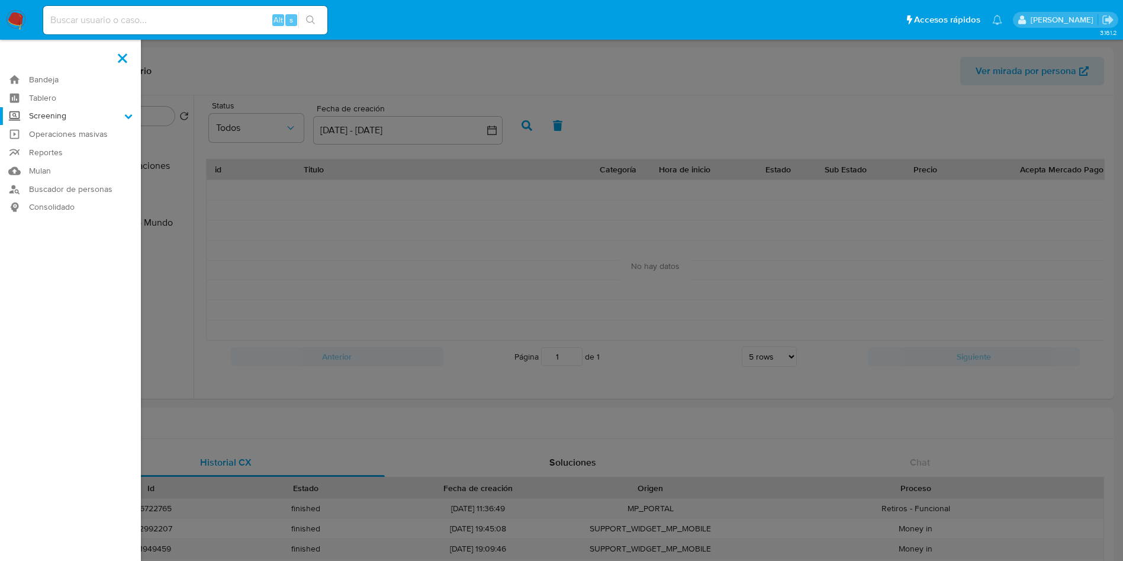
click at [0, 0] on input "Screening" at bounding box center [0, 0] width 0 height 0
click at [62, 162] on link "Herramientas" at bounding box center [70, 162] width 141 height 15
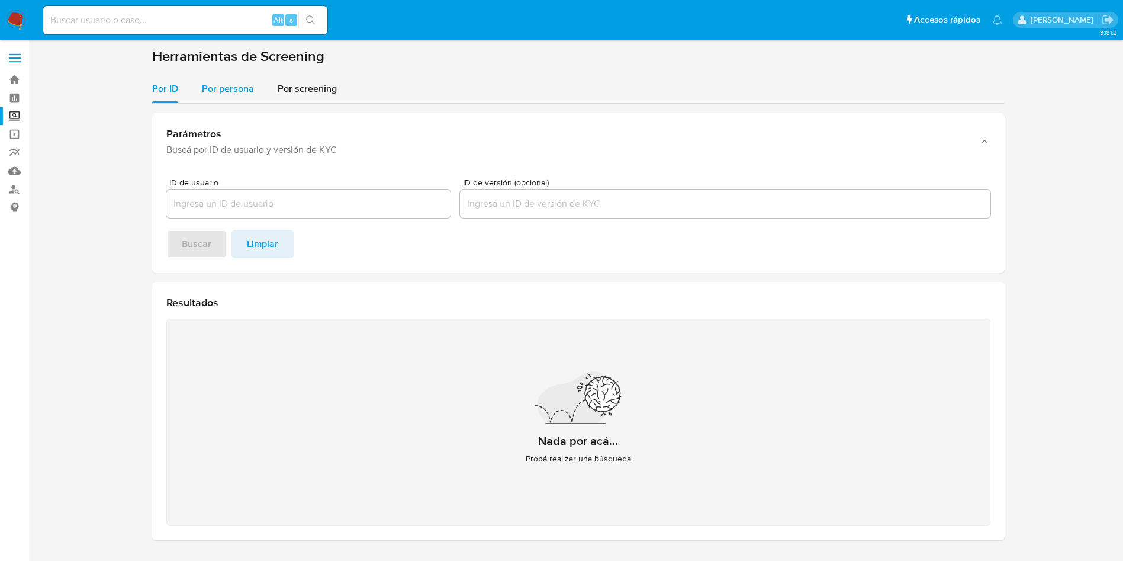
click at [233, 87] on span "Por persona" at bounding box center [228, 89] width 52 height 14
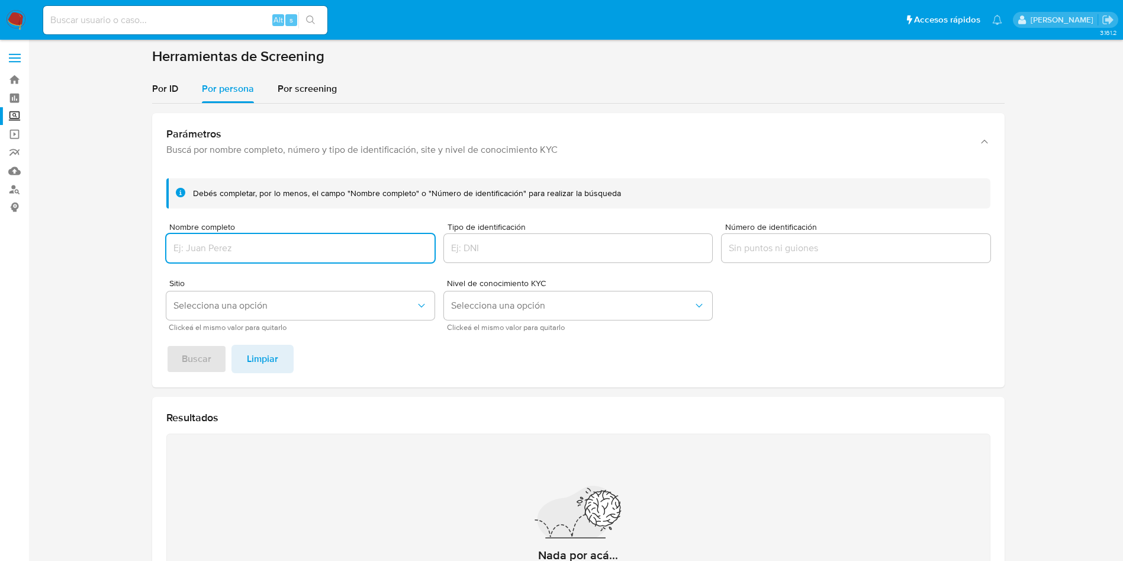
click at [218, 248] on input "Nombre completo" at bounding box center [300, 247] width 268 height 15
click at [166, 345] on button "Buscar" at bounding box center [196, 359] width 60 height 28
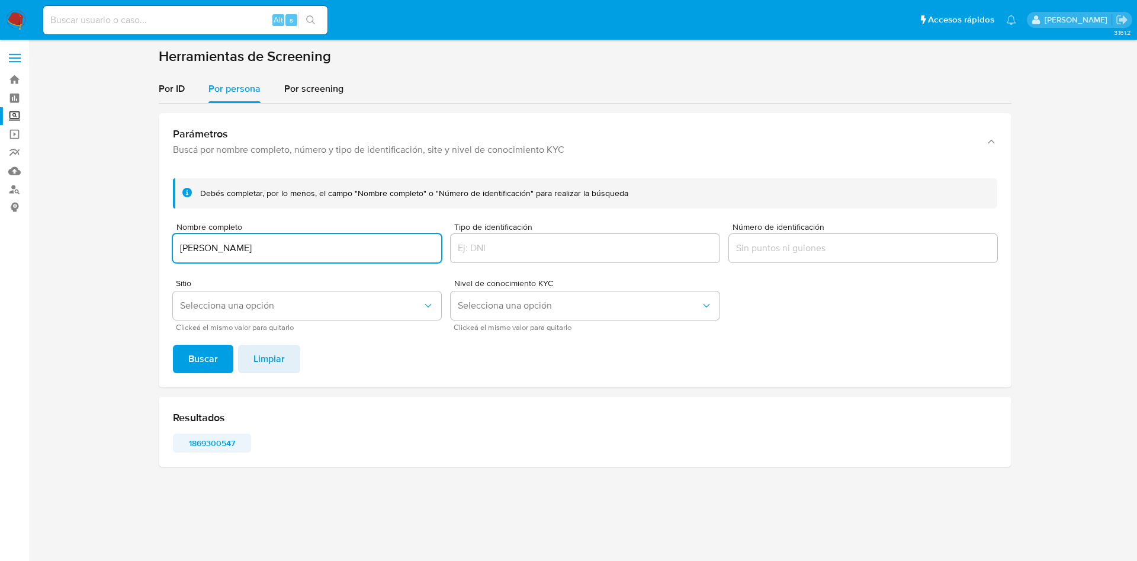
click at [213, 436] on span "1869300547" at bounding box center [212, 442] width 62 height 17
drag, startPoint x: 247, startPoint y: 250, endPoint x: 267, endPoint y: 255, distance: 20.1
click at [246, 249] on input "[PERSON_NAME]" at bounding box center [307, 247] width 268 height 15
drag, startPoint x: 270, startPoint y: 255, endPoint x: 117, endPoint y: 230, distance: 154.7
click at [117, 230] on section at bounding box center [585, 261] width 1084 height 429
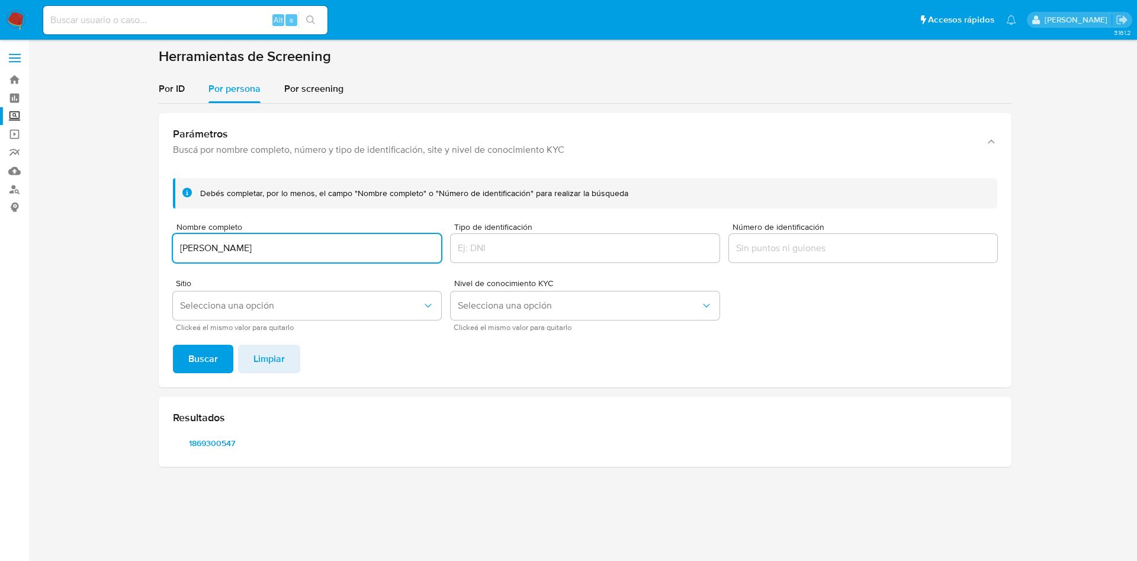
type input "[PERSON_NAME]"
click at [173, 345] on button "Buscar" at bounding box center [203, 359] width 60 height 28
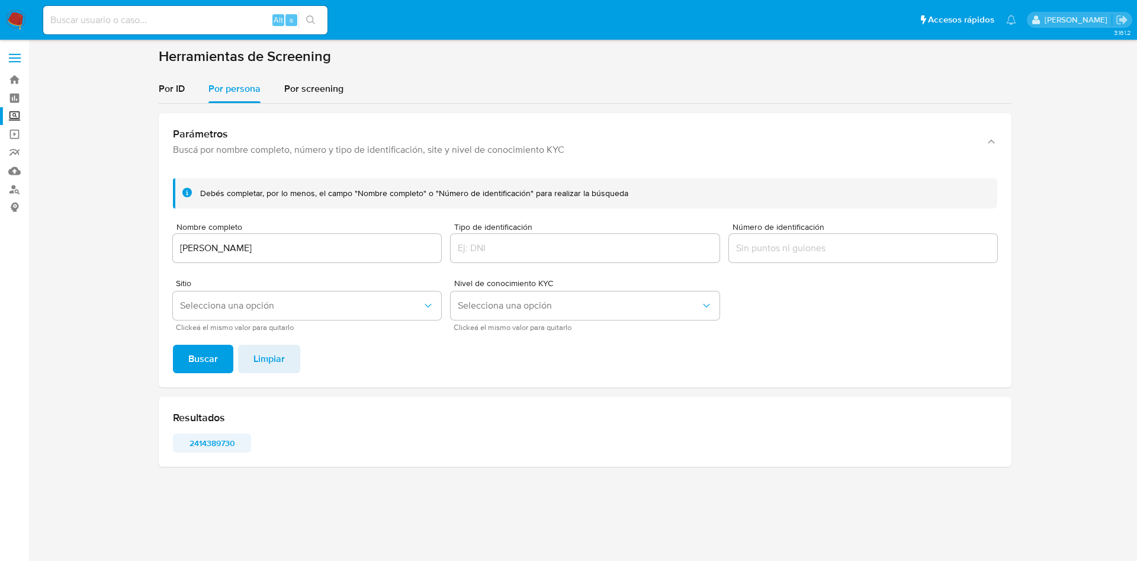
click at [197, 441] on span "2414389730" at bounding box center [212, 442] width 62 height 17
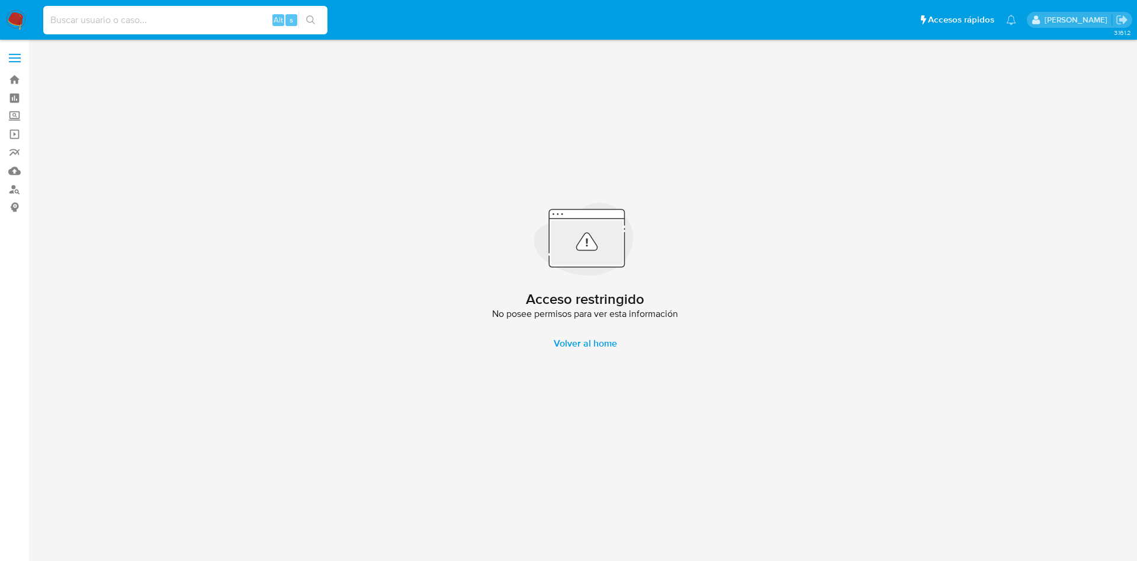
click at [213, 24] on input at bounding box center [185, 19] width 284 height 15
paste input "1937793607"
type input "1937793607"
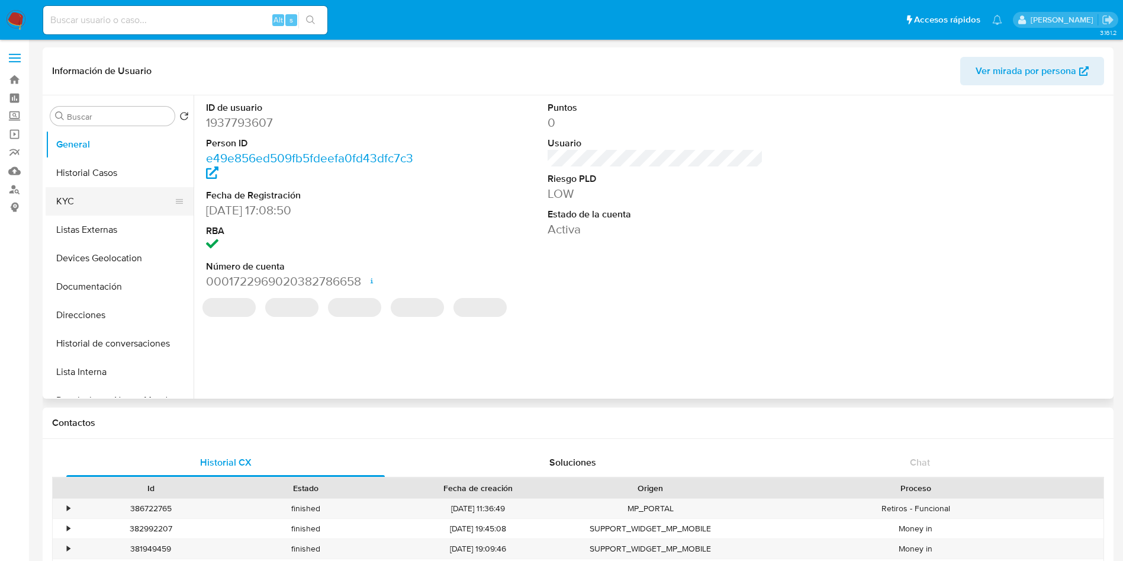
select select "10"
click at [95, 196] on button "KYC" at bounding box center [115, 201] width 139 height 28
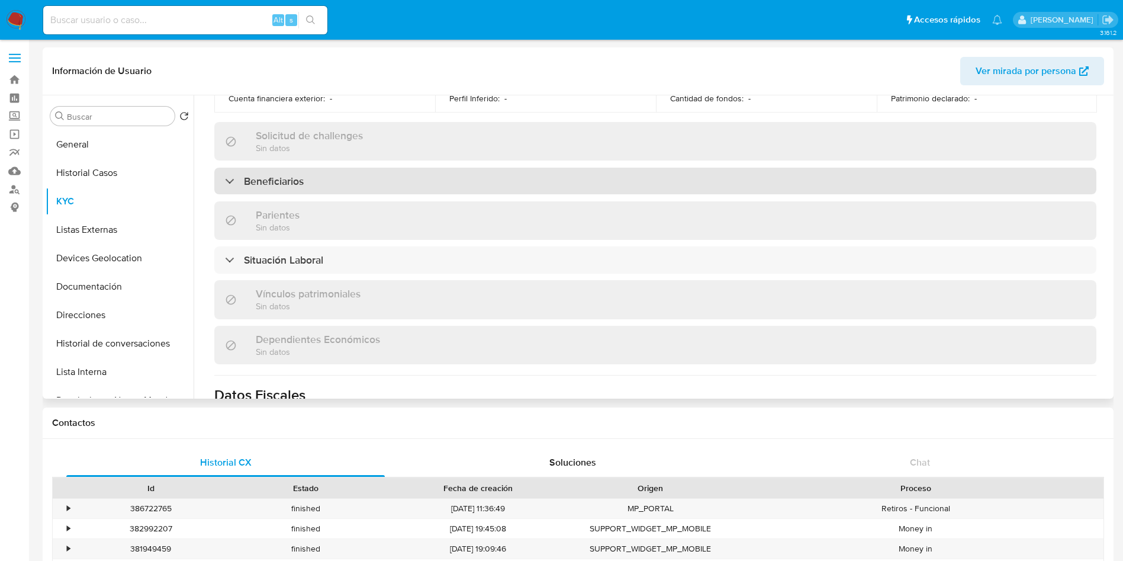
scroll to position [444, 0]
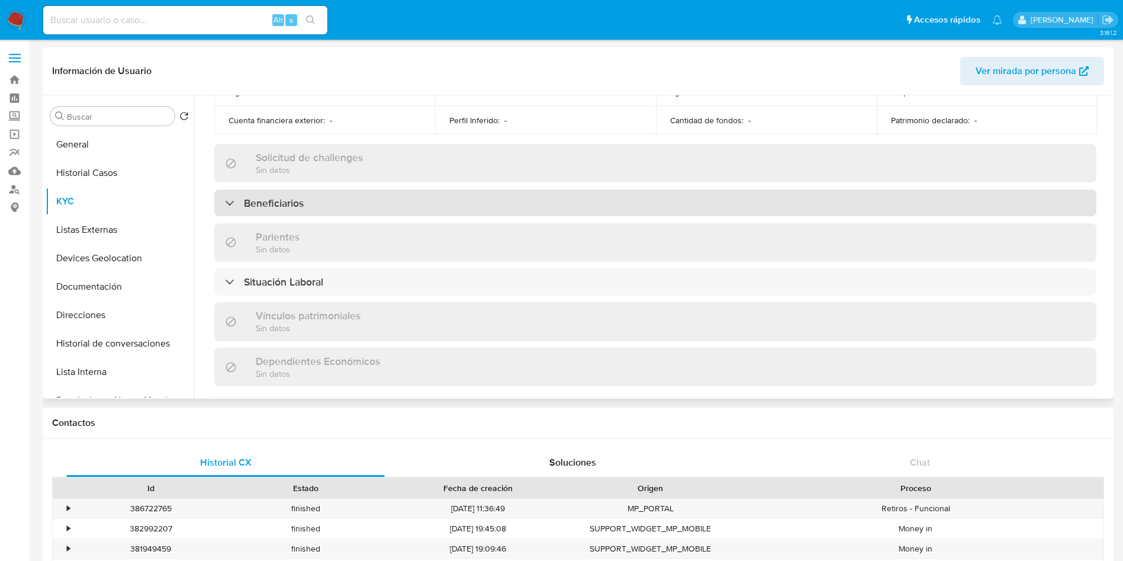
click at [385, 208] on div "Beneficiarios" at bounding box center [655, 202] width 882 height 27
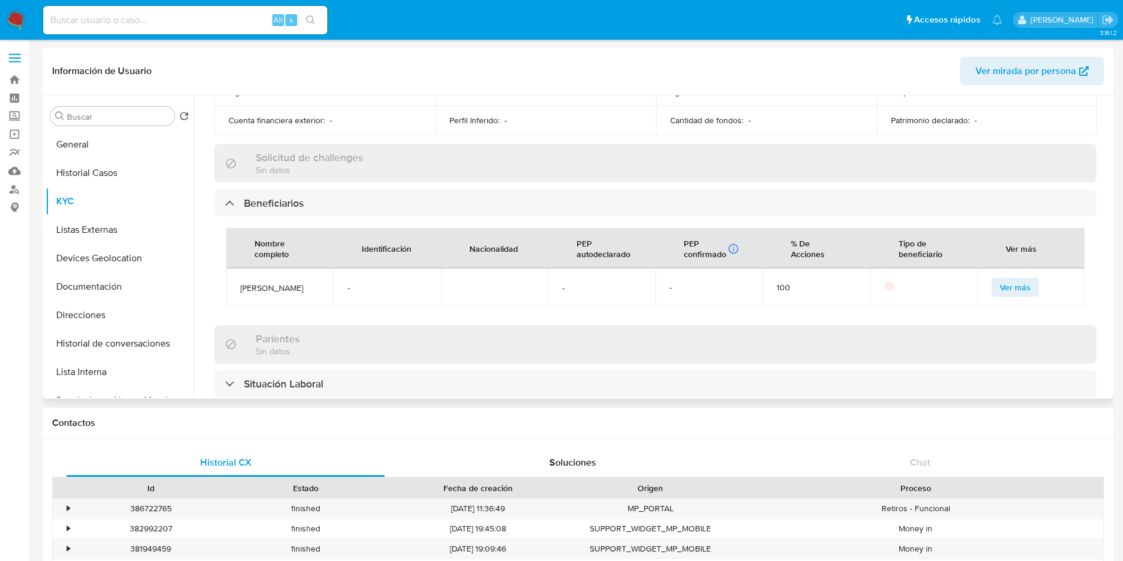
click at [1009, 288] on span "Ver más" at bounding box center [1015, 287] width 31 height 17
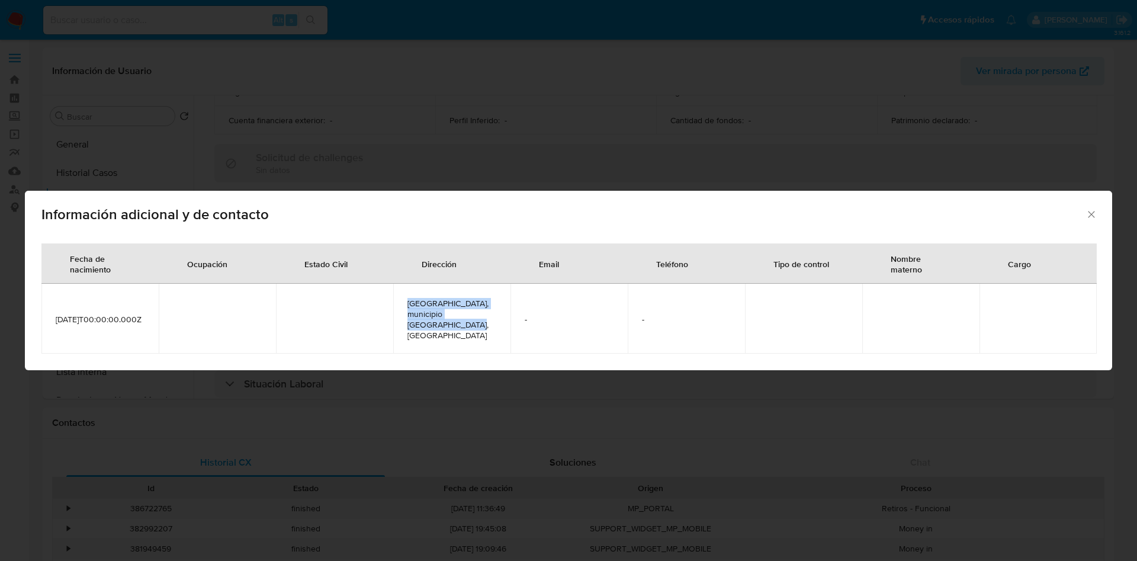
drag, startPoint x: 404, startPoint y: 309, endPoint x: 451, endPoint y: 337, distance: 54.4
click at [451, 337] on td "[GEOGRAPHIC_DATA], municipio [GEOGRAPHIC_DATA], [GEOGRAPHIC_DATA]" at bounding box center [451, 319] width 117 height 70
copy span "[GEOGRAPHIC_DATA], municipio [GEOGRAPHIC_DATA], [GEOGRAPHIC_DATA]"
click at [1091, 217] on icon "Cerrar" at bounding box center [1091, 214] width 12 height 12
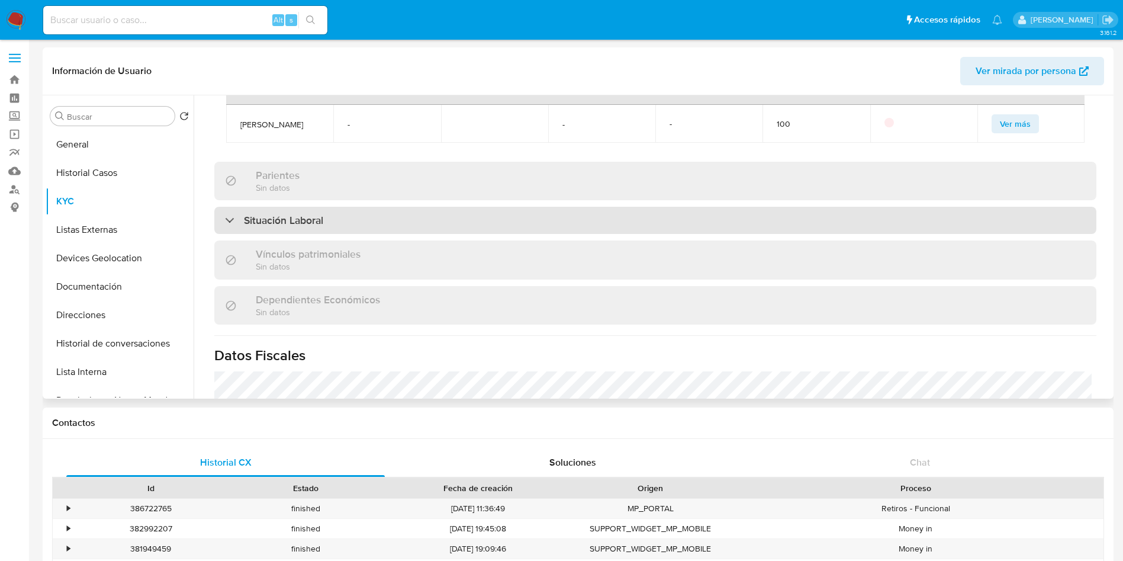
scroll to position [823, 0]
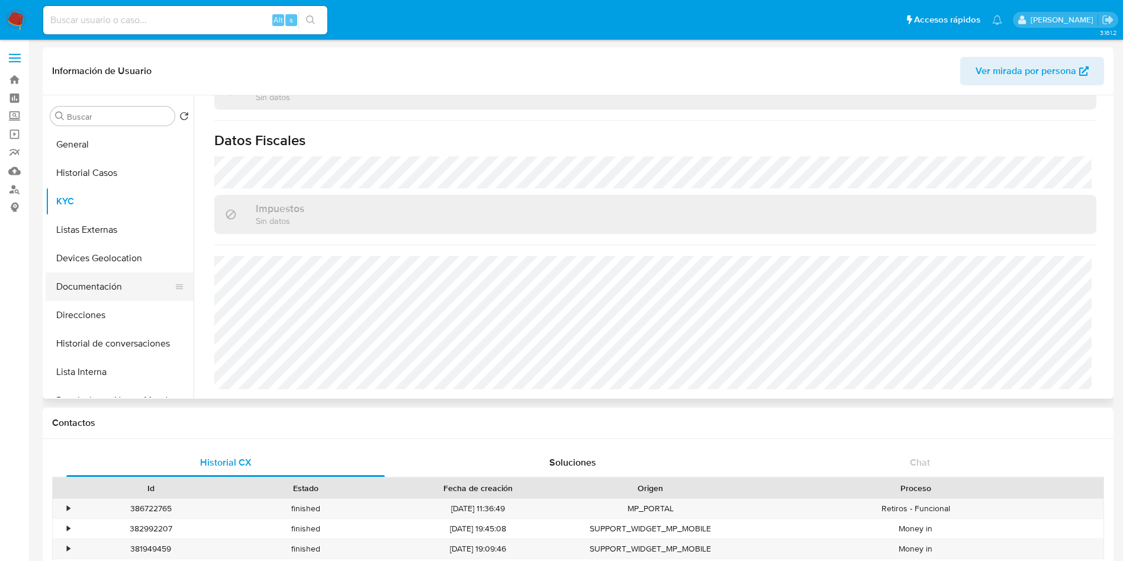
click at [93, 278] on button "Documentación" at bounding box center [115, 286] width 139 height 28
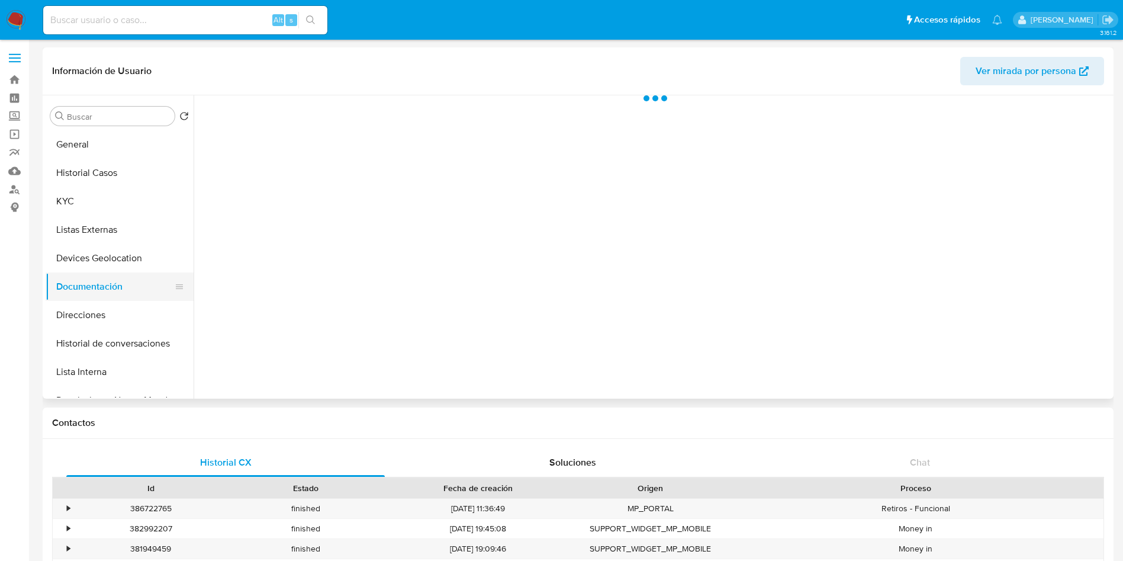
click at [93, 278] on button "Documentación" at bounding box center [115, 286] width 139 height 28
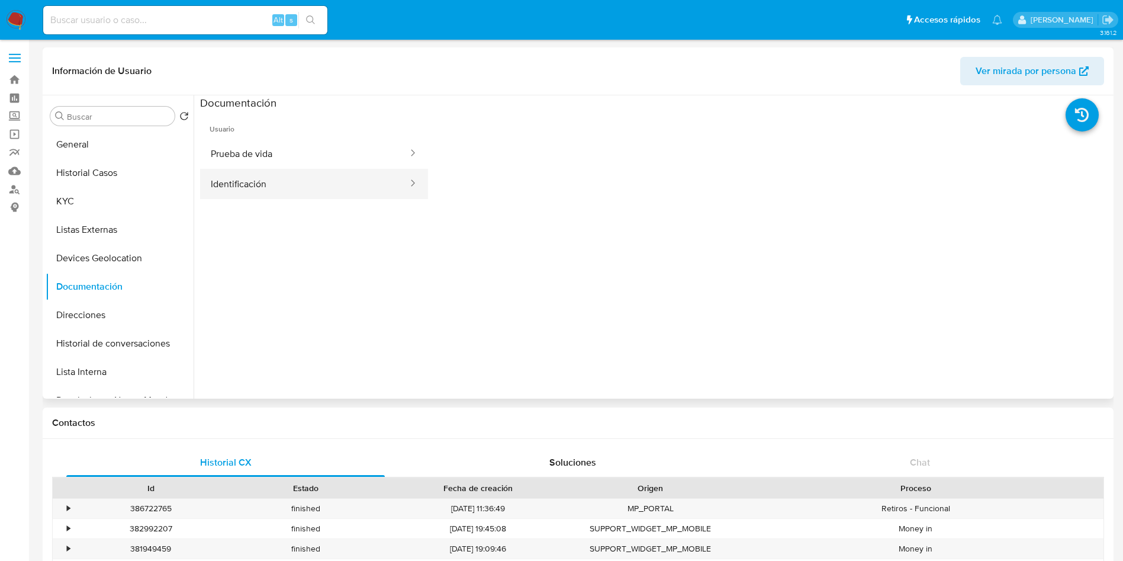
click at [296, 184] on button "Identificación" at bounding box center [304, 184] width 209 height 30
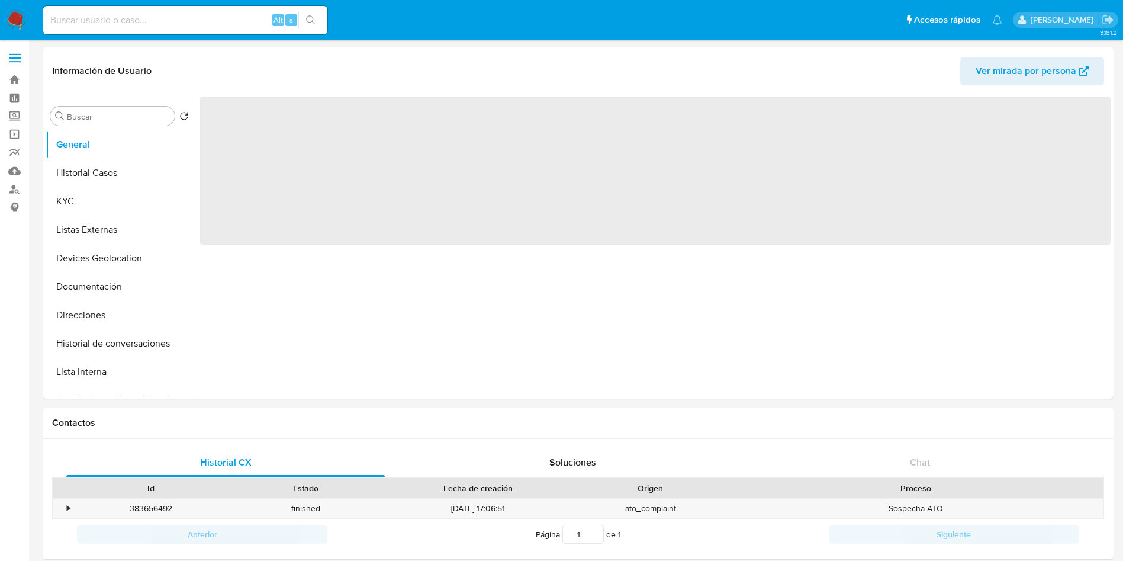
select select "10"
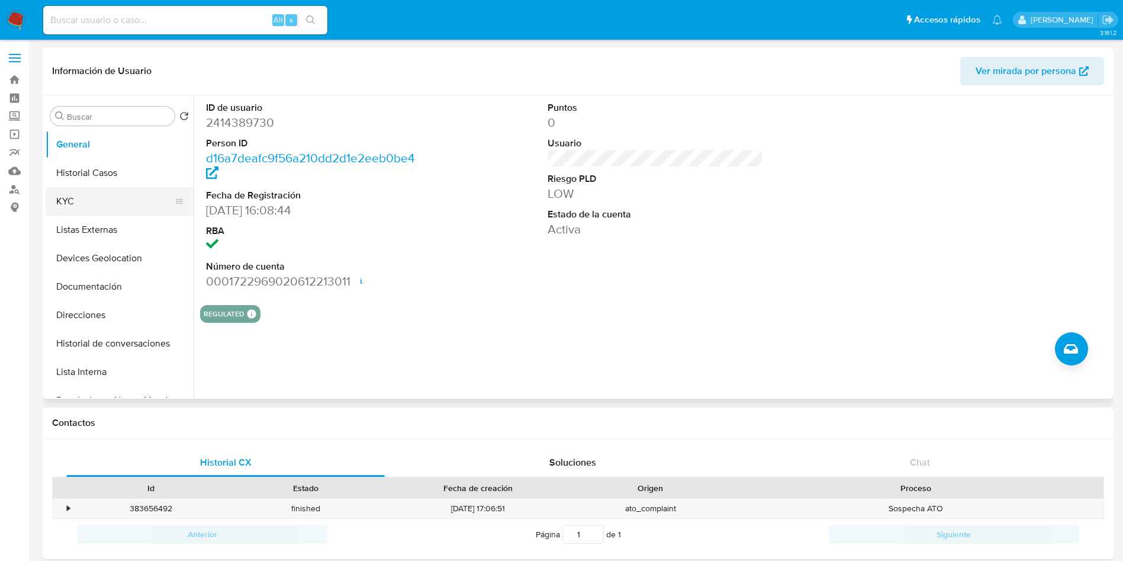
click at [87, 201] on button "KYC" at bounding box center [115, 201] width 139 height 28
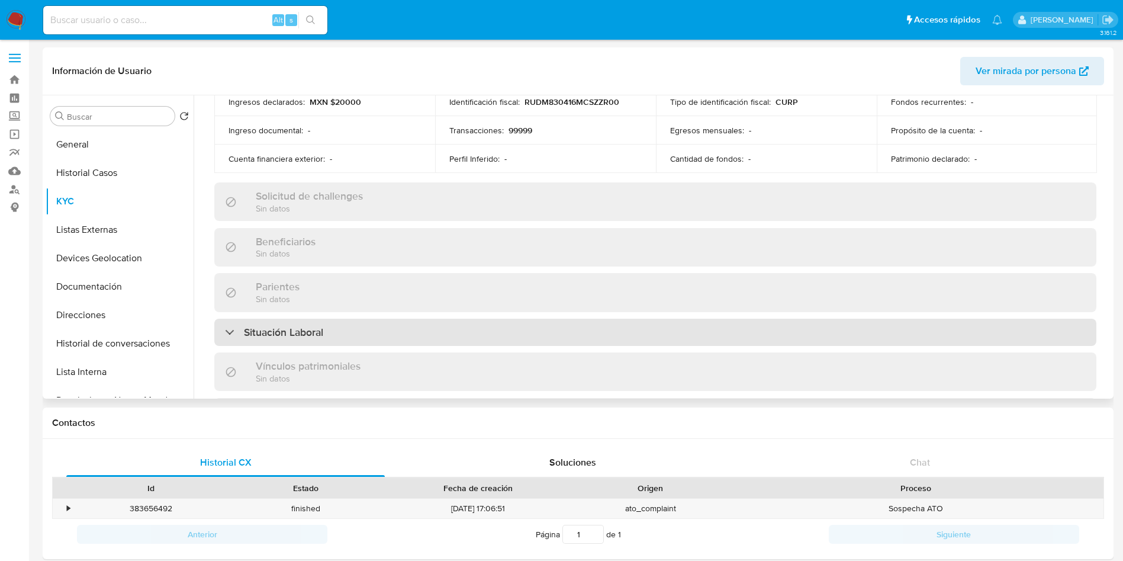
scroll to position [444, 0]
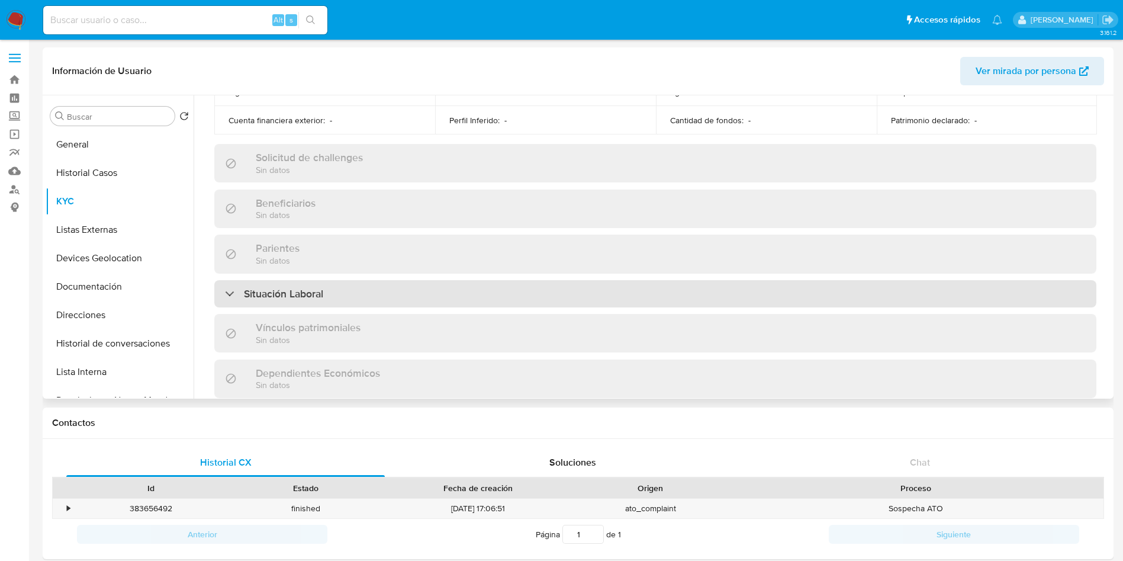
click at [422, 294] on div "Situación Laboral" at bounding box center [655, 293] width 882 height 27
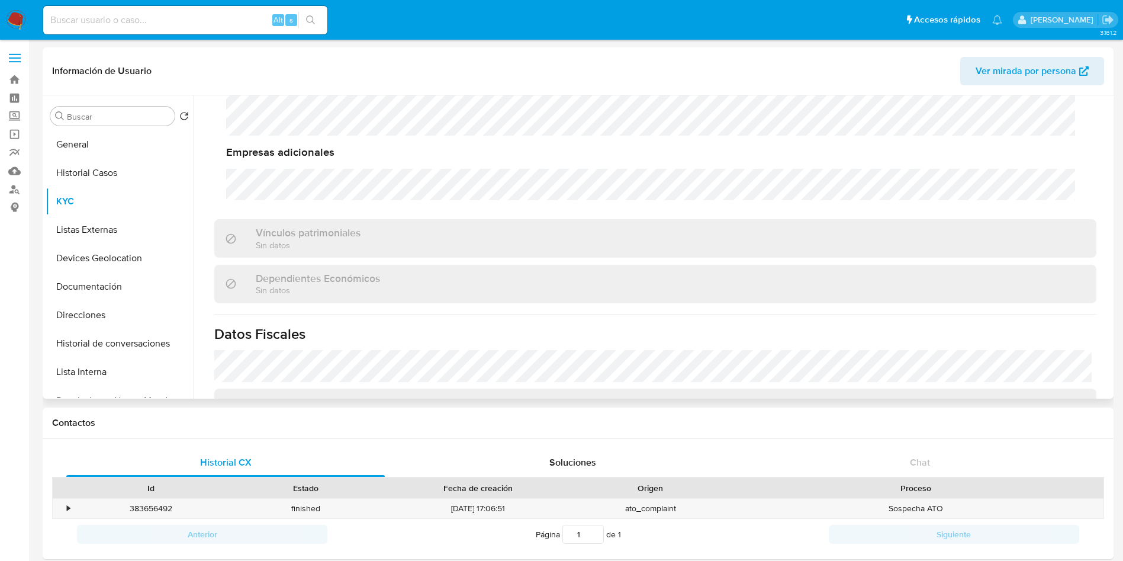
scroll to position [904, 0]
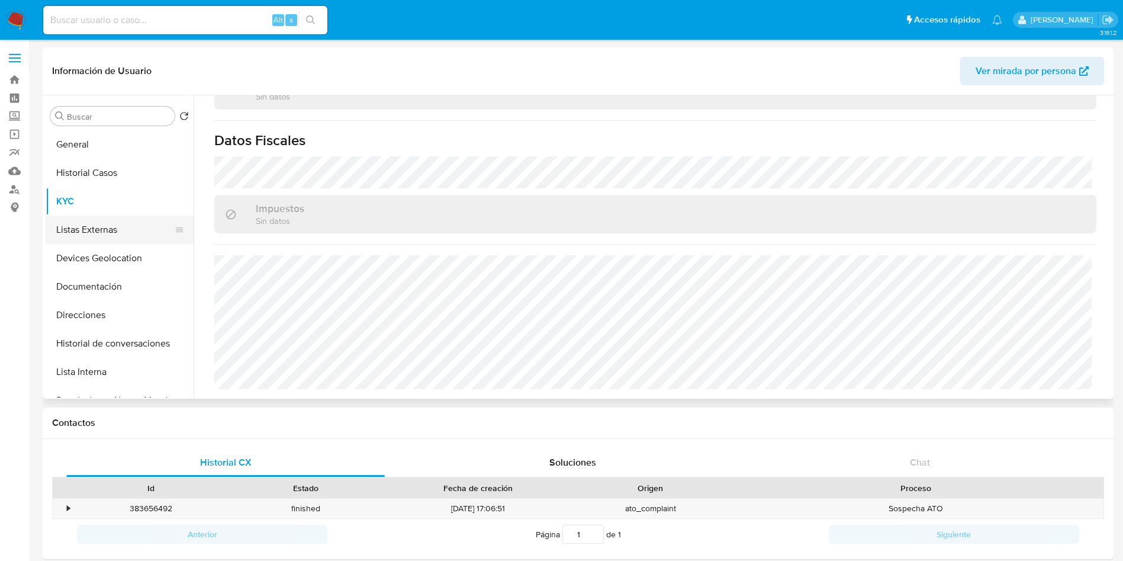
click at [102, 226] on button "Listas Externas" at bounding box center [115, 229] width 139 height 28
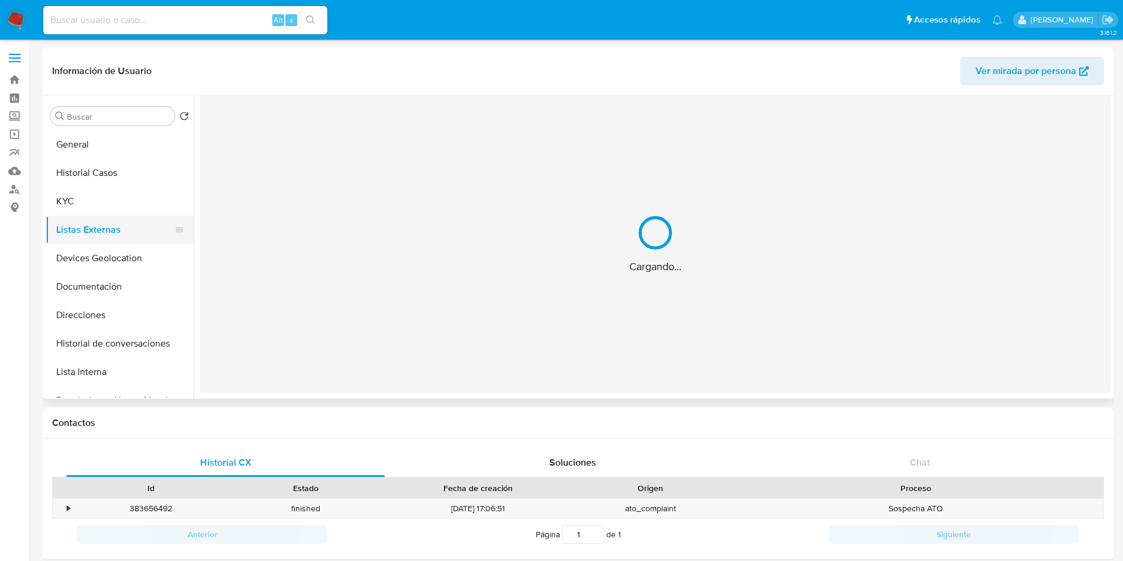
scroll to position [0, 0]
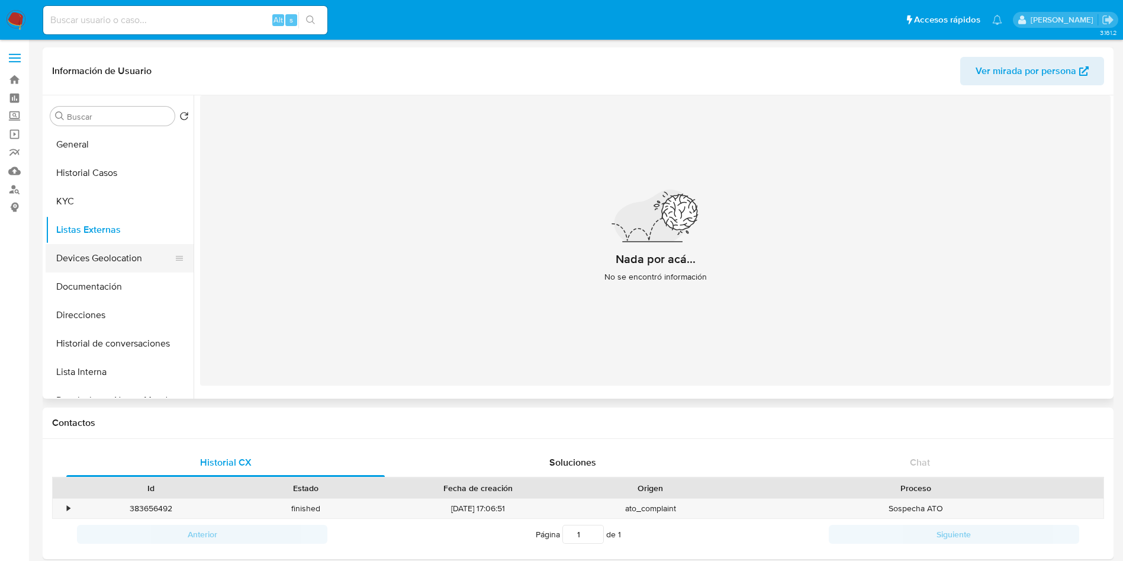
click at [82, 257] on button "Devices Geolocation" at bounding box center [115, 258] width 139 height 28
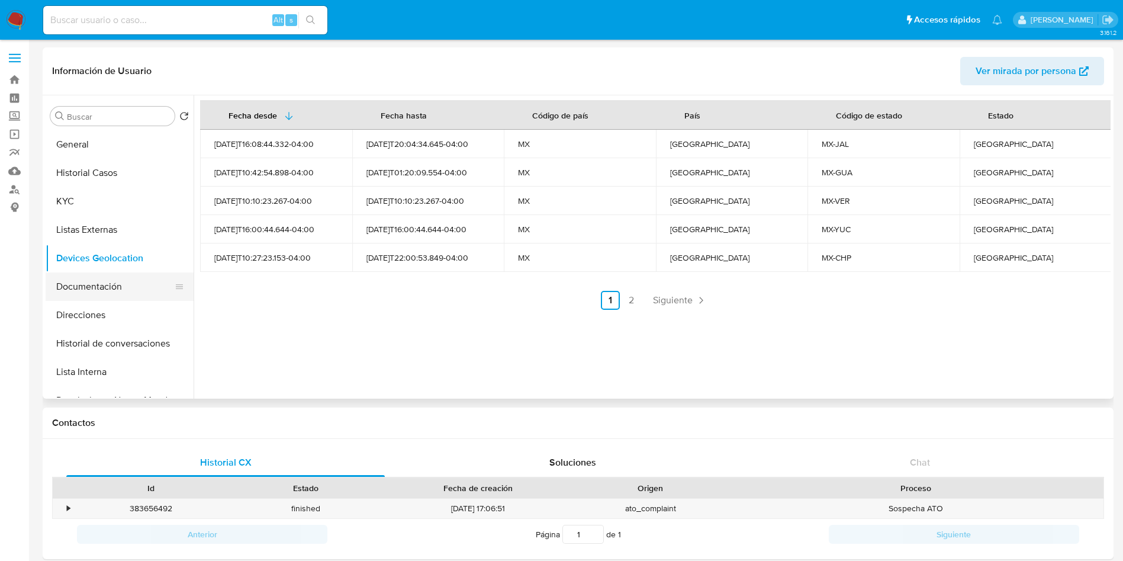
click at [61, 282] on button "Documentación" at bounding box center [115, 286] width 139 height 28
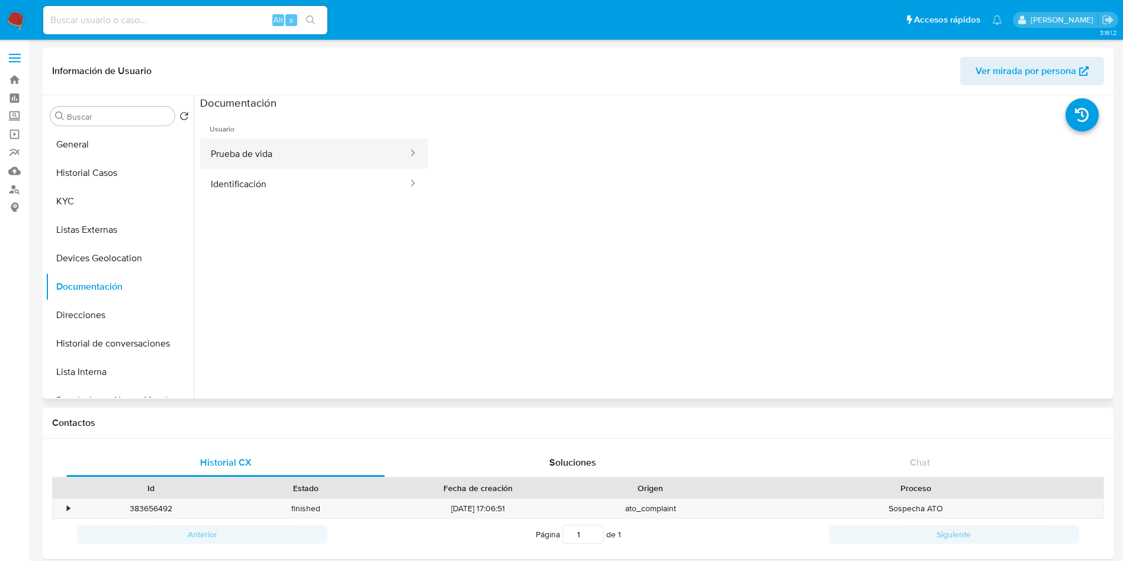
click at [260, 149] on button "Prueba de vida" at bounding box center [304, 154] width 209 height 30
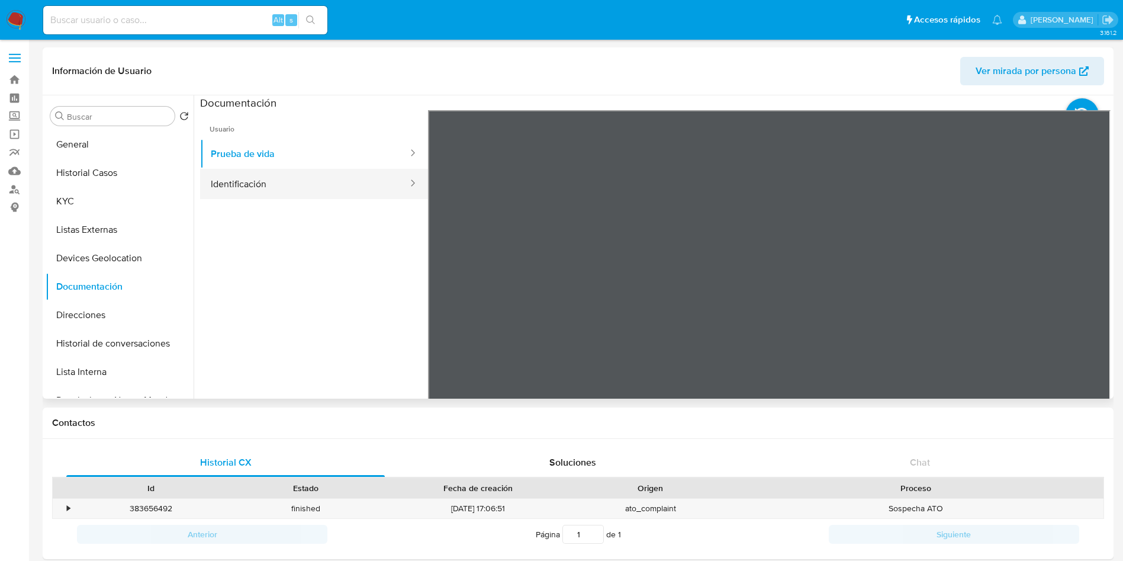
click at [284, 184] on button "Identificación" at bounding box center [304, 184] width 209 height 30
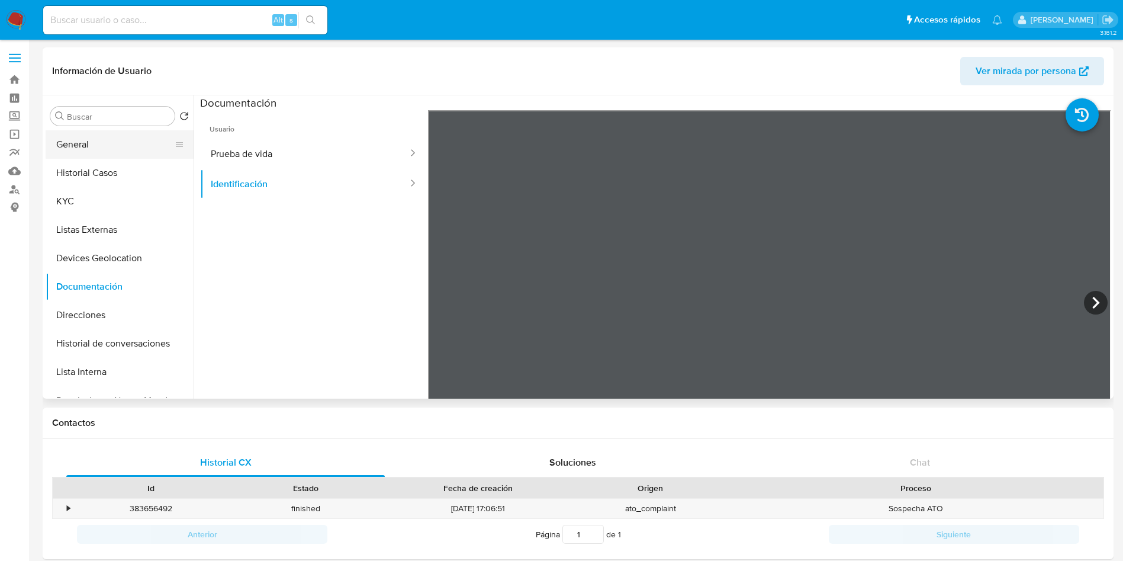
click at [93, 144] on button "General" at bounding box center [115, 144] width 139 height 28
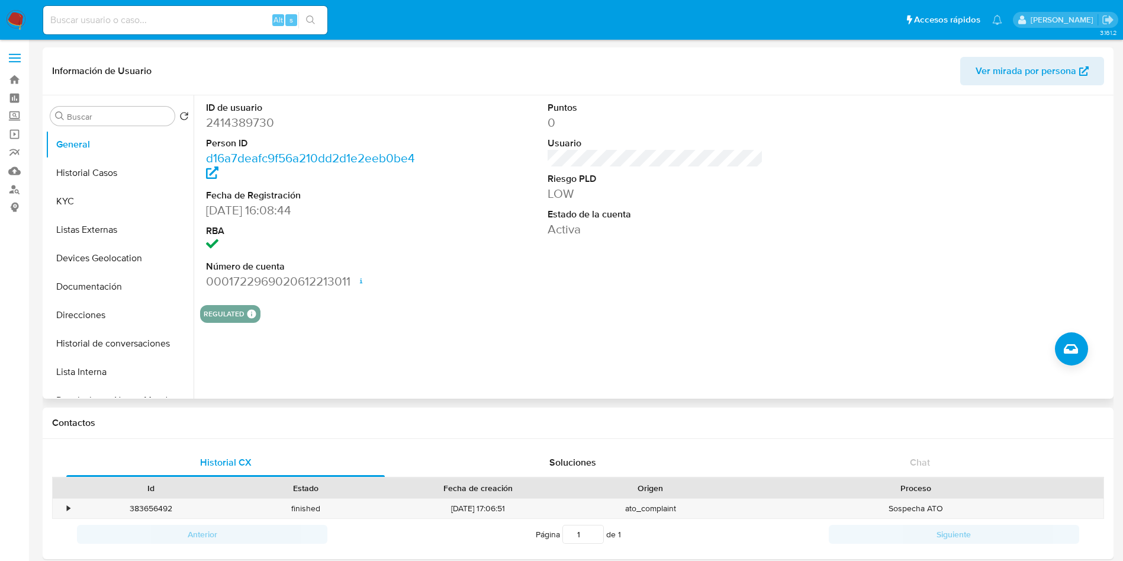
click at [250, 118] on dd "2414389730" at bounding box center [314, 122] width 216 height 17
click at [256, 124] on dd "2414389730" at bounding box center [314, 122] width 216 height 17
copy dd "2414389730"
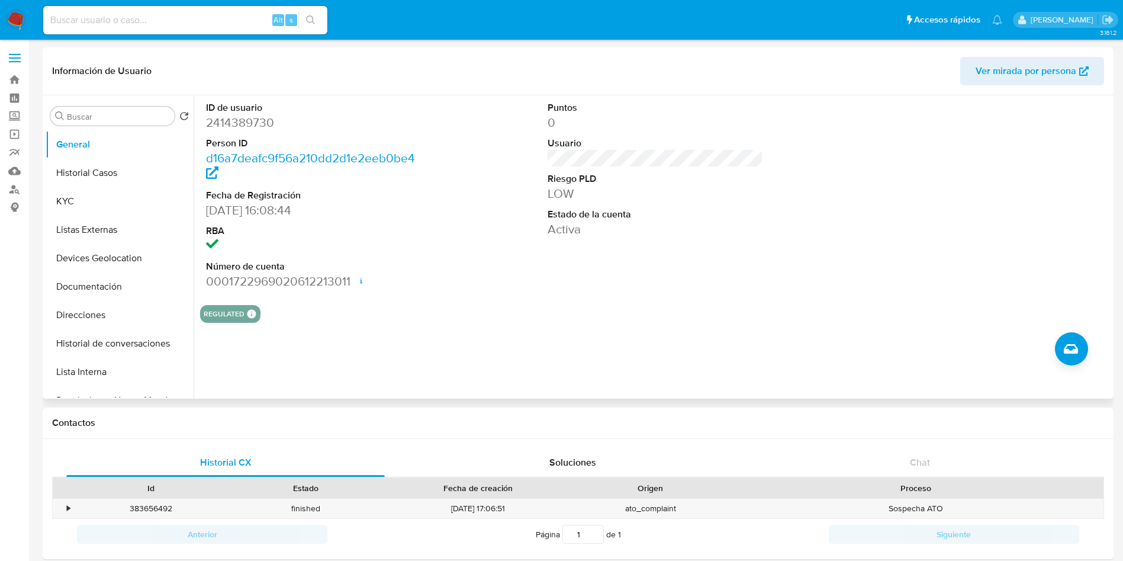
drag, startPoint x: 404, startPoint y: 368, endPoint x: 233, endPoint y: 255, distance: 204.6
click at [404, 366] on div "ID de usuario 2414389730 Person ID d16a7deafc9f56a210dd2d1e2eeb0be4 Fecha de Re…" at bounding box center [652, 246] width 917 height 303
click at [113, 169] on button "Historial Casos" at bounding box center [115, 173] width 139 height 28
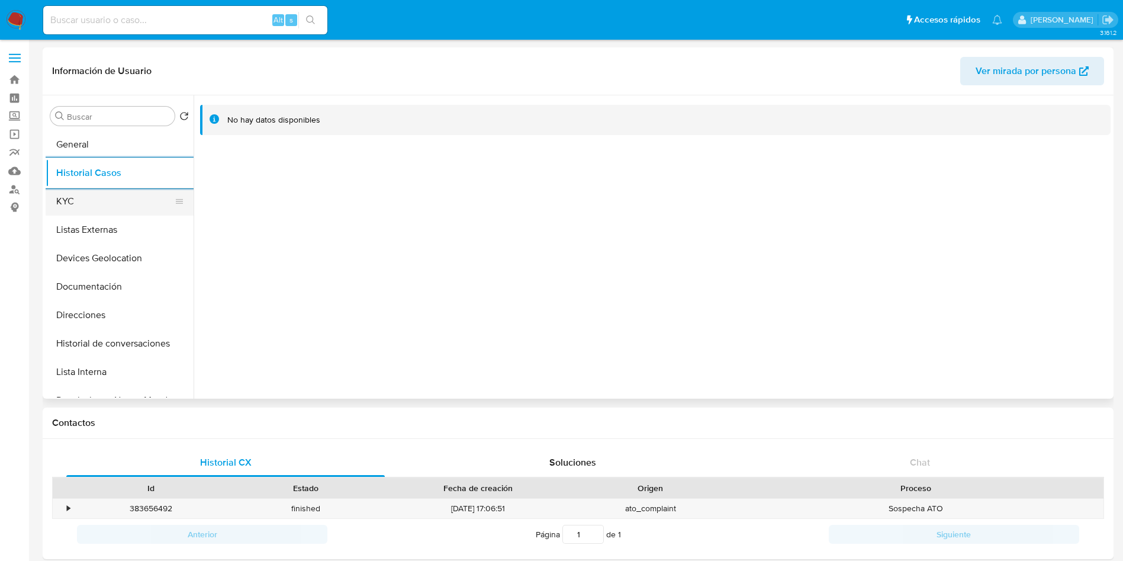
click at [111, 192] on button "KYC" at bounding box center [115, 201] width 139 height 28
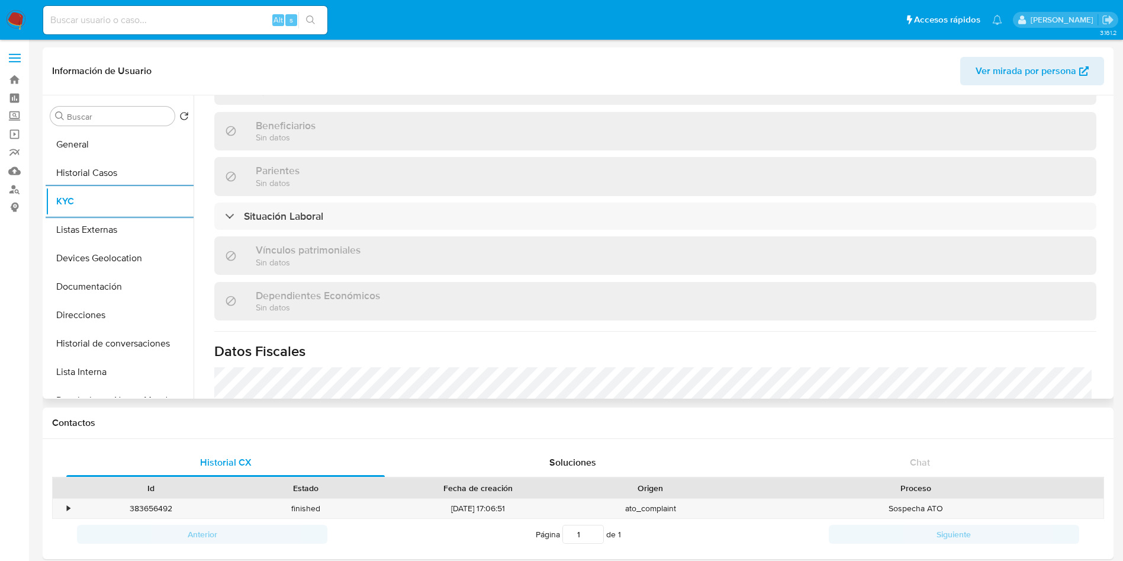
scroll to position [549, 0]
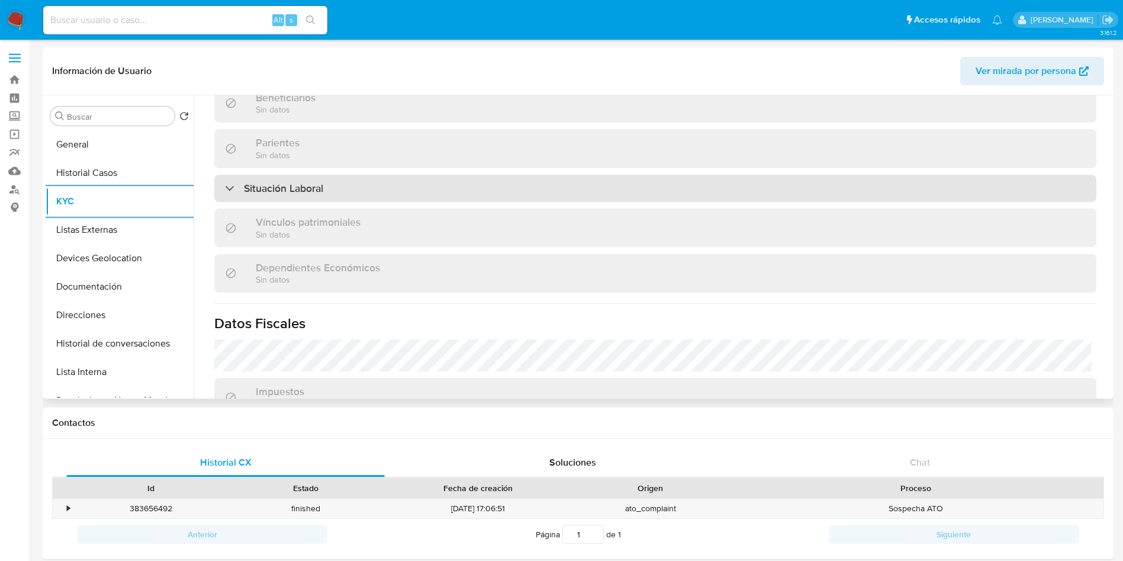
click at [411, 176] on div "Situación Laboral" at bounding box center [655, 188] width 882 height 27
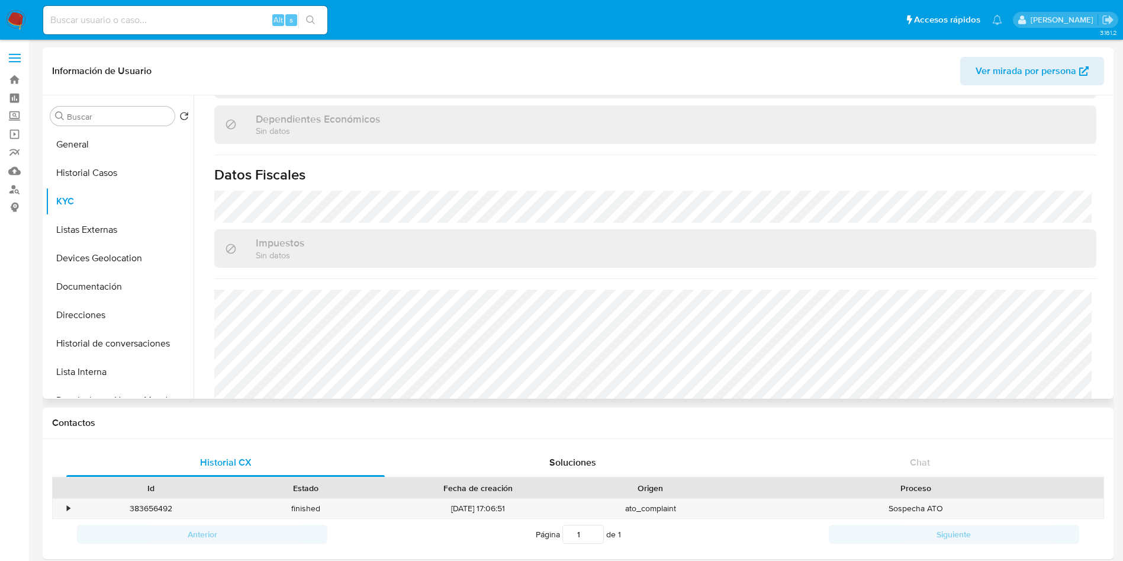
scroll to position [904, 0]
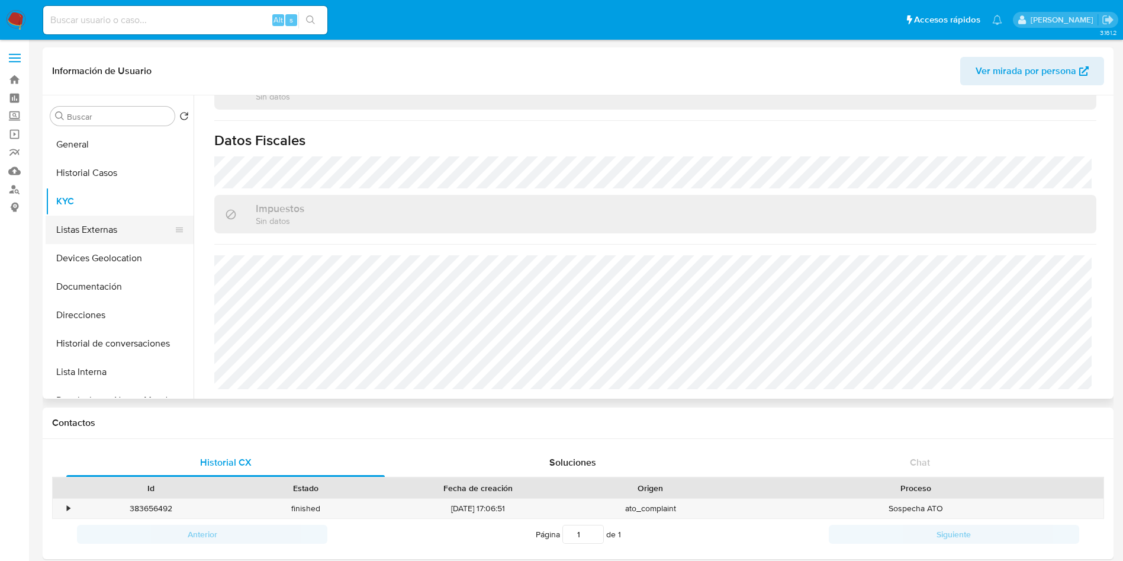
click at [97, 223] on button "Listas Externas" at bounding box center [115, 229] width 139 height 28
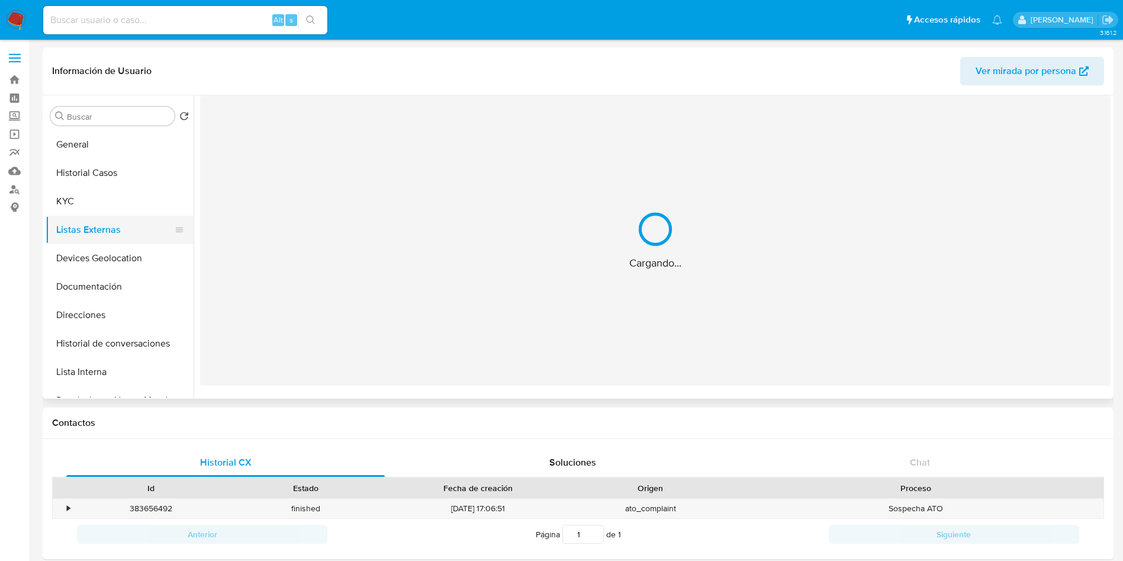
scroll to position [0, 0]
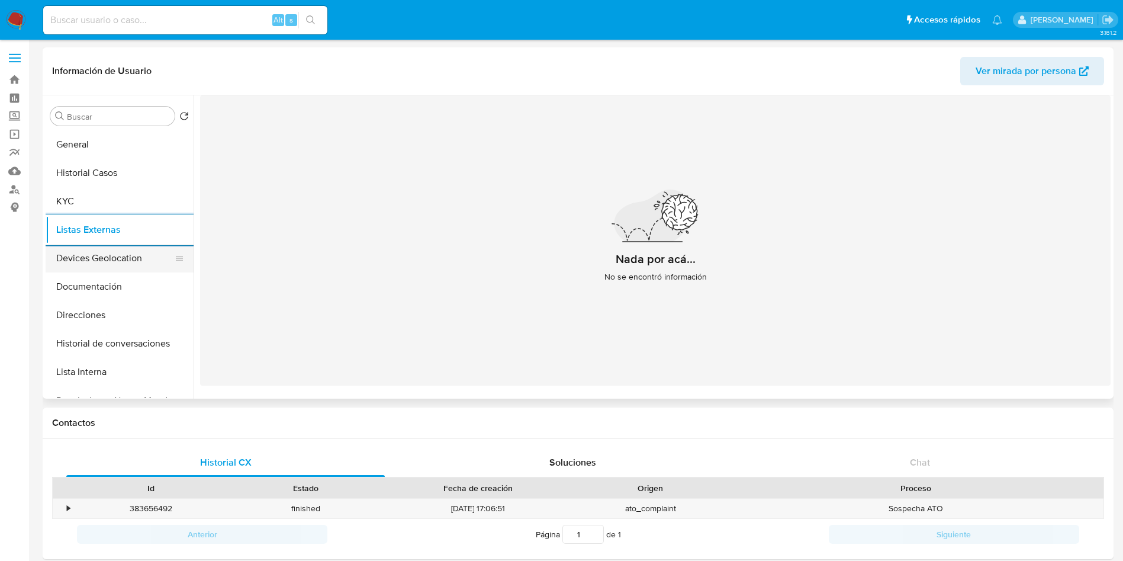
click at [104, 257] on button "Devices Geolocation" at bounding box center [115, 258] width 139 height 28
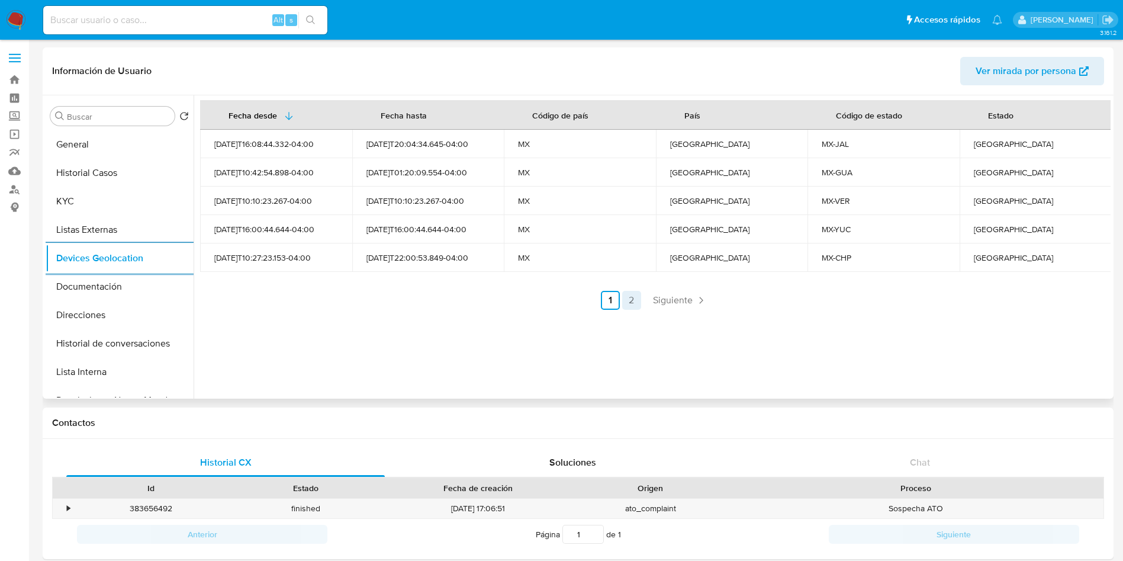
click at [627, 299] on link "2" at bounding box center [631, 300] width 19 height 19
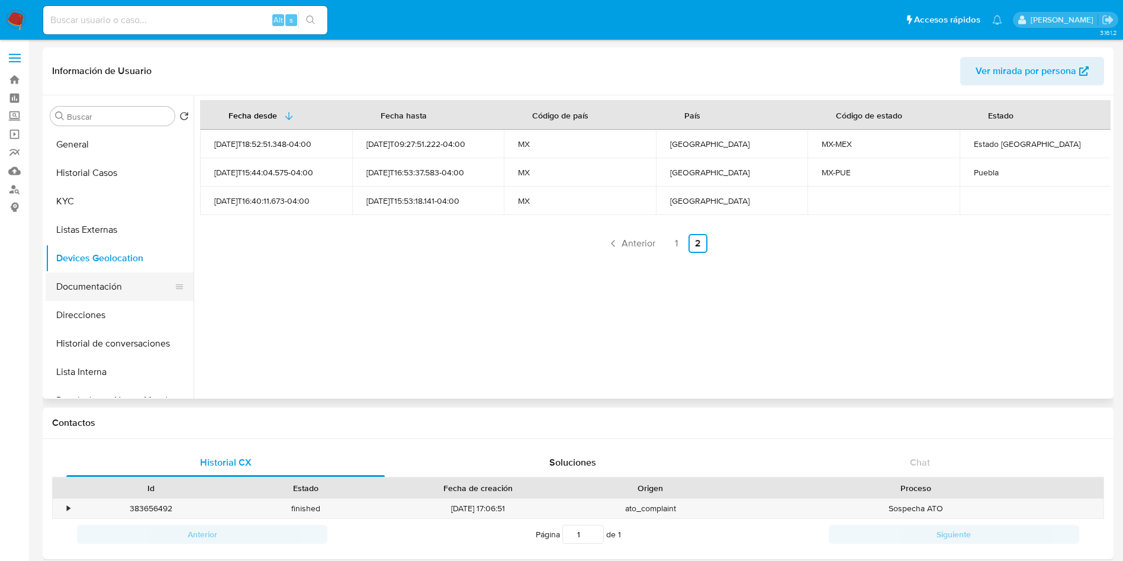
click at [82, 293] on button "Documentación" at bounding box center [115, 286] width 139 height 28
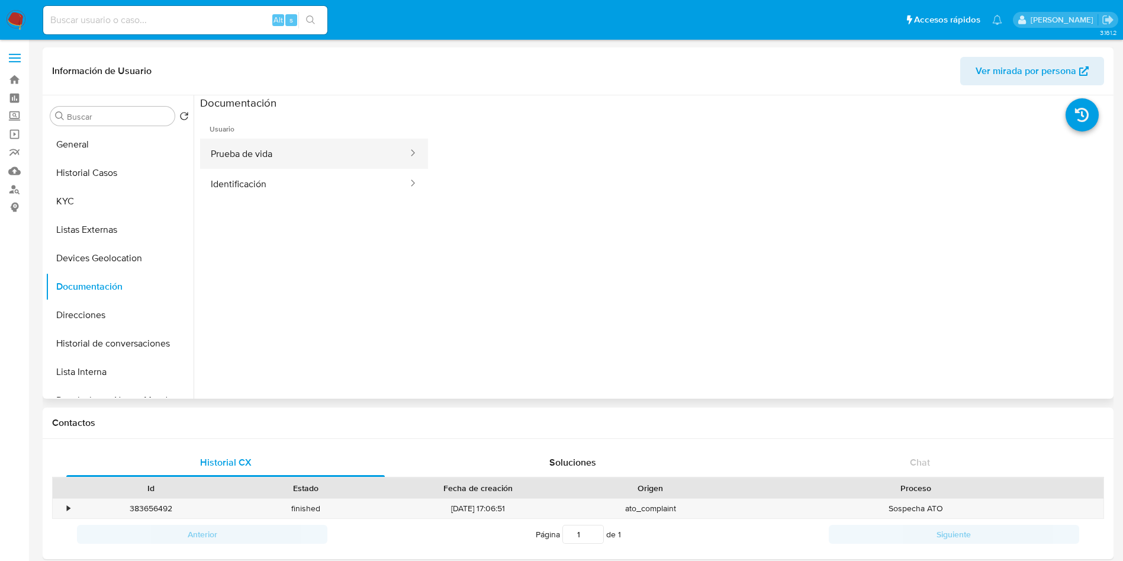
click at [334, 147] on button "Prueba de vida" at bounding box center [304, 154] width 209 height 30
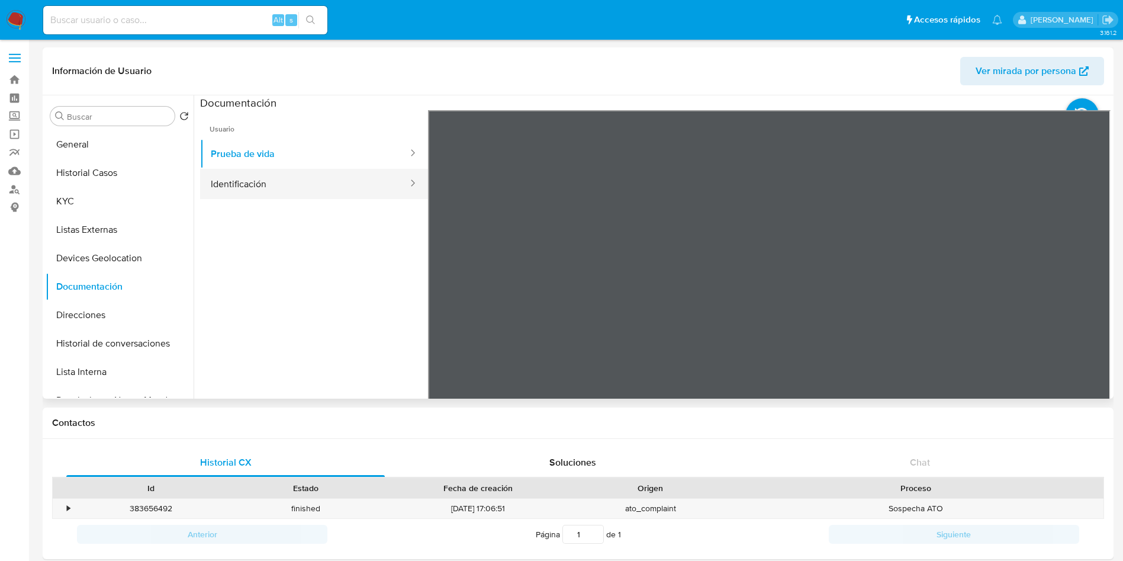
click at [295, 189] on button "Identificación" at bounding box center [304, 184] width 209 height 30
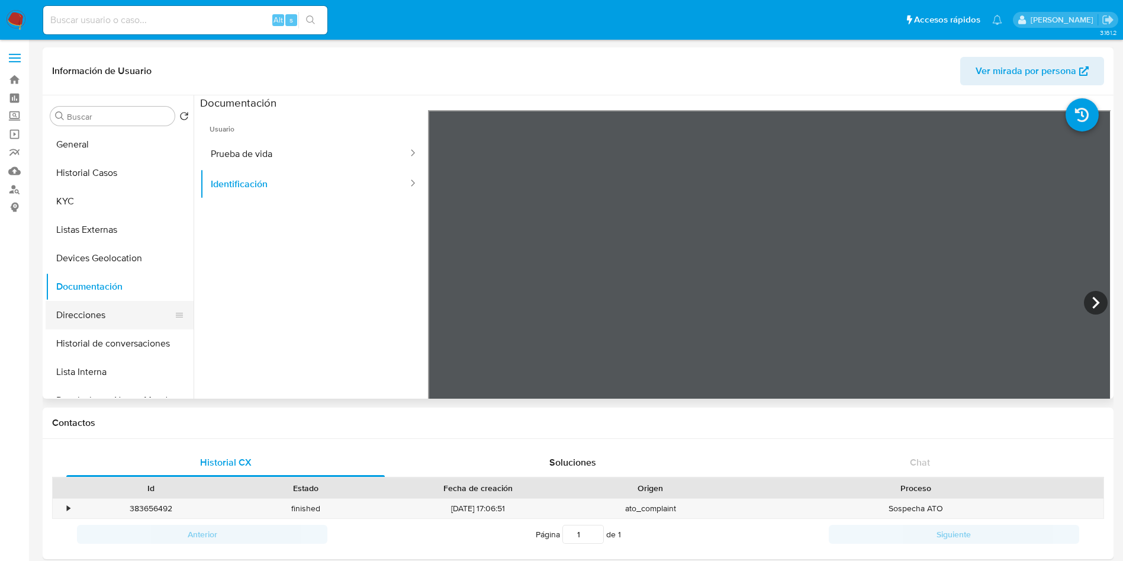
click at [91, 303] on button "Direcciones" at bounding box center [115, 315] width 139 height 28
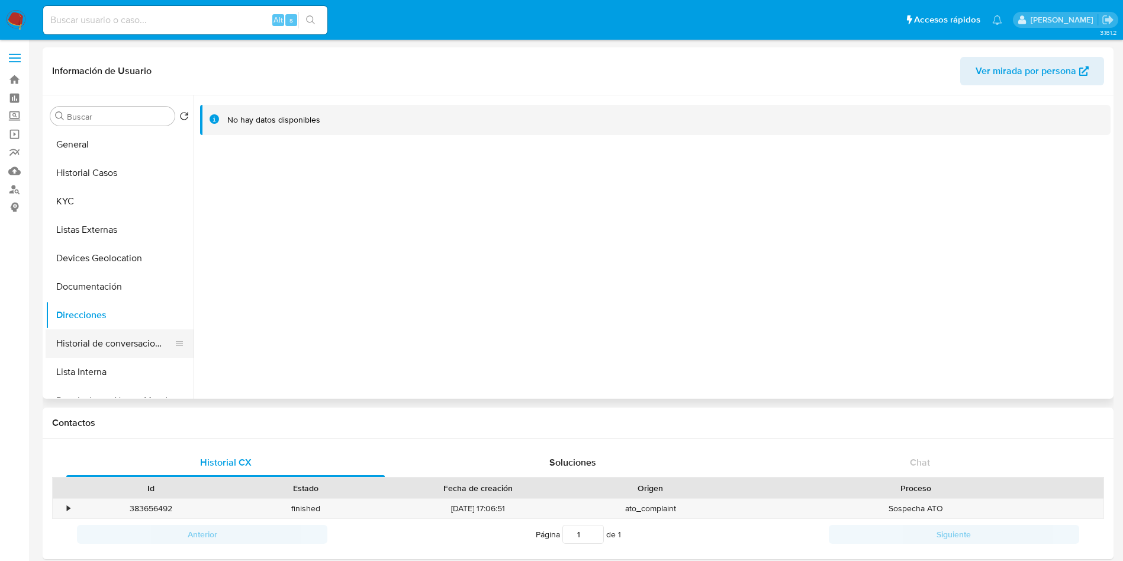
click at [101, 341] on button "Historial de conversaciones" at bounding box center [115, 343] width 139 height 28
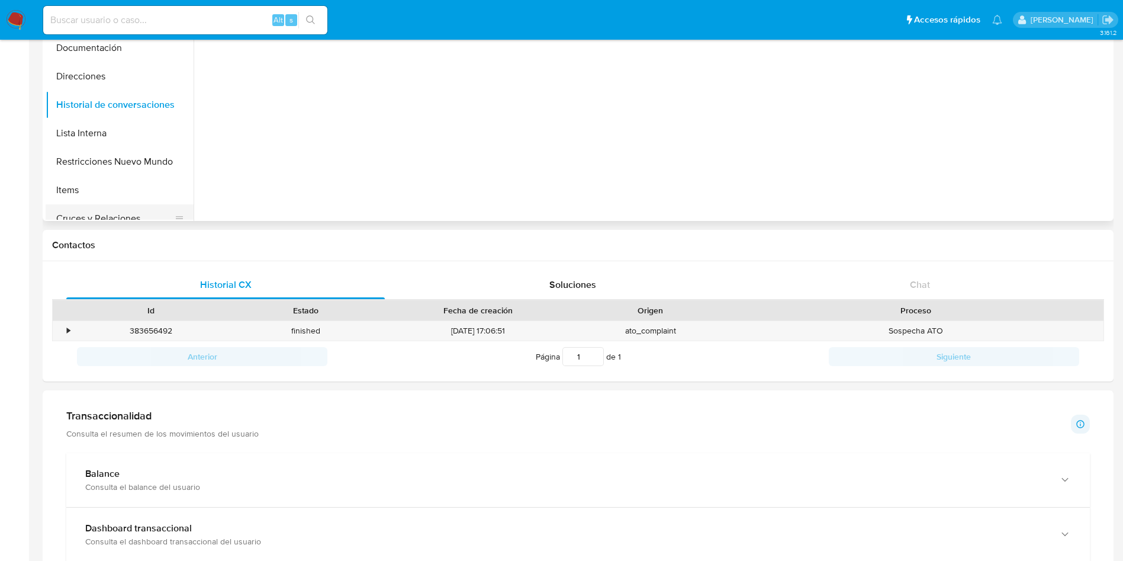
scroll to position [89, 0]
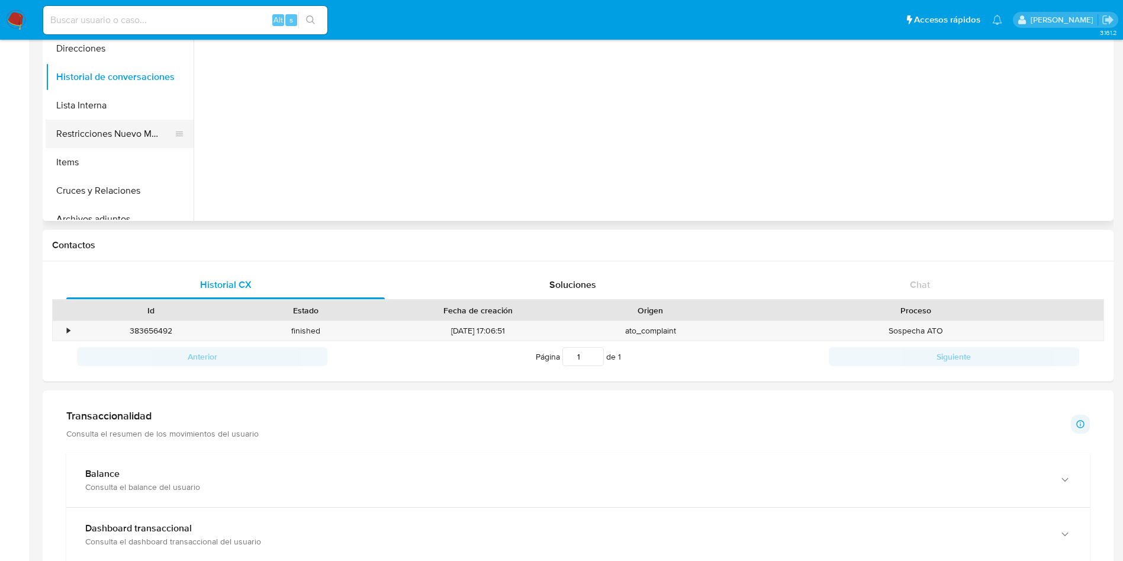
click at [112, 137] on button "Restricciones Nuevo Mundo" at bounding box center [115, 134] width 139 height 28
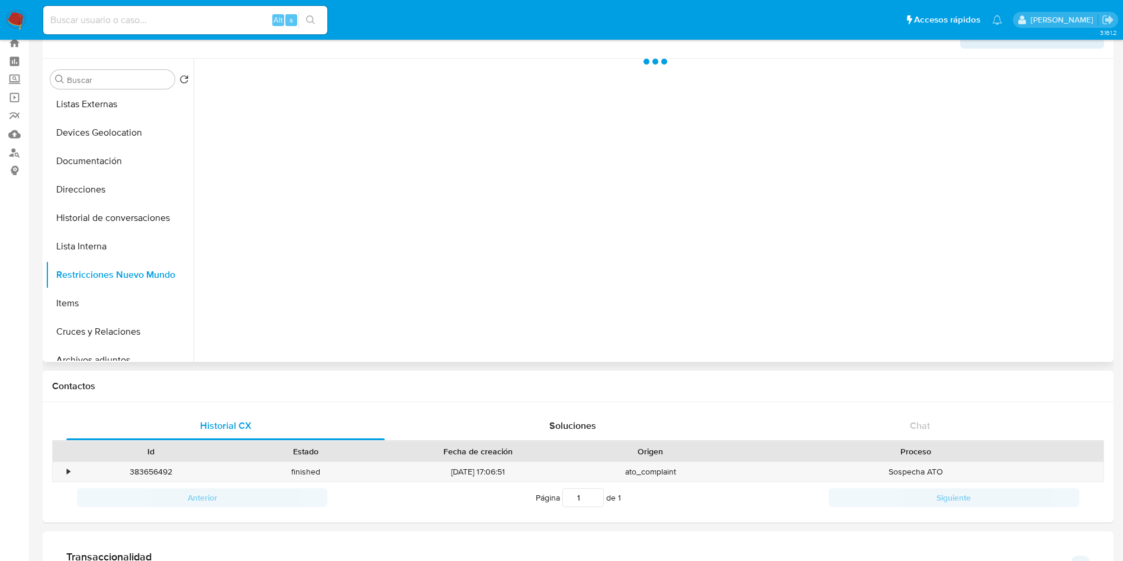
scroll to position [0, 0]
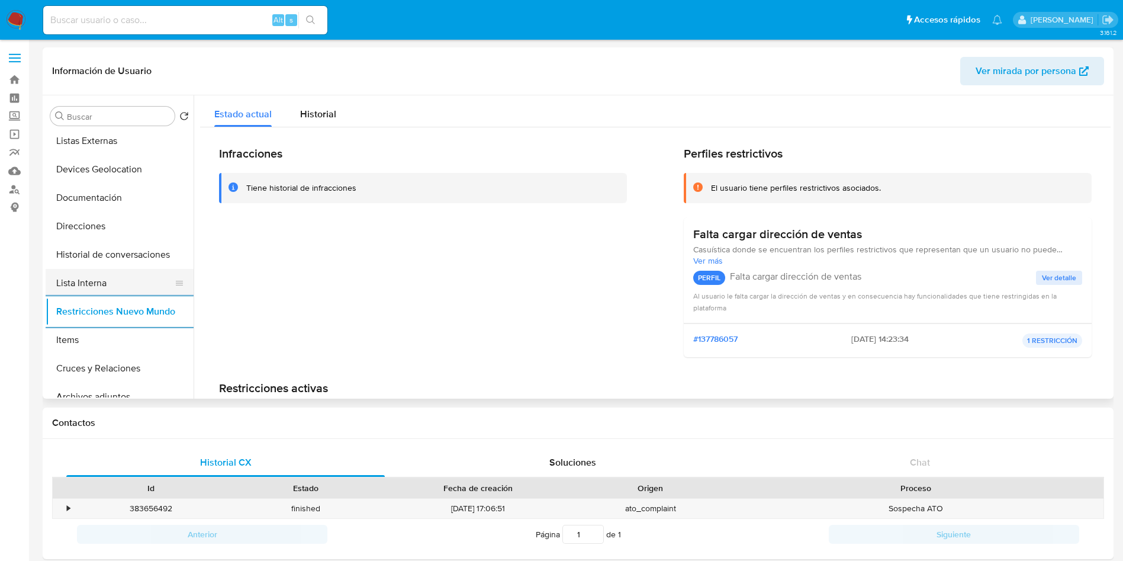
click at [67, 285] on button "Lista Interna" at bounding box center [115, 283] width 139 height 28
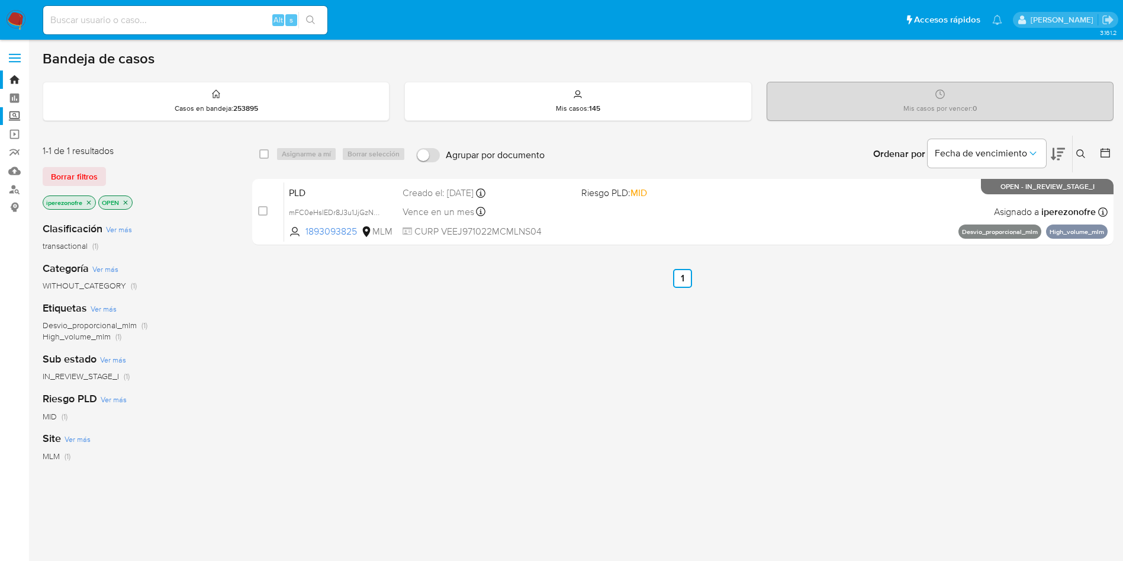
click at [17, 119] on label "Screening" at bounding box center [70, 116] width 141 height 18
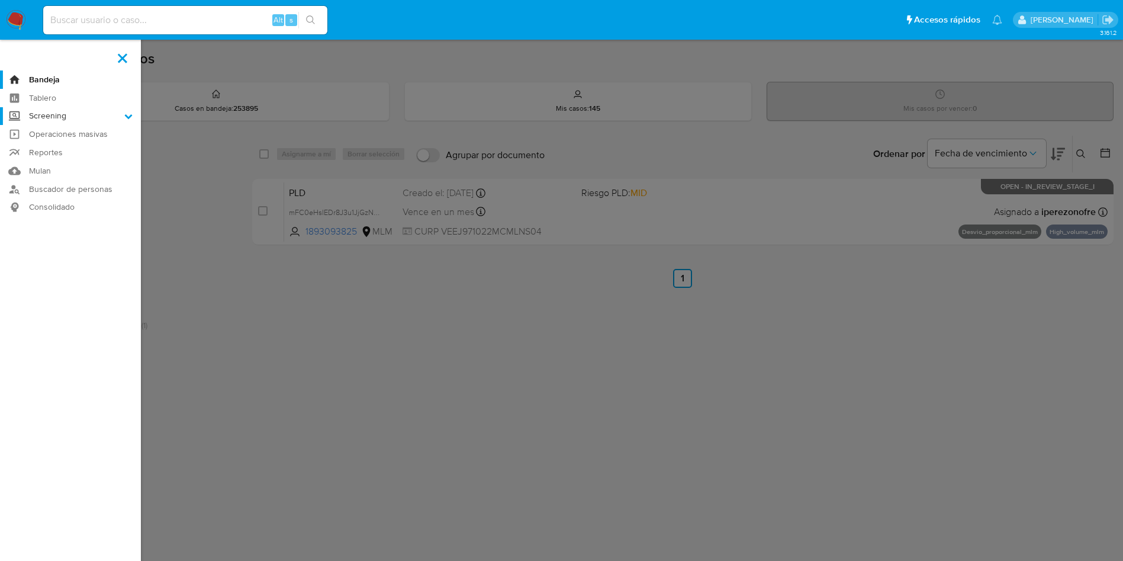
click at [0, 0] on input "Screening" at bounding box center [0, 0] width 0 height 0
click at [67, 165] on link "Herramientas" at bounding box center [70, 162] width 141 height 15
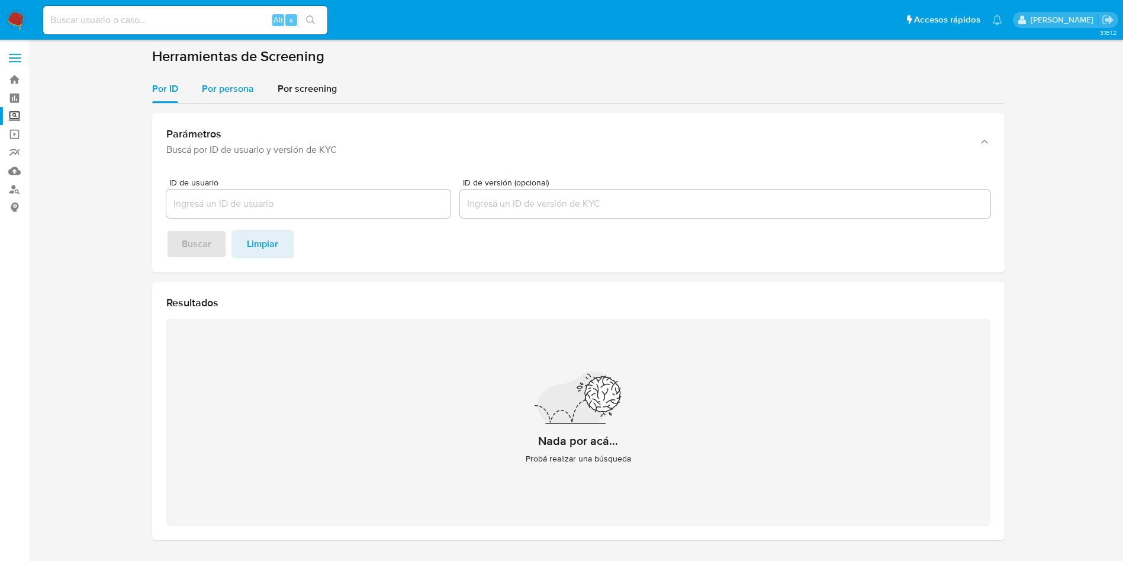
click at [228, 83] on span "Por persona" at bounding box center [228, 89] width 52 height 14
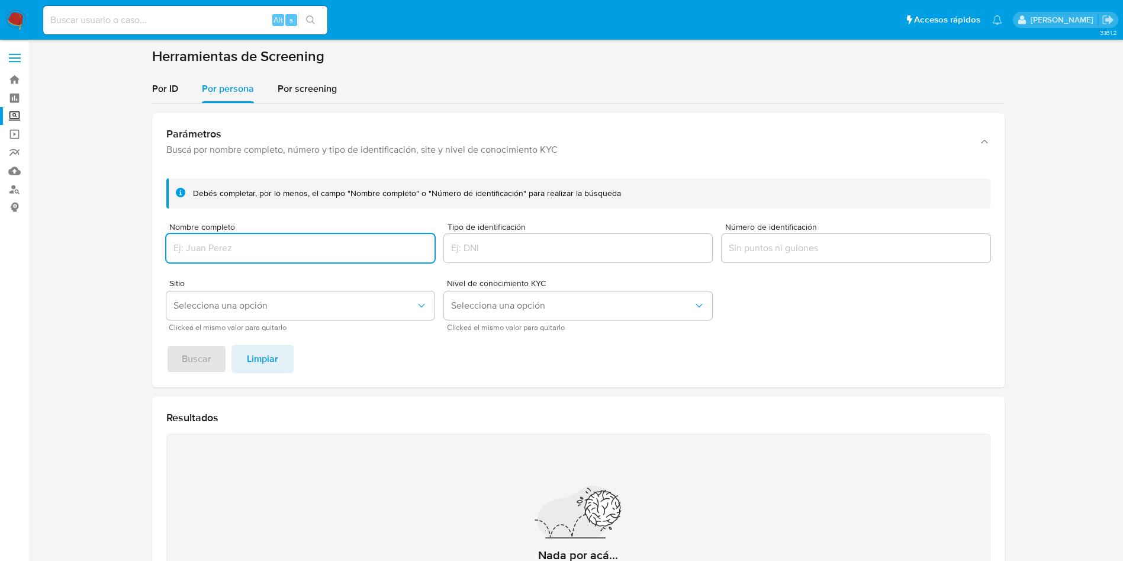
click at [250, 254] on input "Nombre completo" at bounding box center [300, 247] width 268 height 15
type input "TRANSFERTO MOBILE FINANCIAL SERVICES LTD"
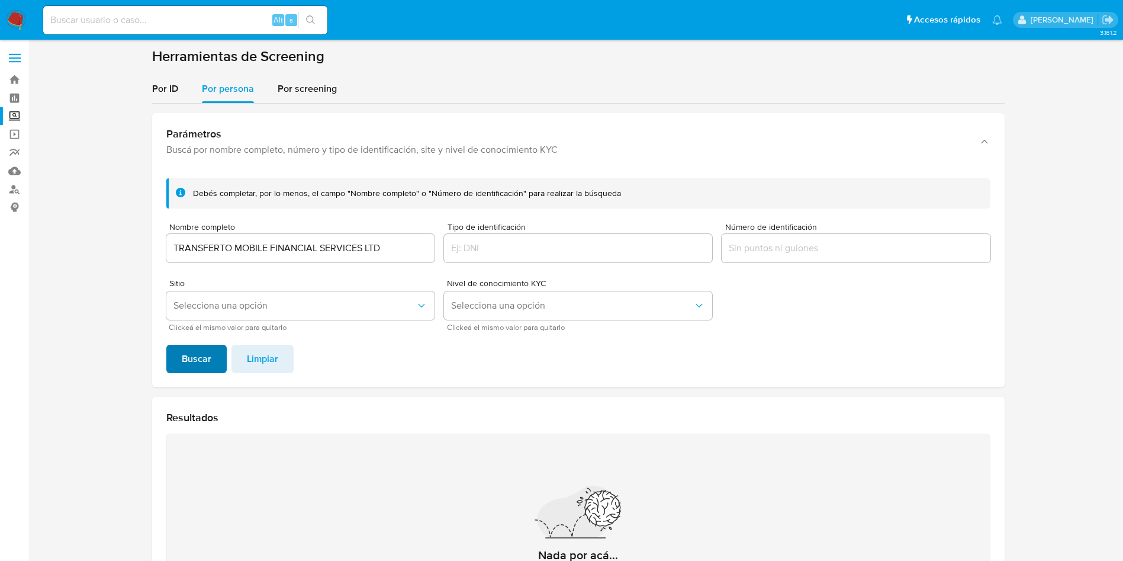
click at [189, 359] on span "Buscar" at bounding box center [197, 359] width 30 height 26
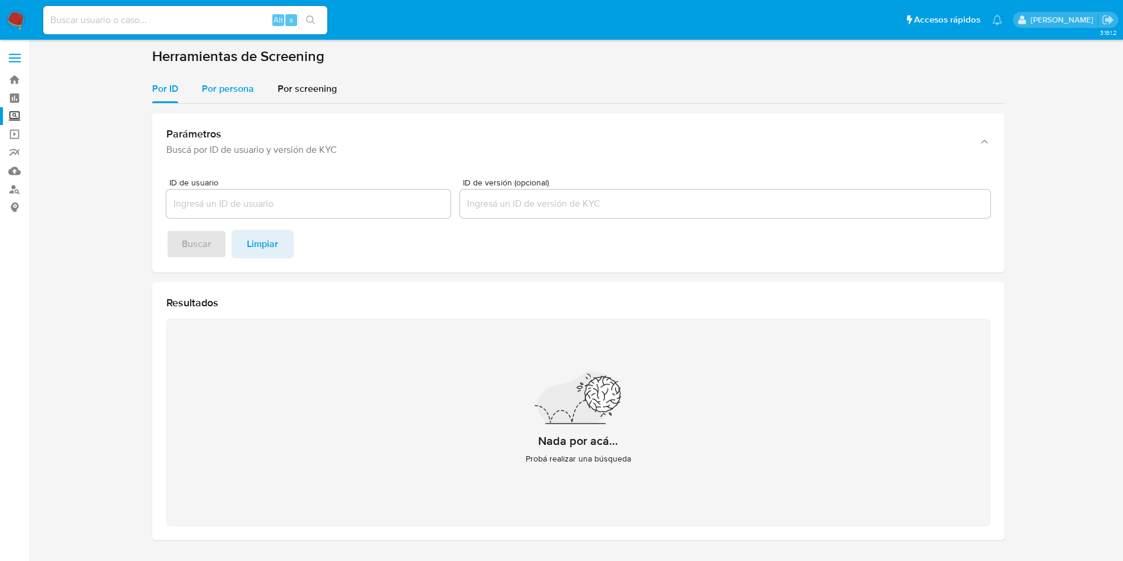
click at [215, 88] on span "Por persona" at bounding box center [228, 89] width 52 height 14
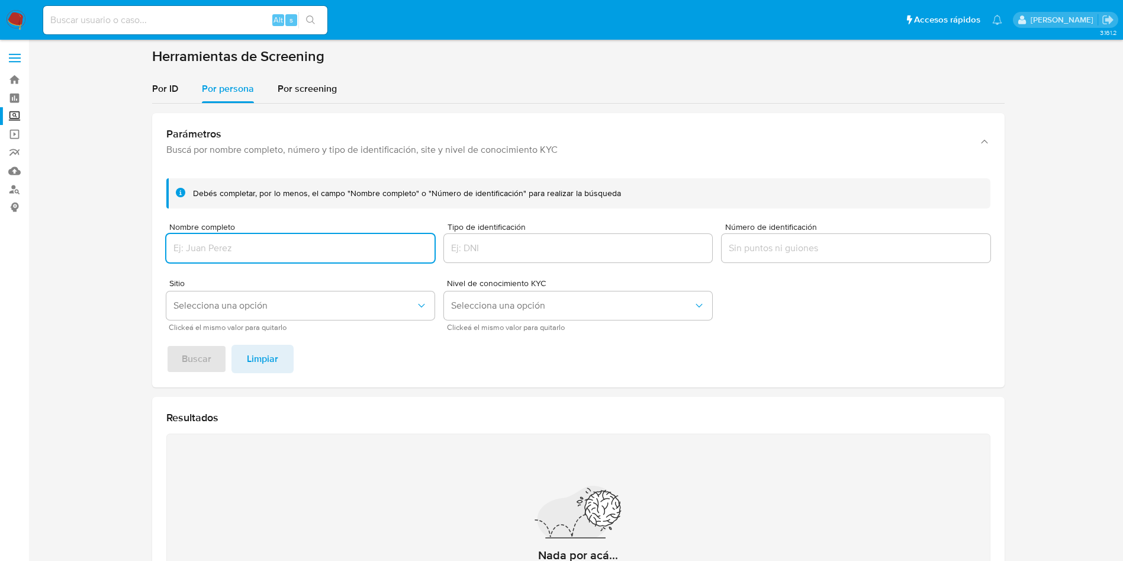
click at [236, 246] on input "Nombre completo" at bounding box center [300, 247] width 268 height 15
type input "[PERSON_NAME]"
click at [166, 345] on button "Buscar" at bounding box center [196, 359] width 60 height 28
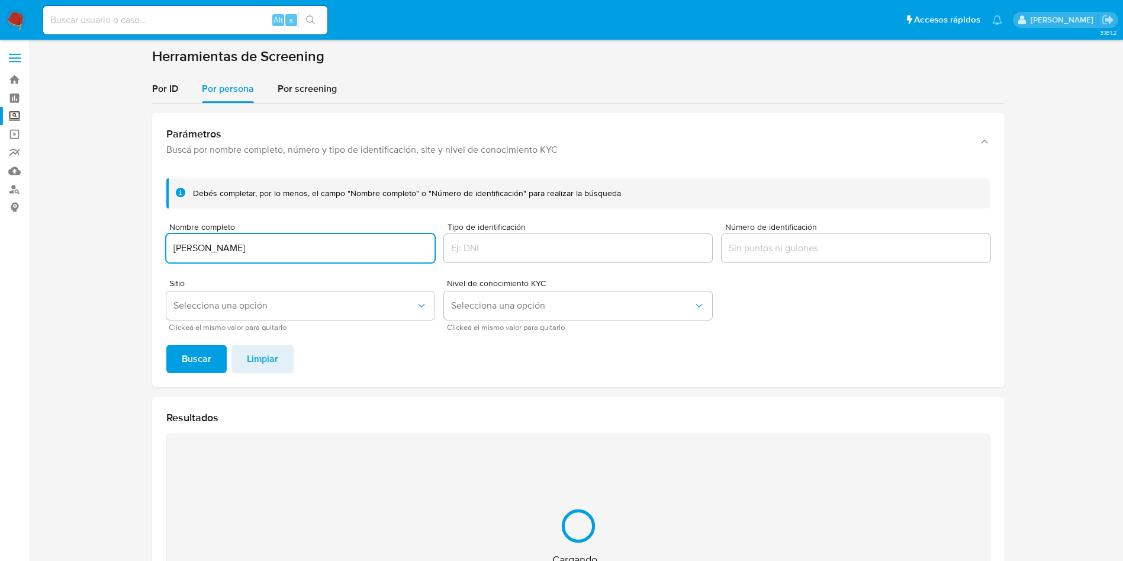
scroll to position [154, 0]
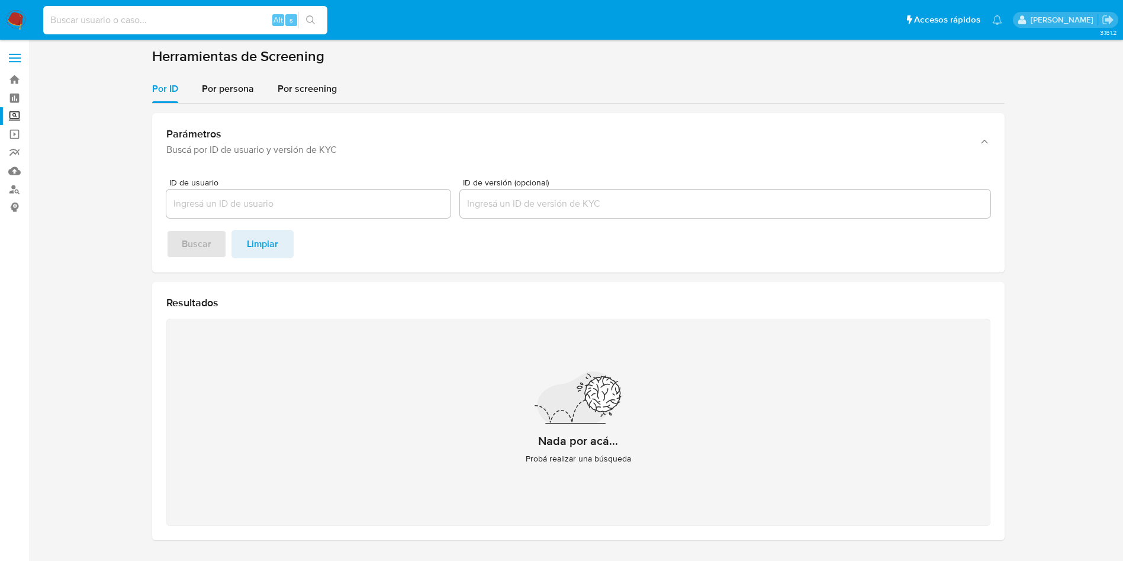
click at [123, 25] on input at bounding box center [185, 19] width 284 height 15
paste input "1937793607"
type input "1937793607"
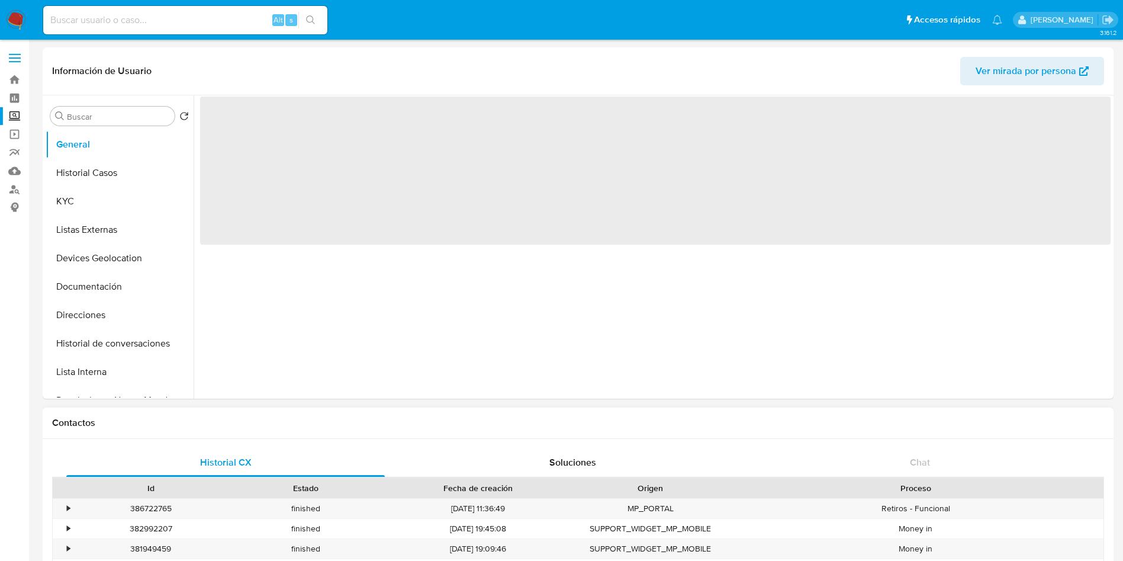
select select "10"
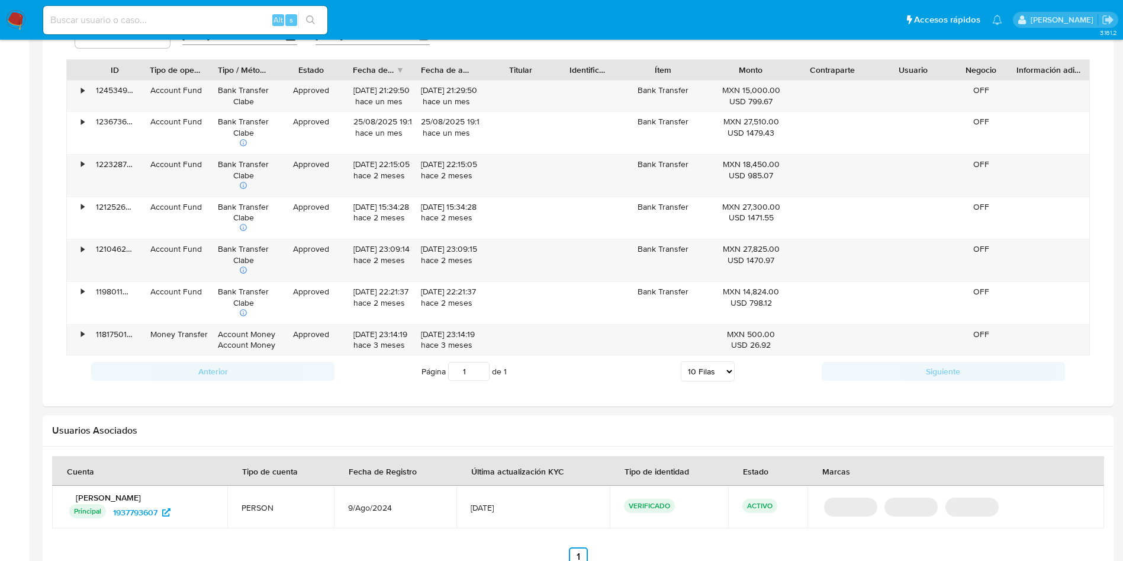
scroll to position [888, 0]
